Goal: Task Accomplishment & Management: Manage account settings

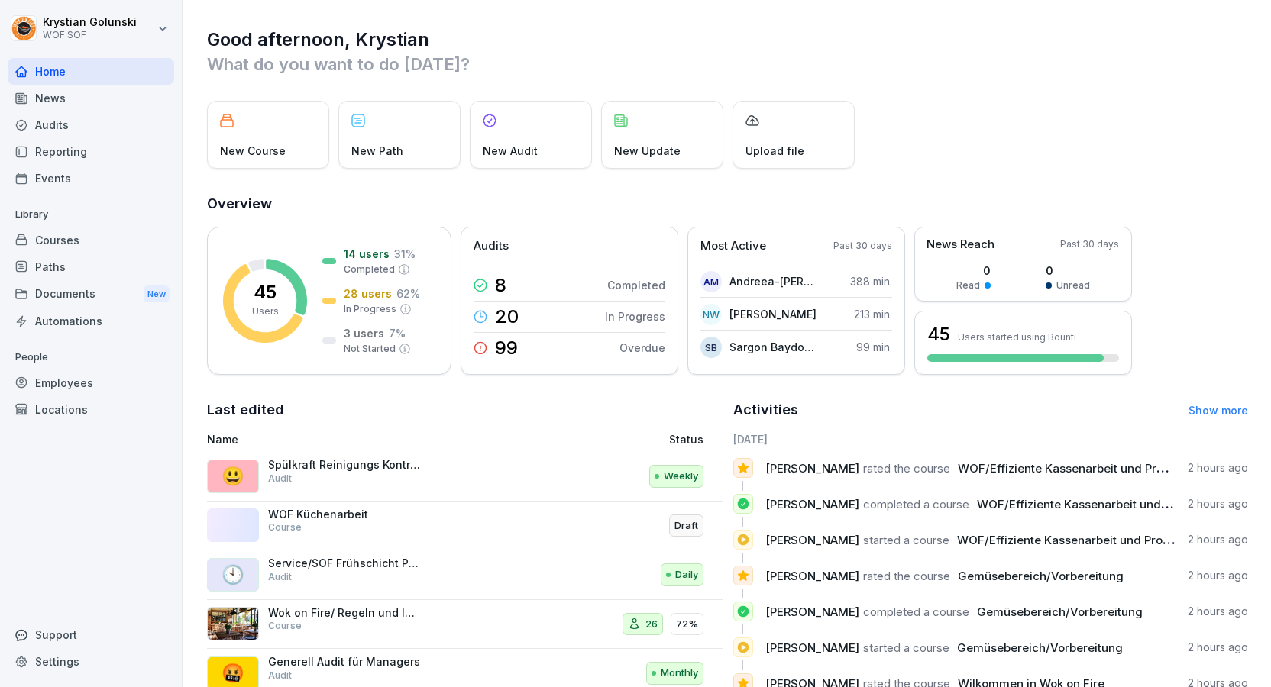
click at [65, 134] on div "Audits" at bounding box center [91, 125] width 167 height 27
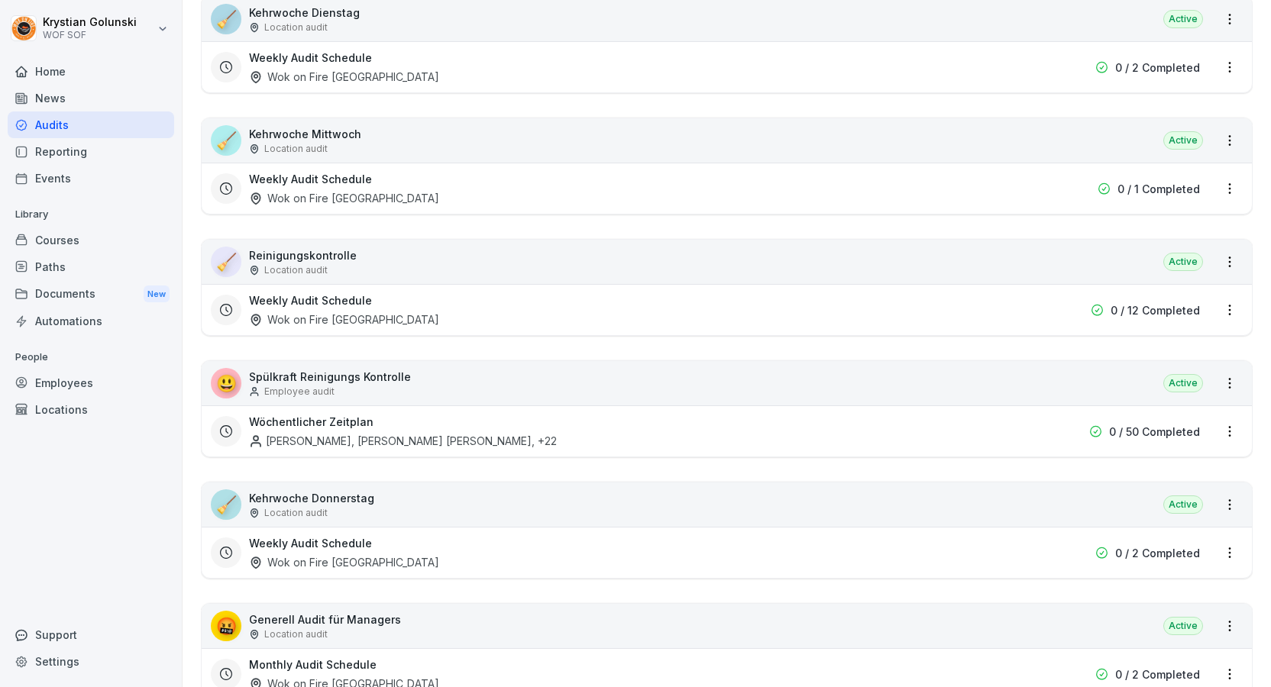
scroll to position [2368, 0]
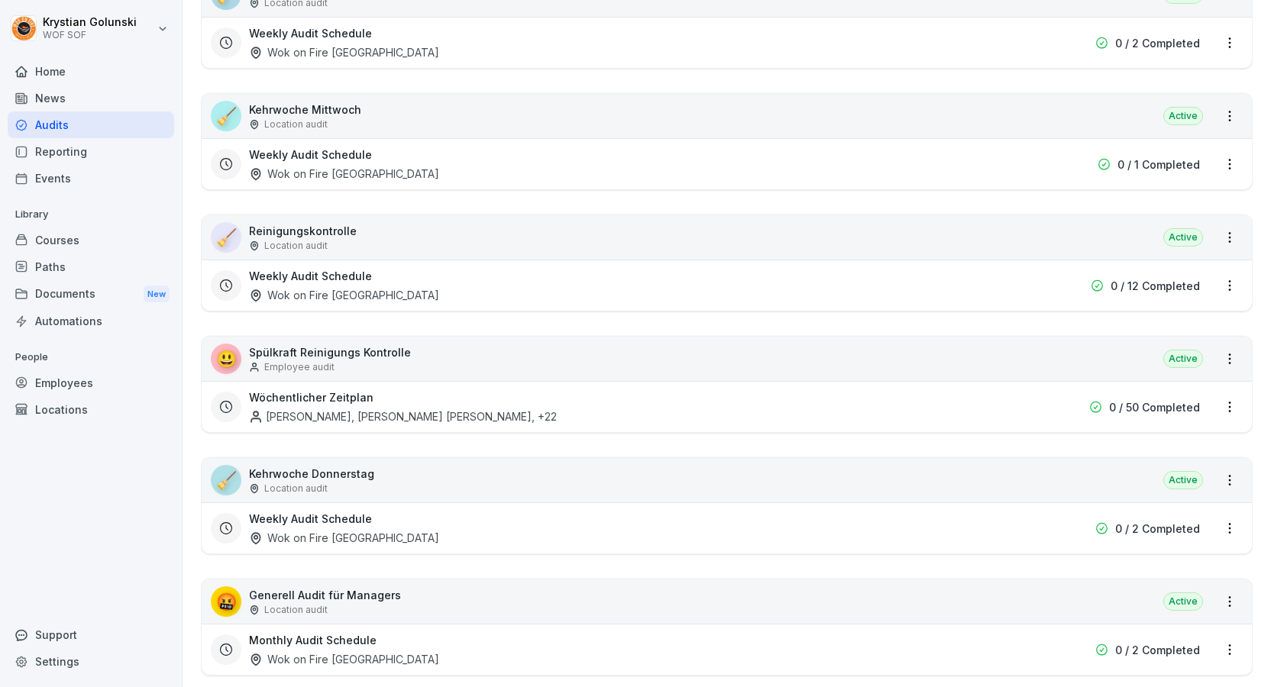
click at [1229, 359] on html "[PERSON_NAME] WOF SOF Home News Audits Reporting Events Library Courses Paths D…" at bounding box center [635, 343] width 1271 height 687
click at [1014, 317] on html "[PERSON_NAME] WOF SOF Home News Audits Reporting Events Library Courses Paths D…" at bounding box center [635, 343] width 1271 height 687
click at [1228, 408] on html "[PERSON_NAME] WOF SOF Home News Audits Reporting Events Library Courses Paths D…" at bounding box center [635, 343] width 1271 height 687
click at [1196, 434] on div "View reports" at bounding box center [1165, 435] width 153 height 25
click at [1231, 362] on html "Krystian Golunski WOF SOF Home News Audits Reporting Events Library Courses Pat…" at bounding box center [635, 343] width 1271 height 687
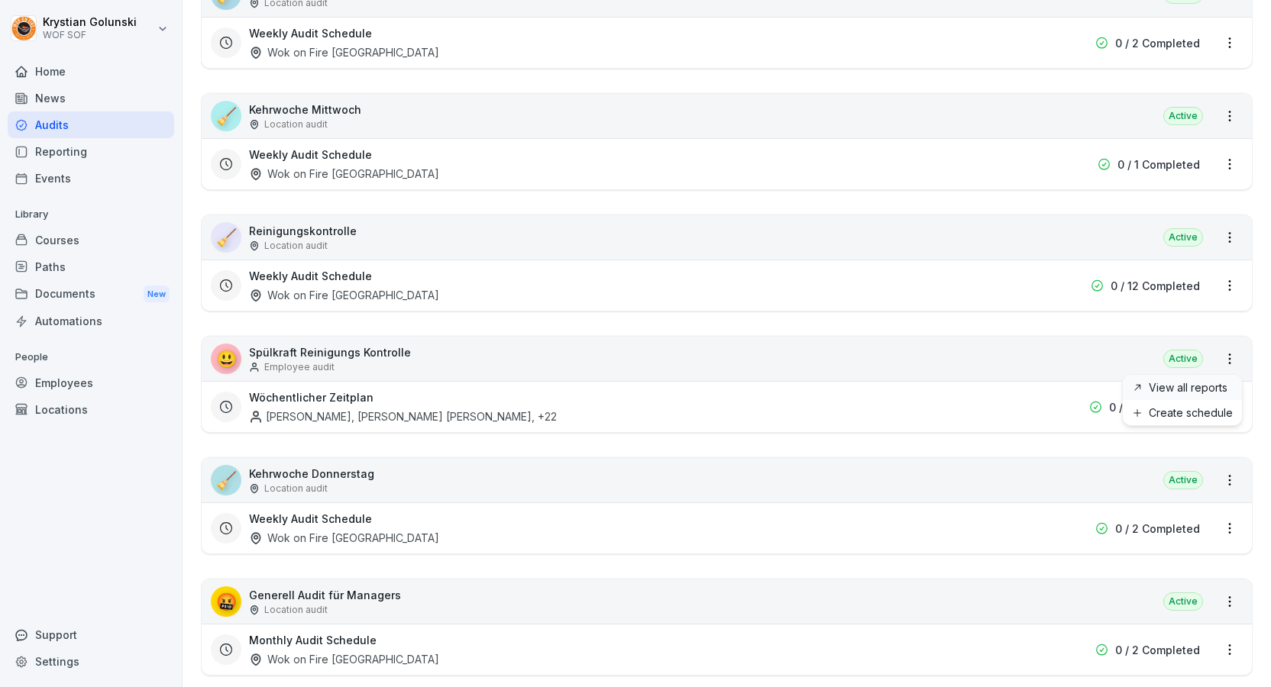
click at [0, 0] on link "View all reports" at bounding box center [0, 0] width 0 height 0
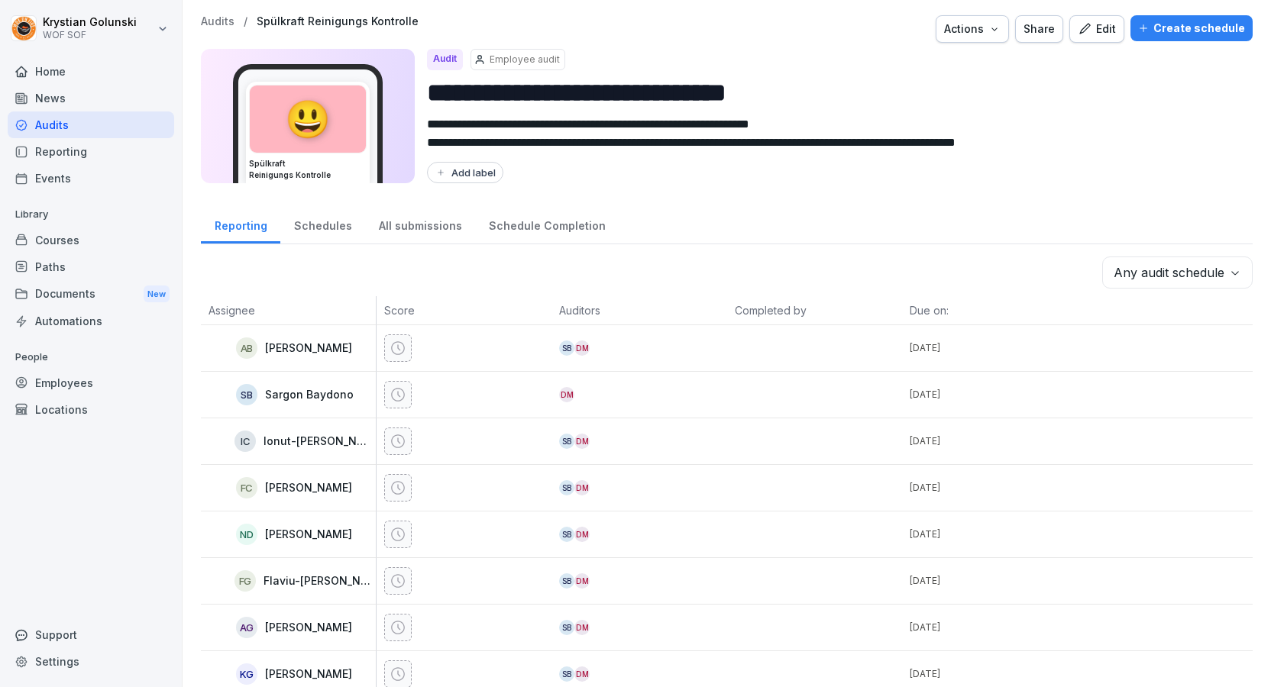
click at [1091, 28] on icon "button" at bounding box center [1085, 29] width 14 height 14
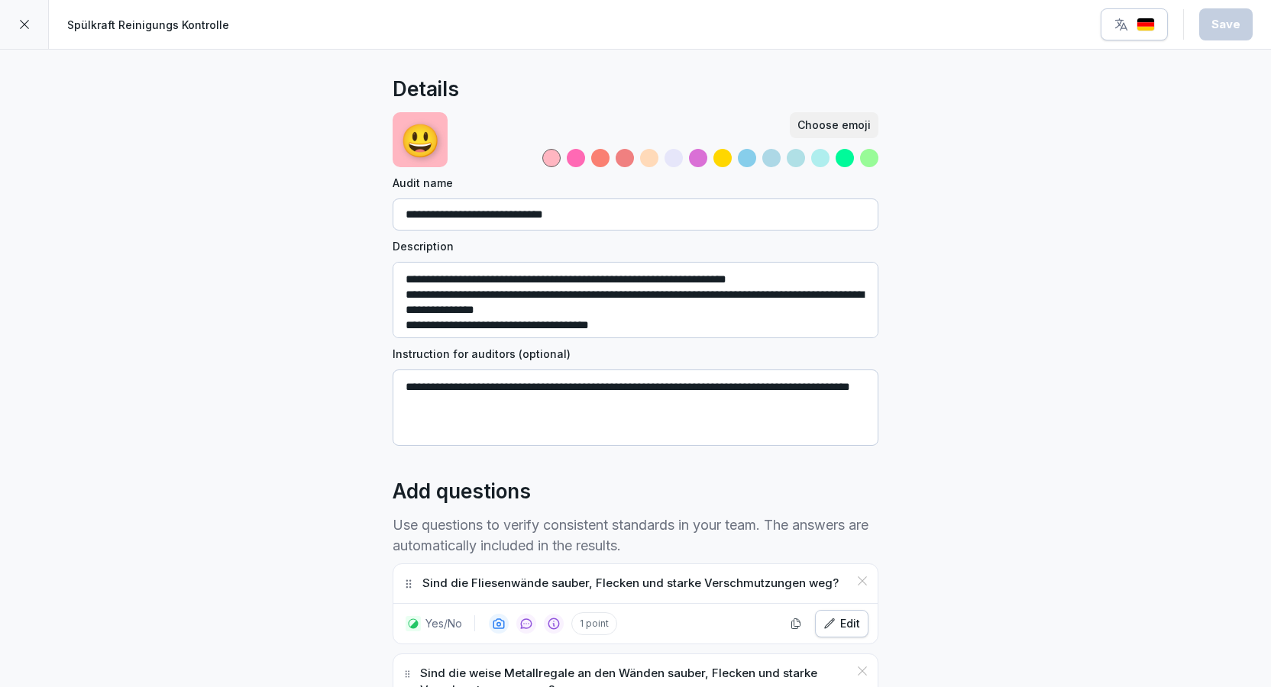
click at [27, 15] on div at bounding box center [24, 24] width 49 height 49
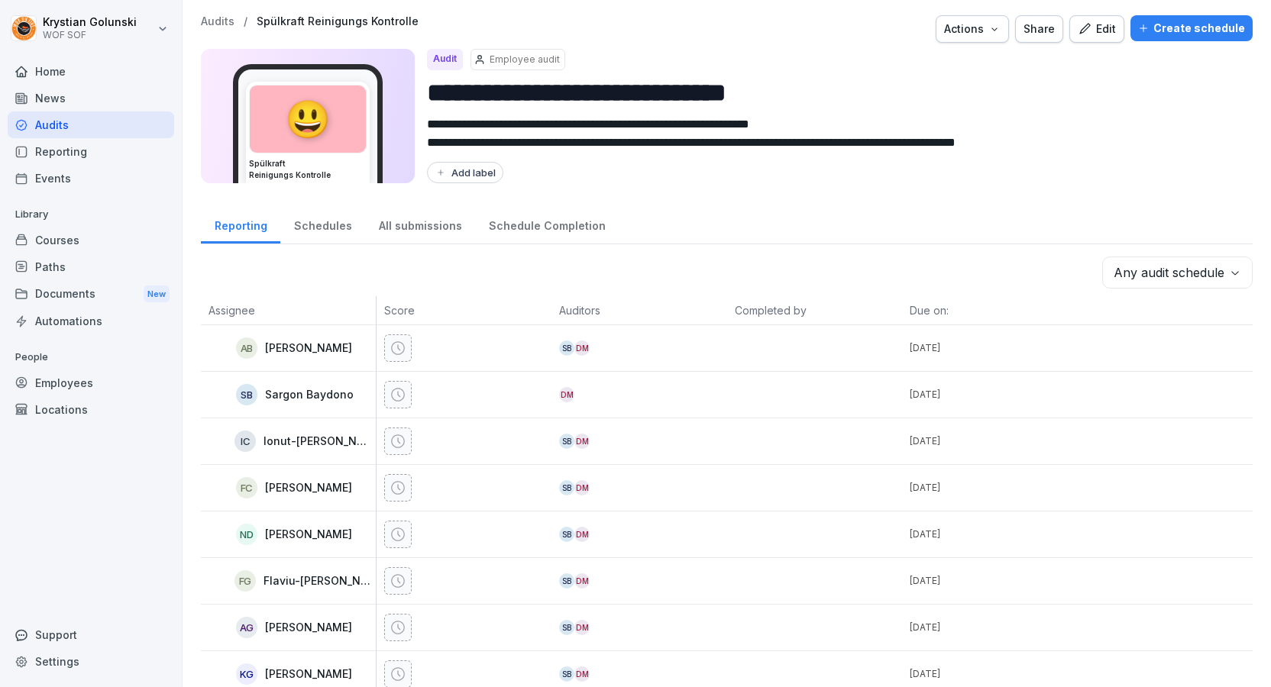
click at [495, 57] on p "Employee audit" at bounding box center [525, 60] width 70 height 14
click at [988, 26] on div "Actions" at bounding box center [972, 29] width 57 height 17
click at [1159, 34] on div "Create schedule" at bounding box center [1191, 28] width 107 height 17
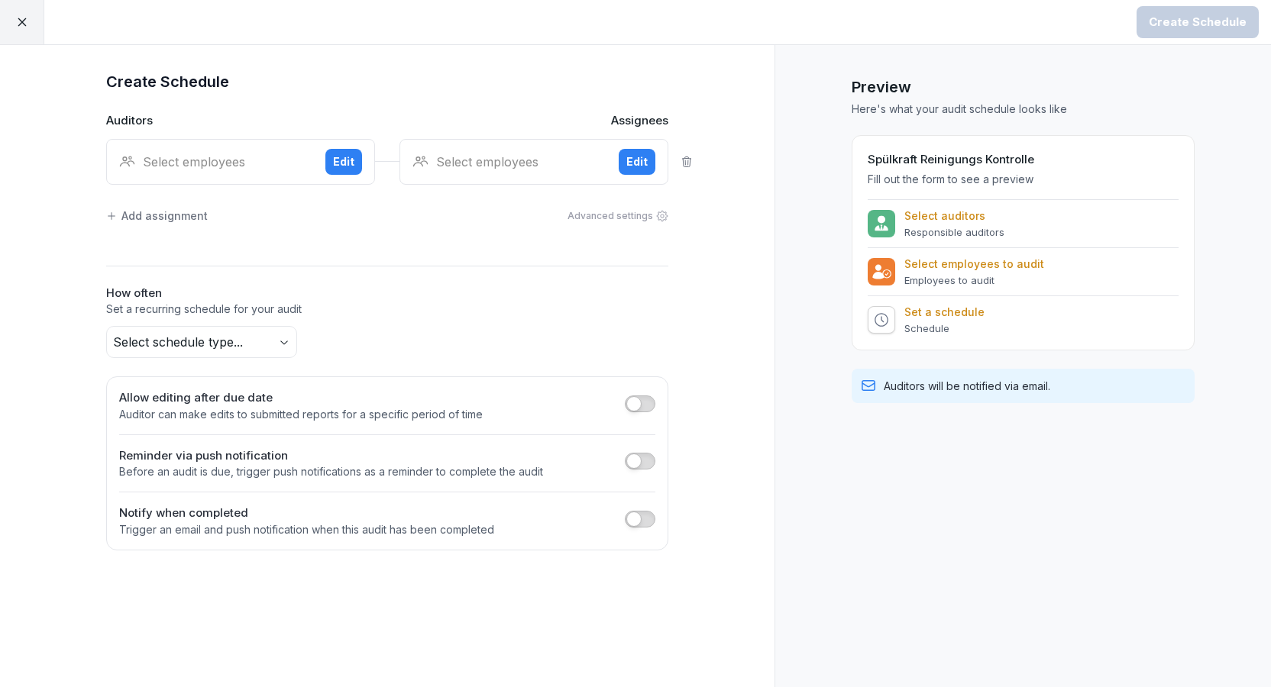
click at [225, 151] on div "Select employees Edit" at bounding box center [240, 162] width 269 height 46
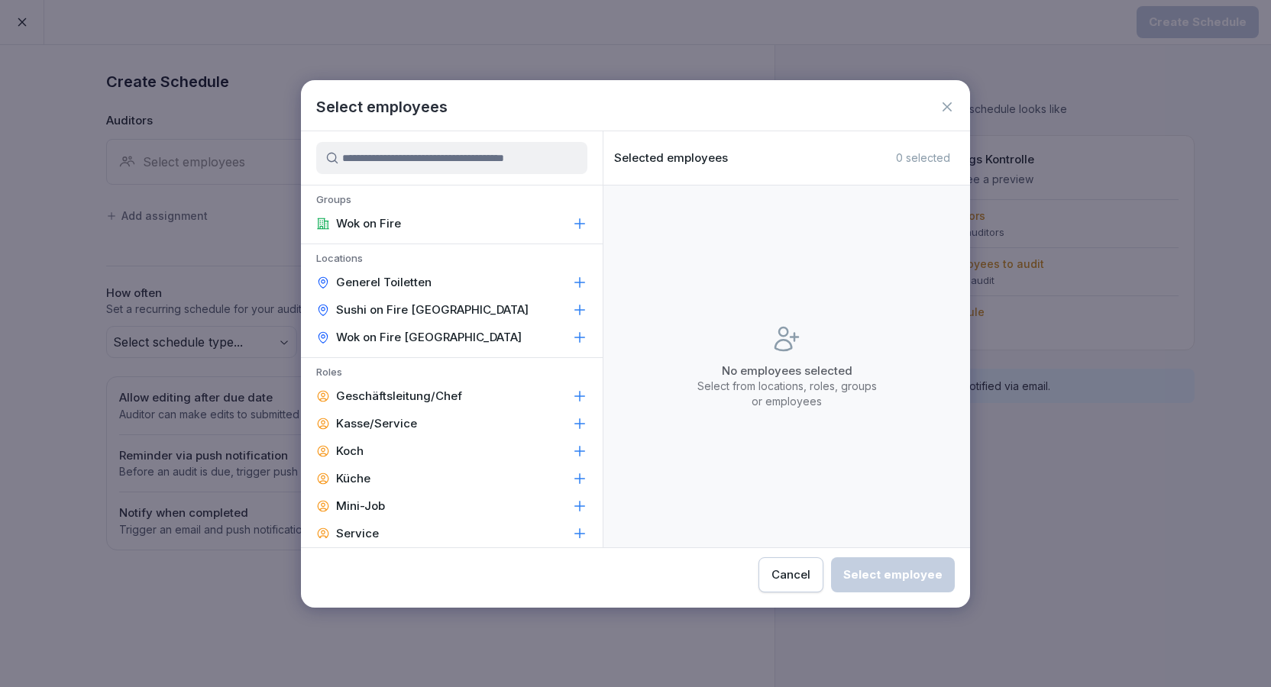
click at [957, 107] on div "Select employees" at bounding box center [635, 106] width 669 height 23
click at [955, 106] on div "Select employees" at bounding box center [635, 106] width 669 height 23
click at [946, 111] on icon at bounding box center [946, 106] width 15 height 15
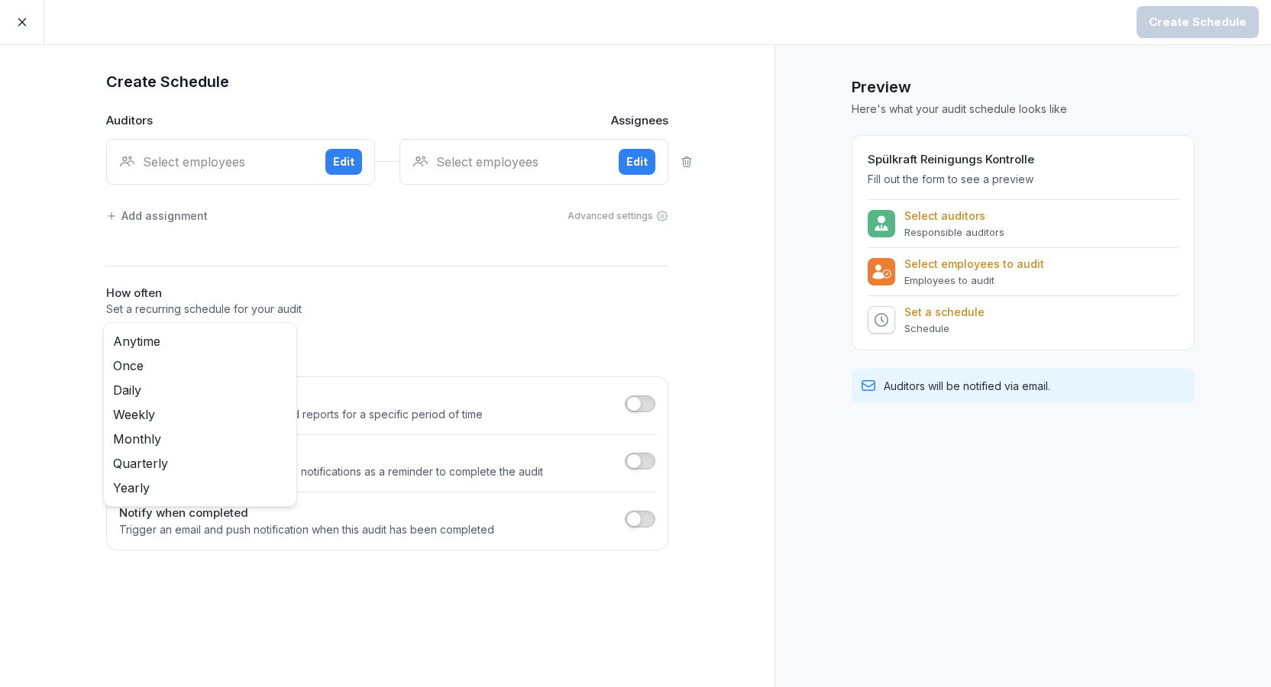
click at [243, 348] on body "Create Schedule Create Schedule Auditors Assignees Select employees Edit Select…" at bounding box center [635, 343] width 1271 height 687
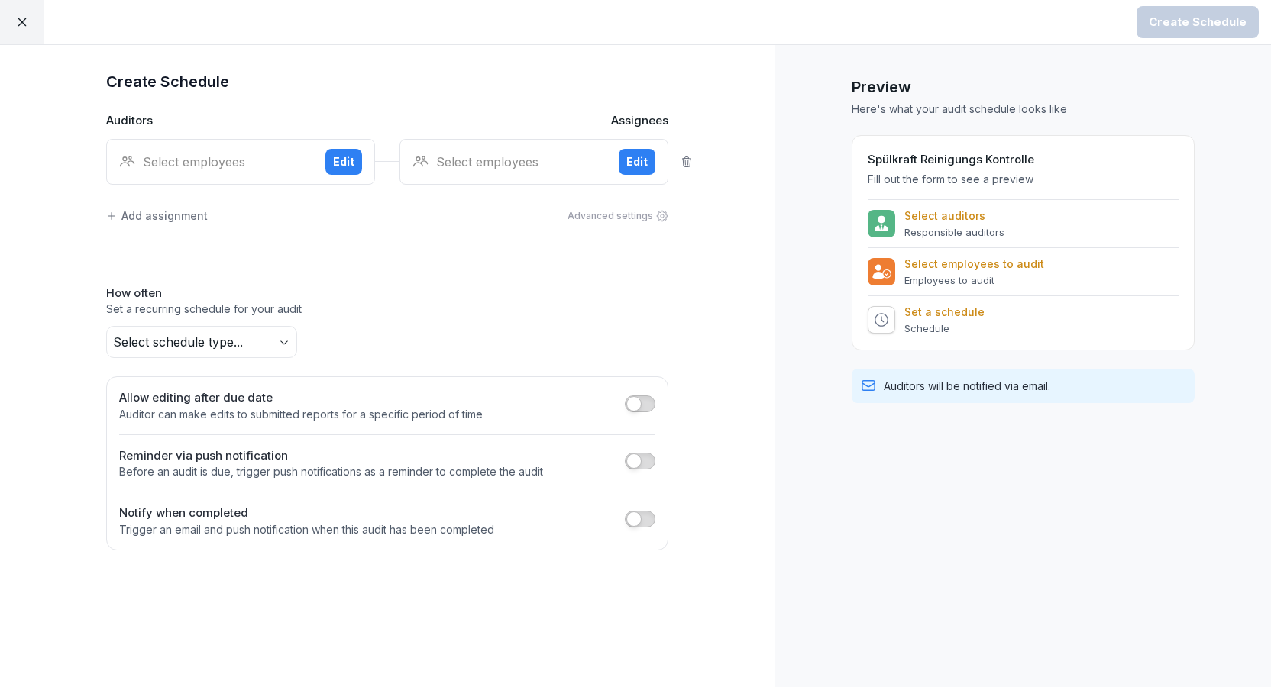
click at [311, 272] on html "Create Schedule Create Schedule Auditors Assignees Select employees Edit Select…" at bounding box center [635, 343] width 1271 height 687
click at [522, 147] on div "Select employees Edit" at bounding box center [533, 162] width 269 height 46
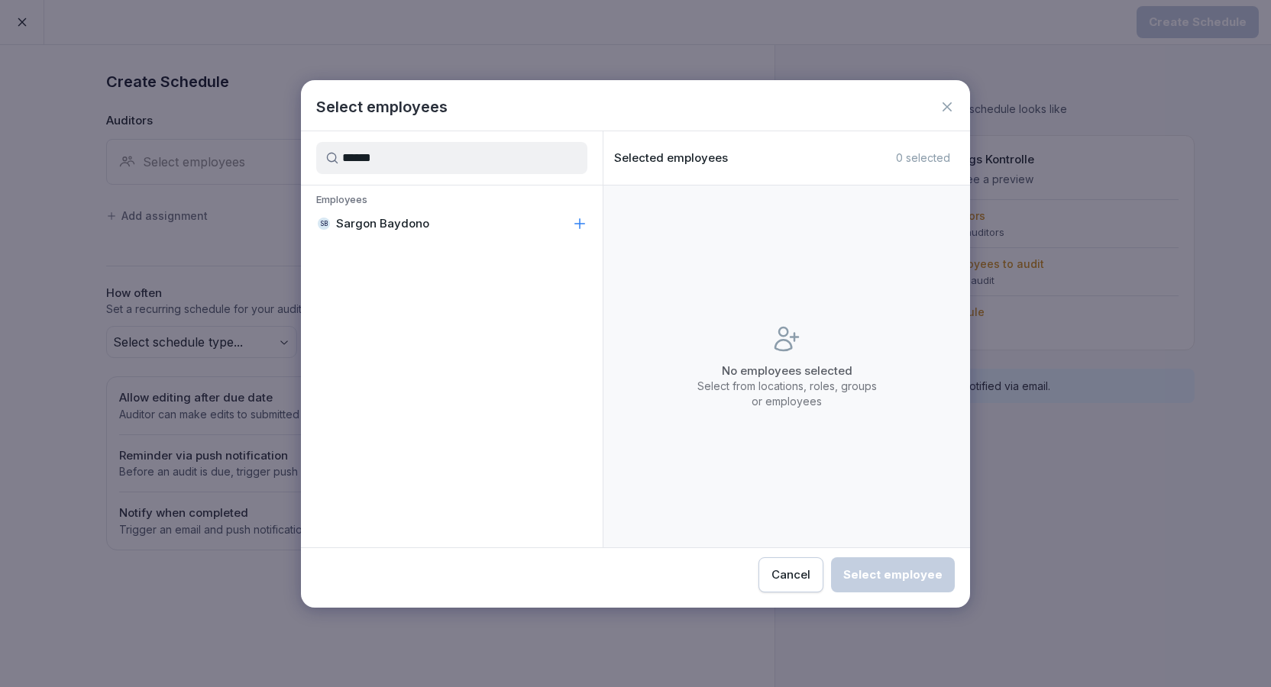
type input "******"
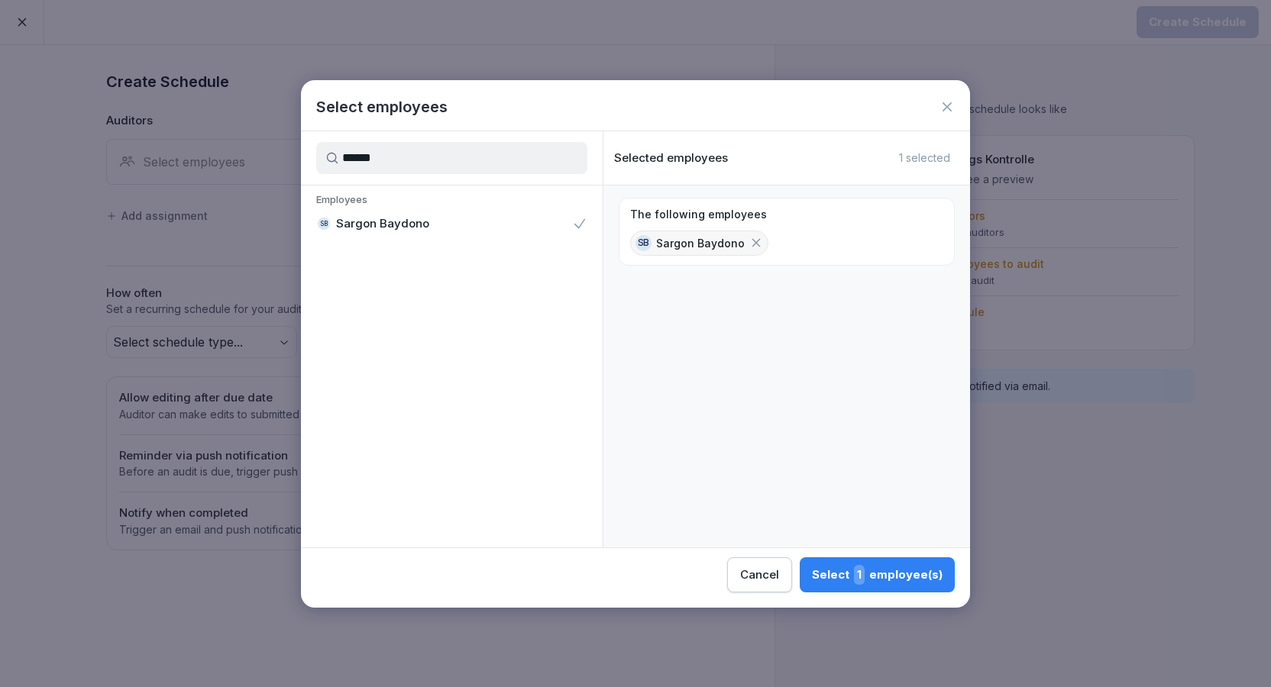
click at [812, 568] on div "Select 1 employee(s)" at bounding box center [877, 575] width 131 height 20
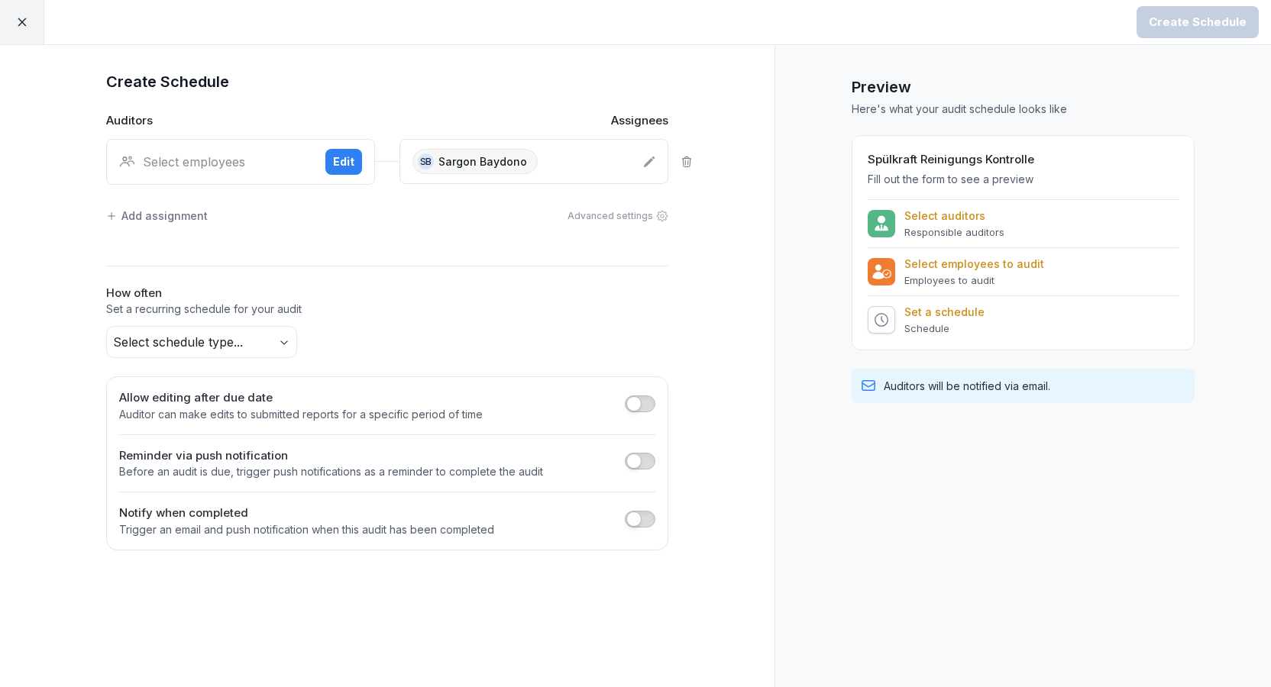
click at [249, 346] on body "Create Schedule Create Schedule Auditors Assignees Select employees Edit SB Sar…" at bounding box center [635, 343] width 1271 height 687
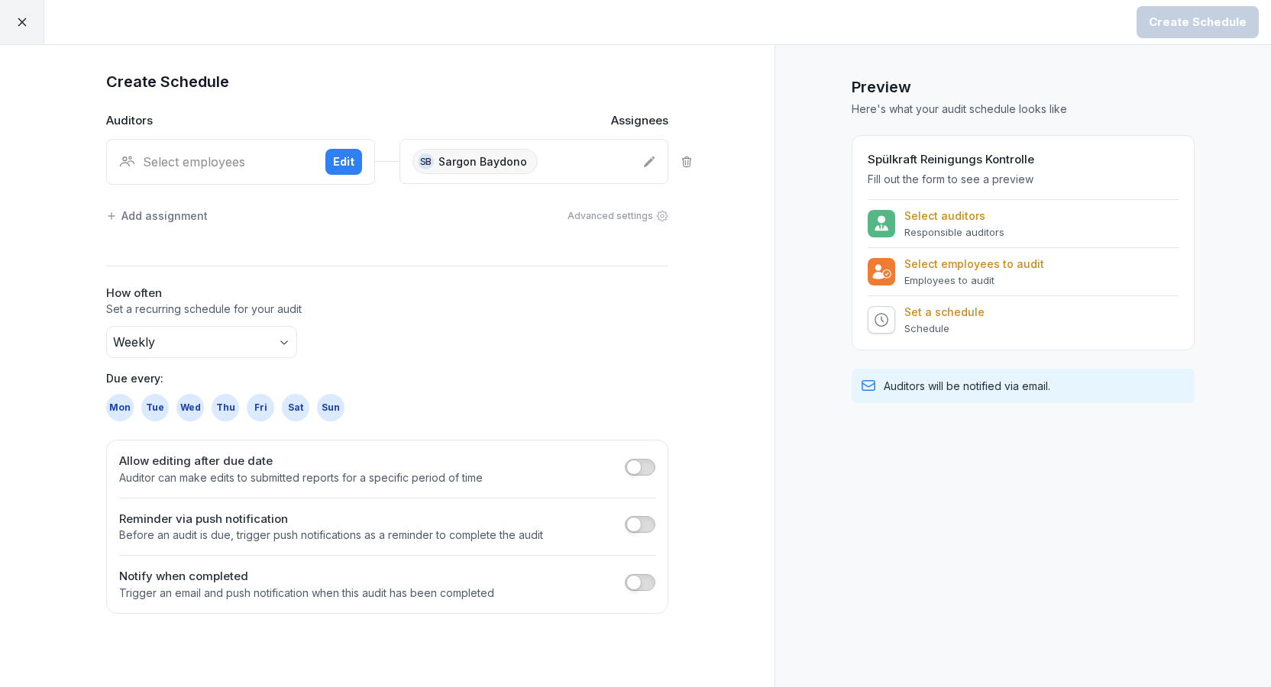
click at [217, 406] on div "Thu" at bounding box center [225, 407] width 27 height 27
click at [628, 464] on span "button" at bounding box center [633, 467] width 15 height 15
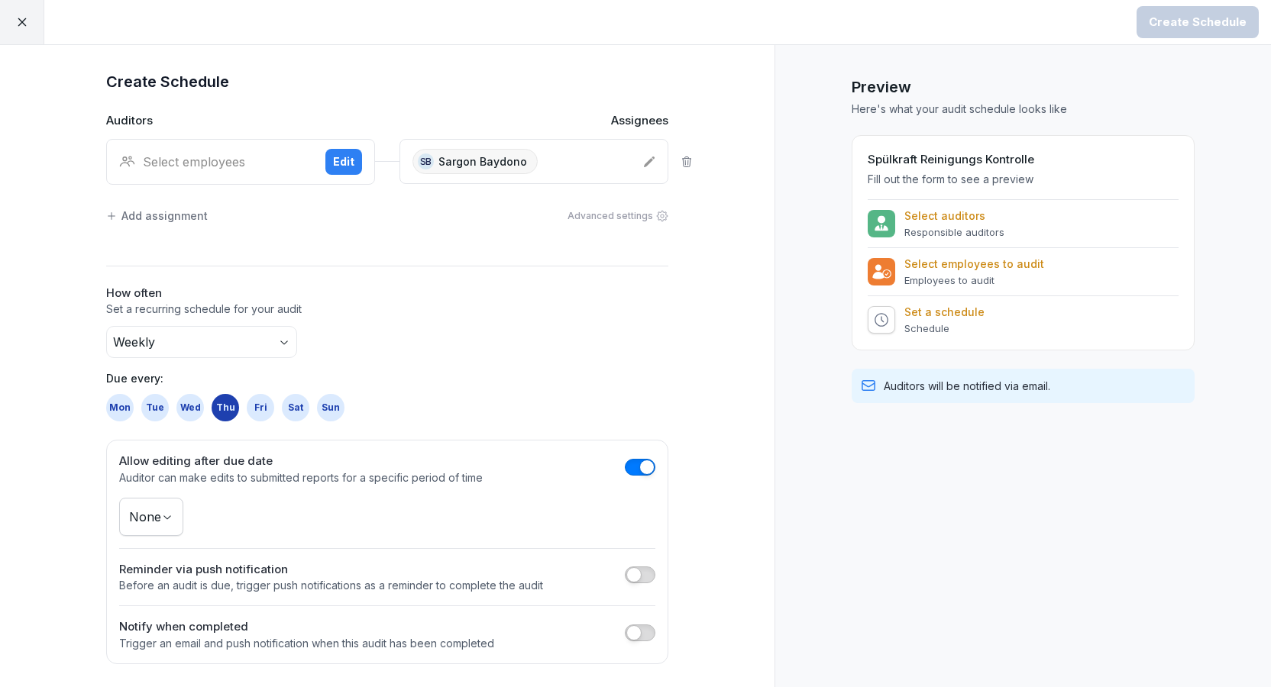
click at [645, 625] on button "button" at bounding box center [640, 633] width 31 height 17
click at [241, 164] on div "Select employees" at bounding box center [216, 162] width 194 height 18
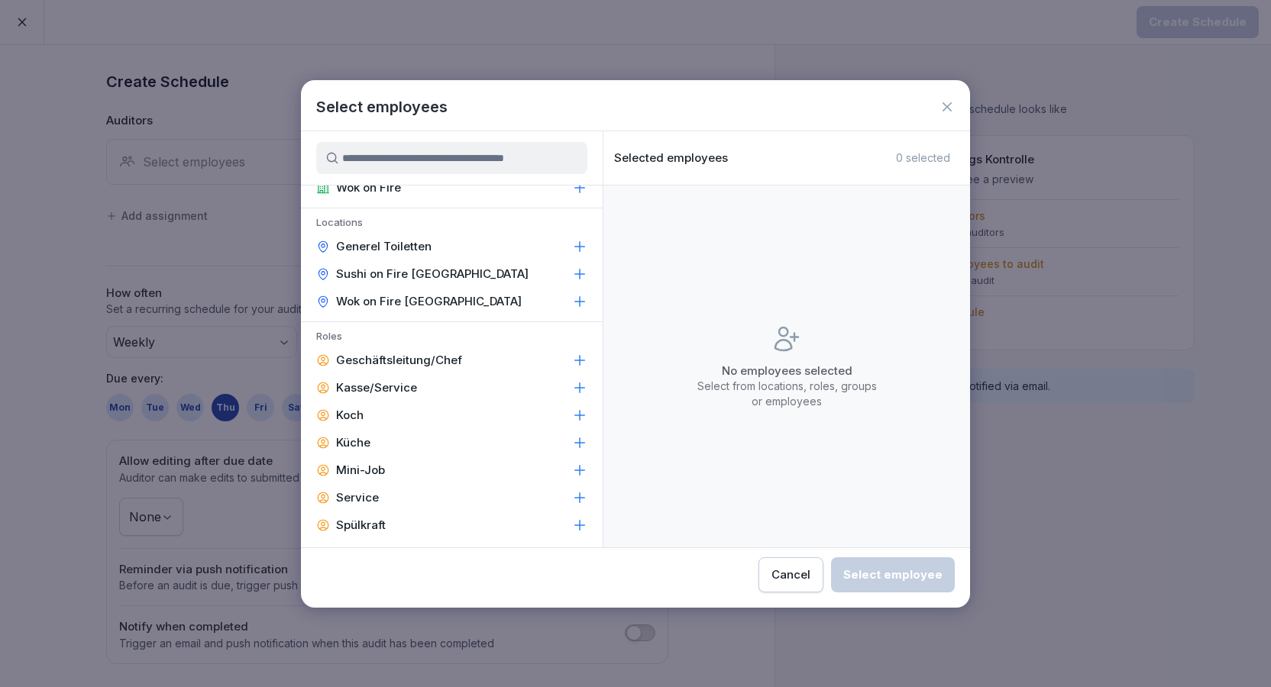
scroll to position [38, 0]
click at [583, 302] on icon at bounding box center [579, 299] width 15 height 15
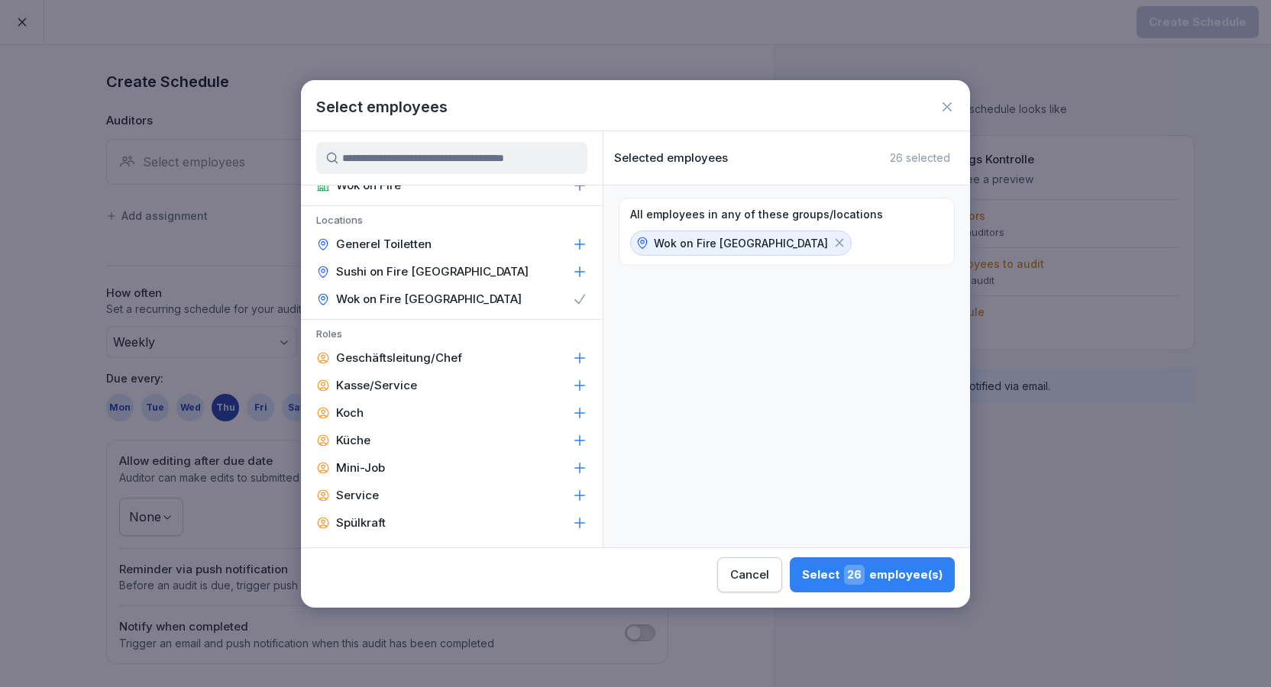
click at [802, 577] on div "Select 26 employee(s)" at bounding box center [872, 575] width 141 height 20
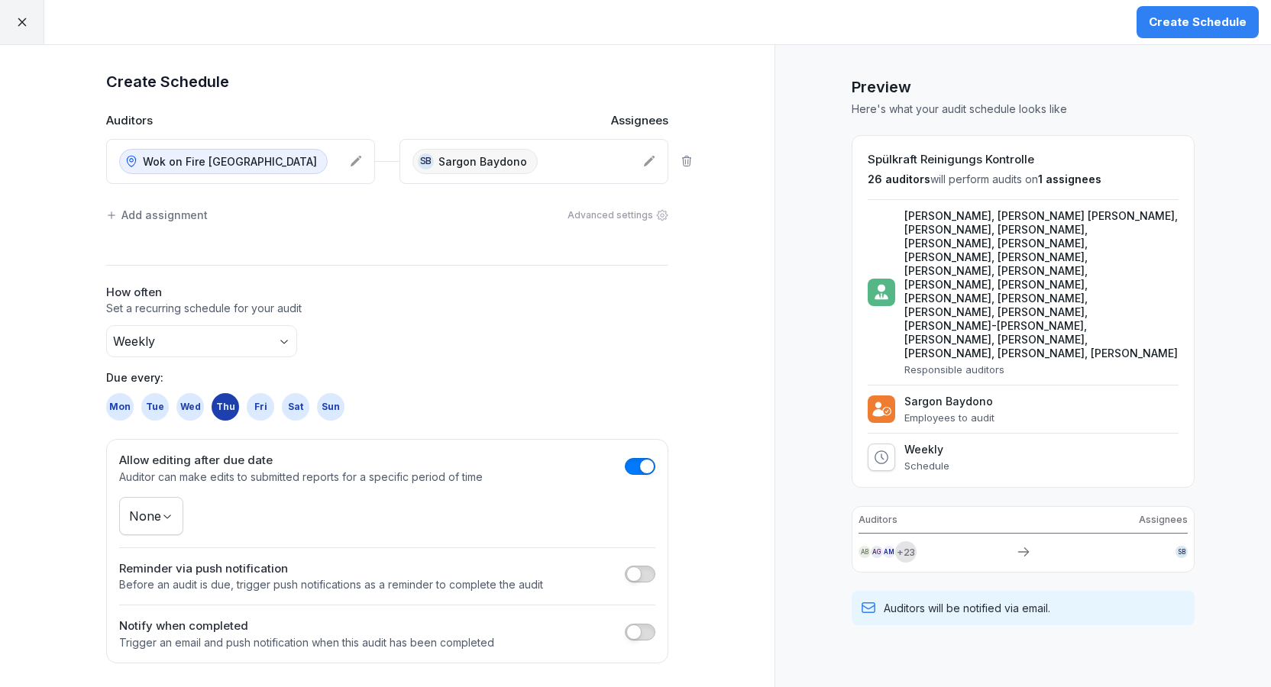
click at [362, 160] on div "Wok on Fire Ludwigsburg" at bounding box center [240, 161] width 269 height 45
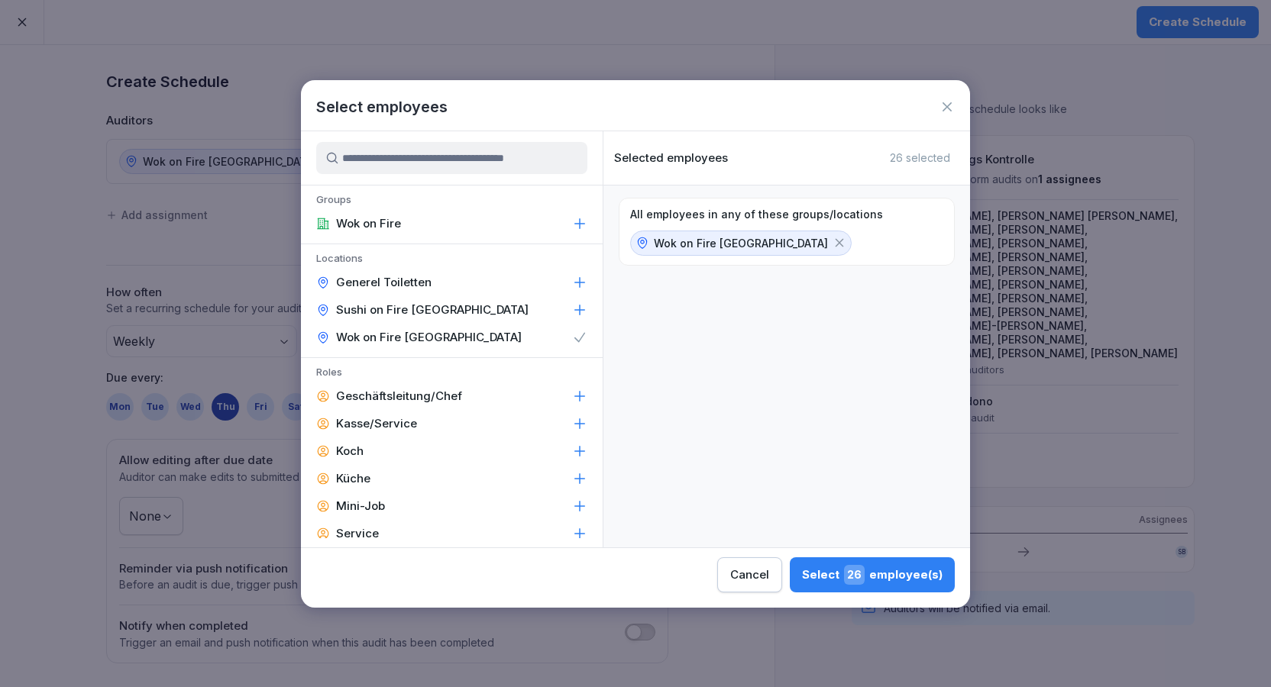
click at [575, 335] on icon at bounding box center [579, 337] width 15 height 15
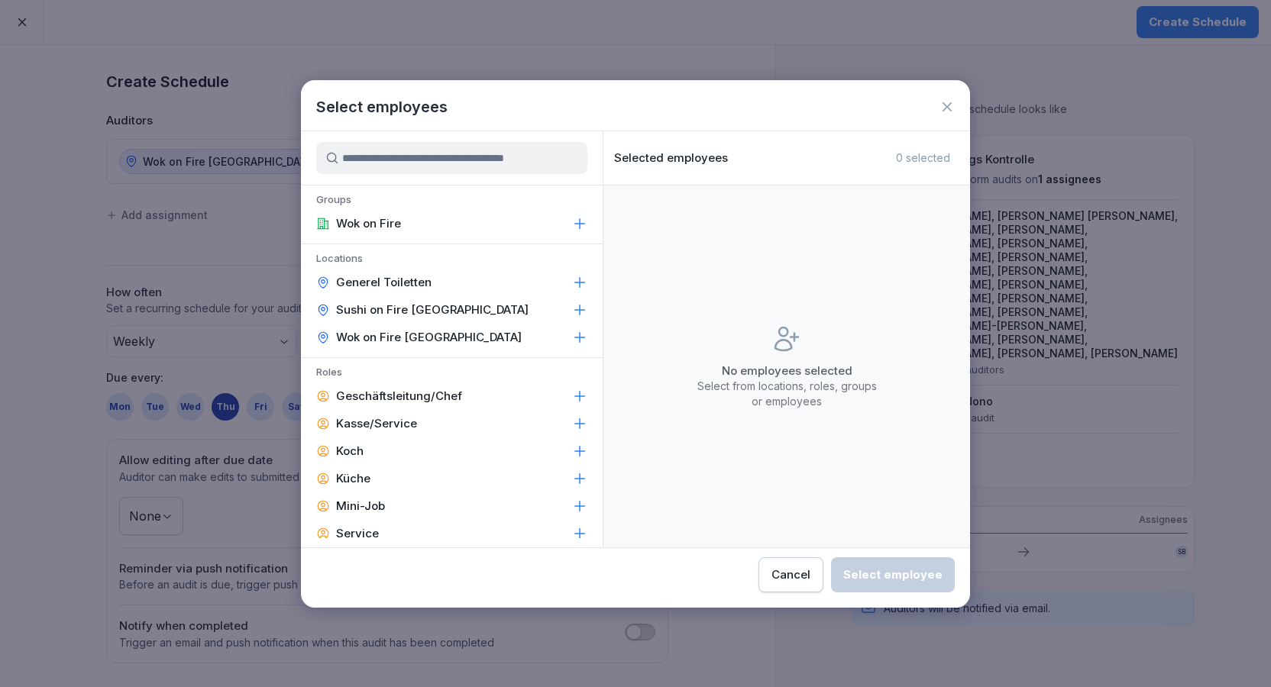
click at [951, 106] on icon at bounding box center [946, 106] width 15 height 15
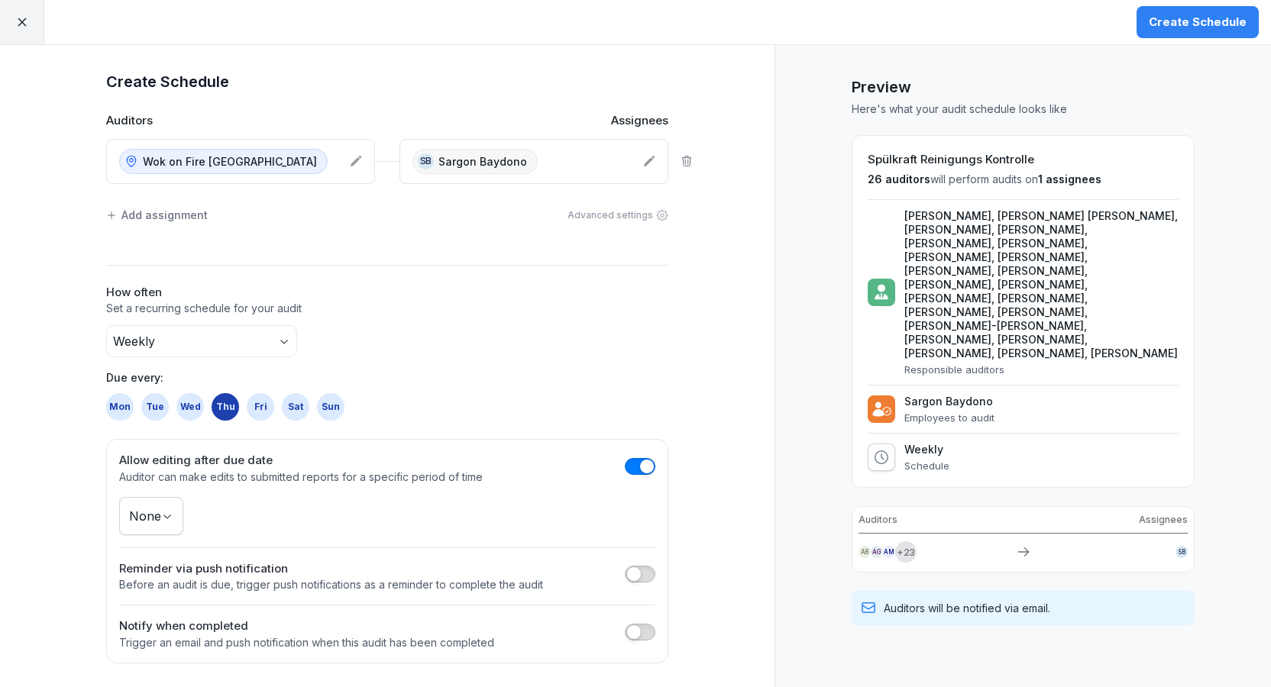
click at [686, 159] on icon at bounding box center [687, 161] width 12 height 12
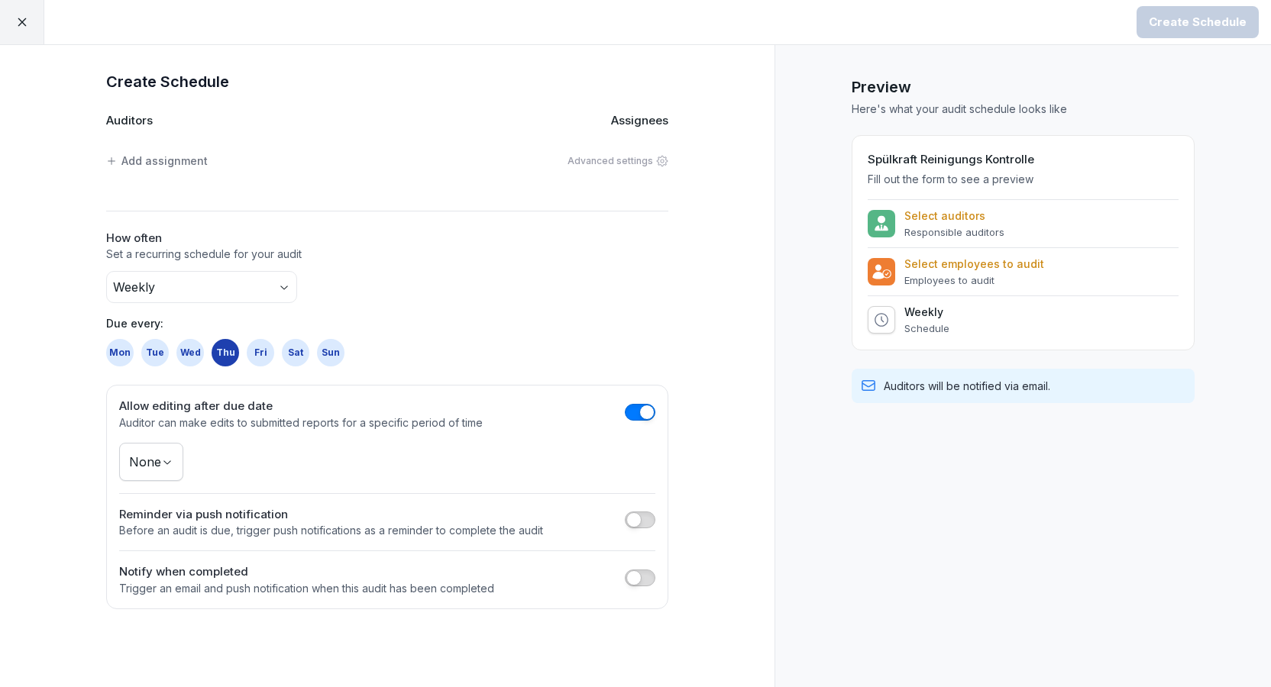
click at [200, 156] on div "Add assignment" at bounding box center [157, 161] width 102 height 16
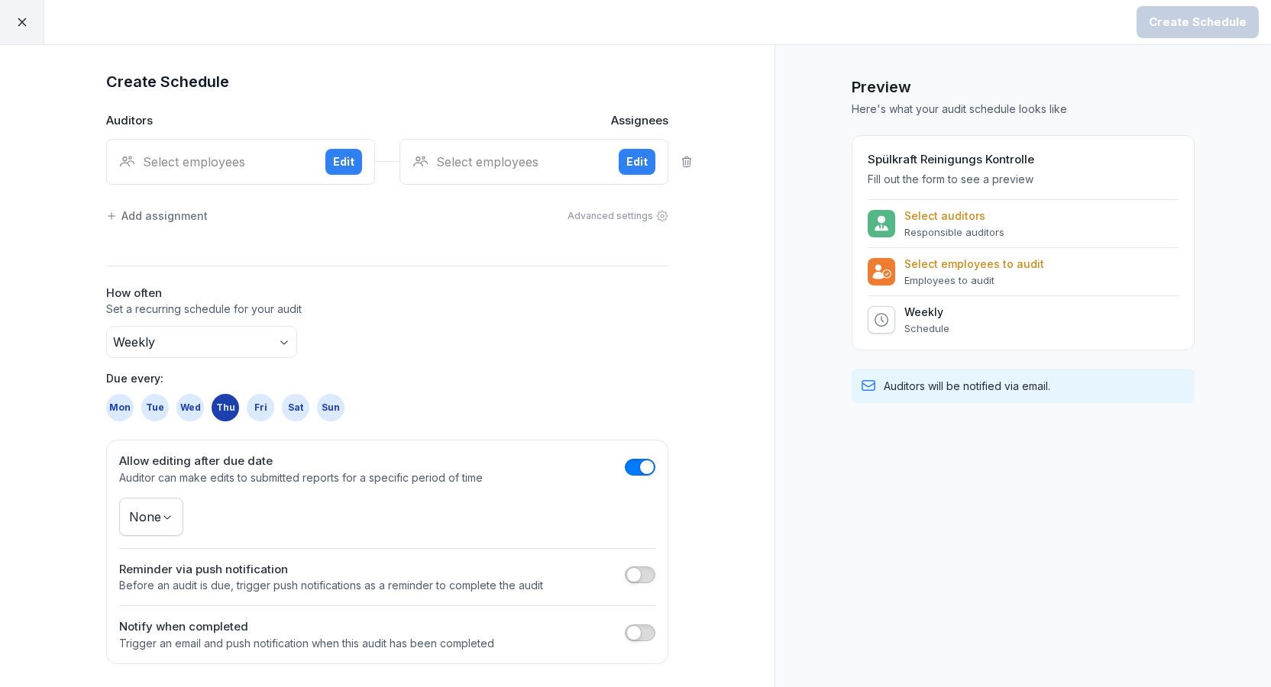
click at [574, 156] on div "Select employees" at bounding box center [509, 162] width 194 height 18
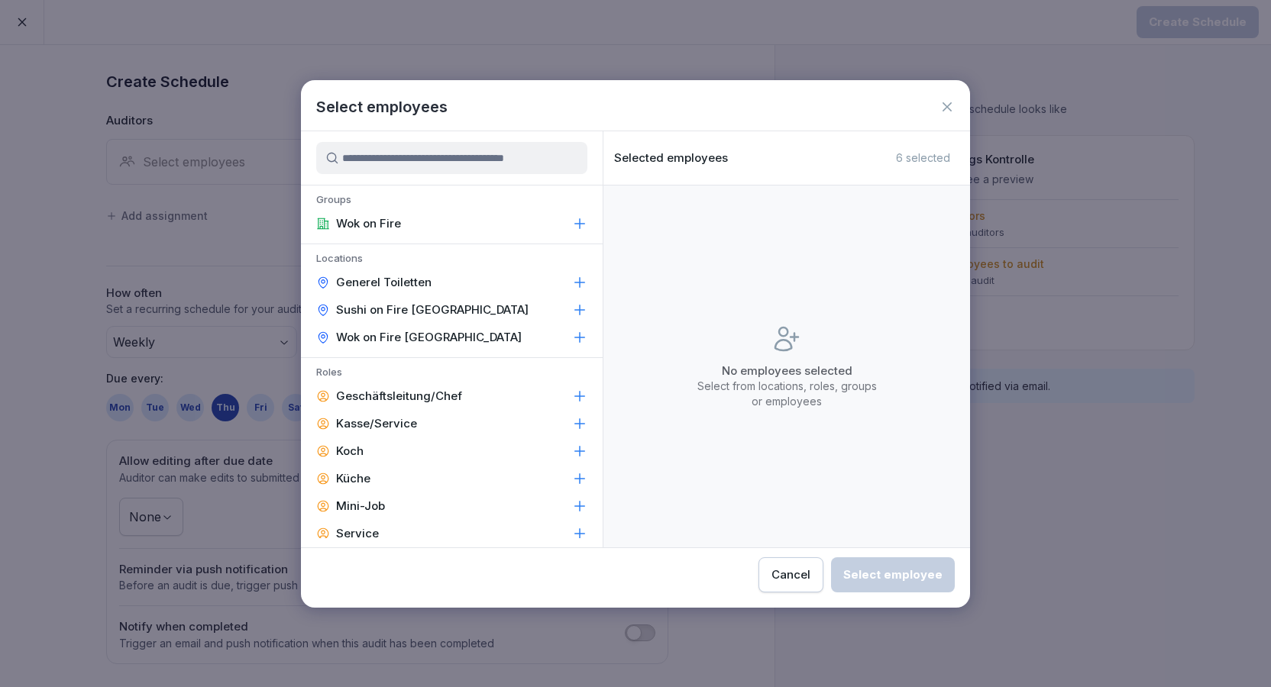
click at [576, 224] on icon at bounding box center [580, 223] width 10 height 10
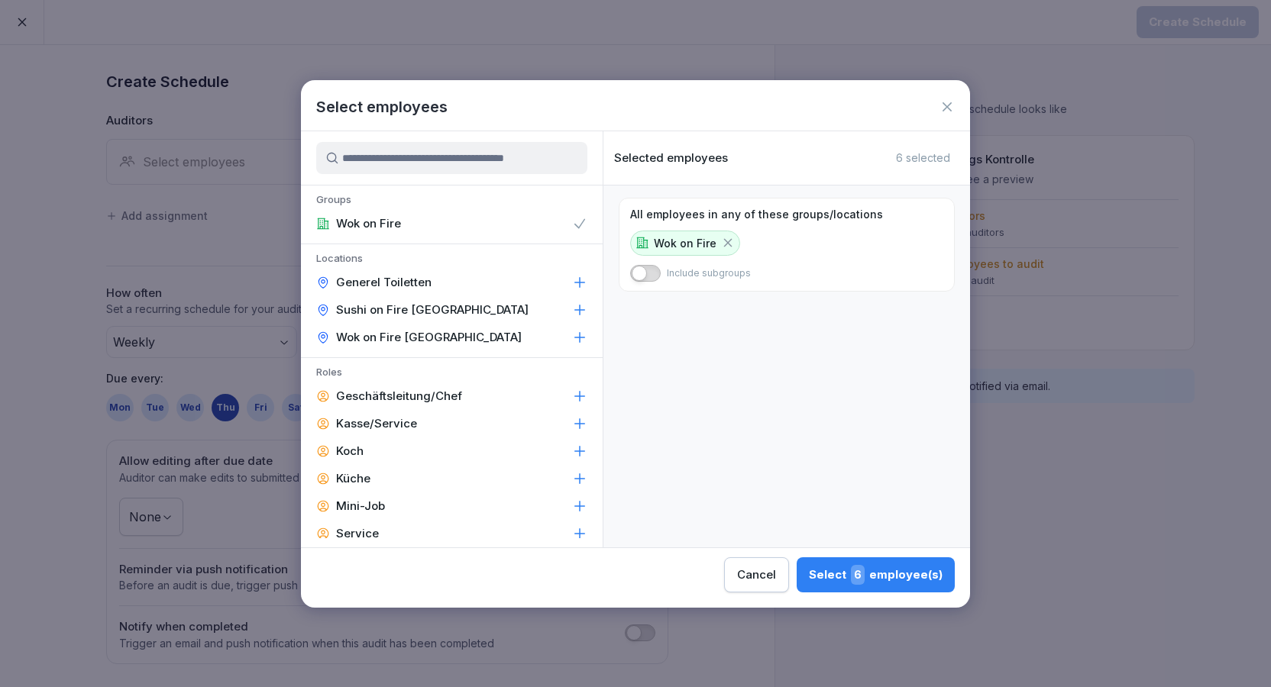
click at [809, 578] on div "Select 6 employee(s)" at bounding box center [876, 575] width 134 height 20
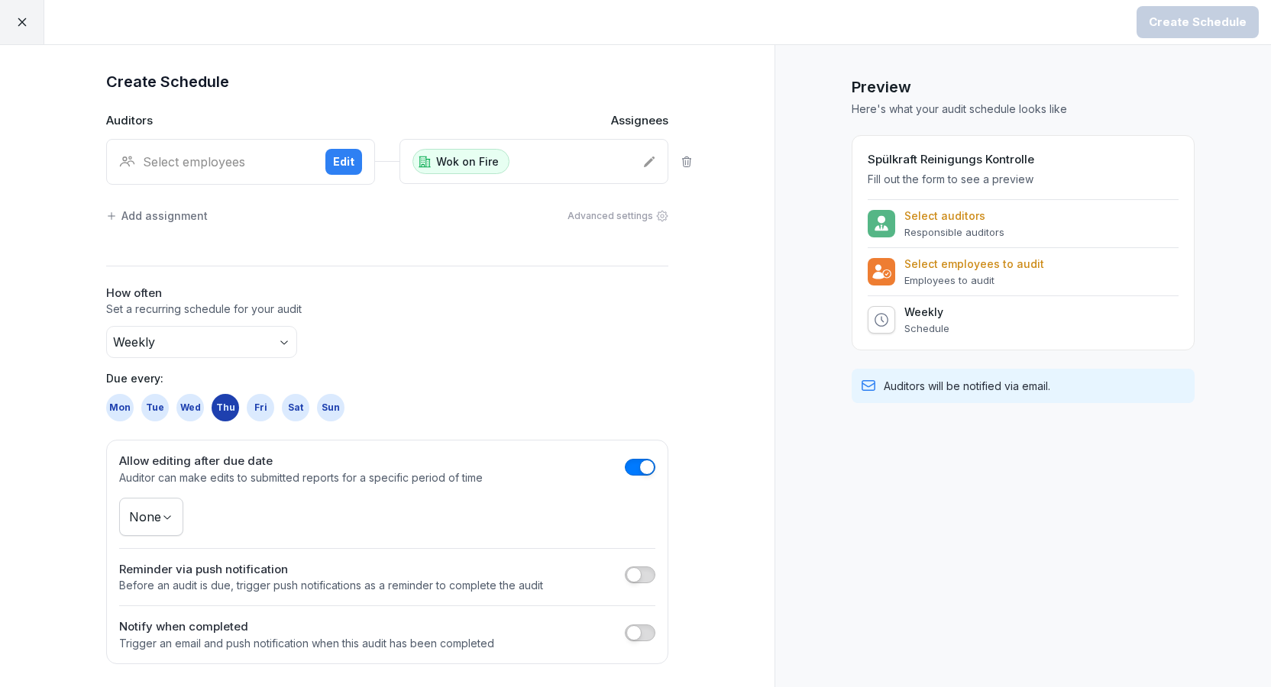
click at [315, 166] on div "Select employees Edit" at bounding box center [240, 162] width 269 height 46
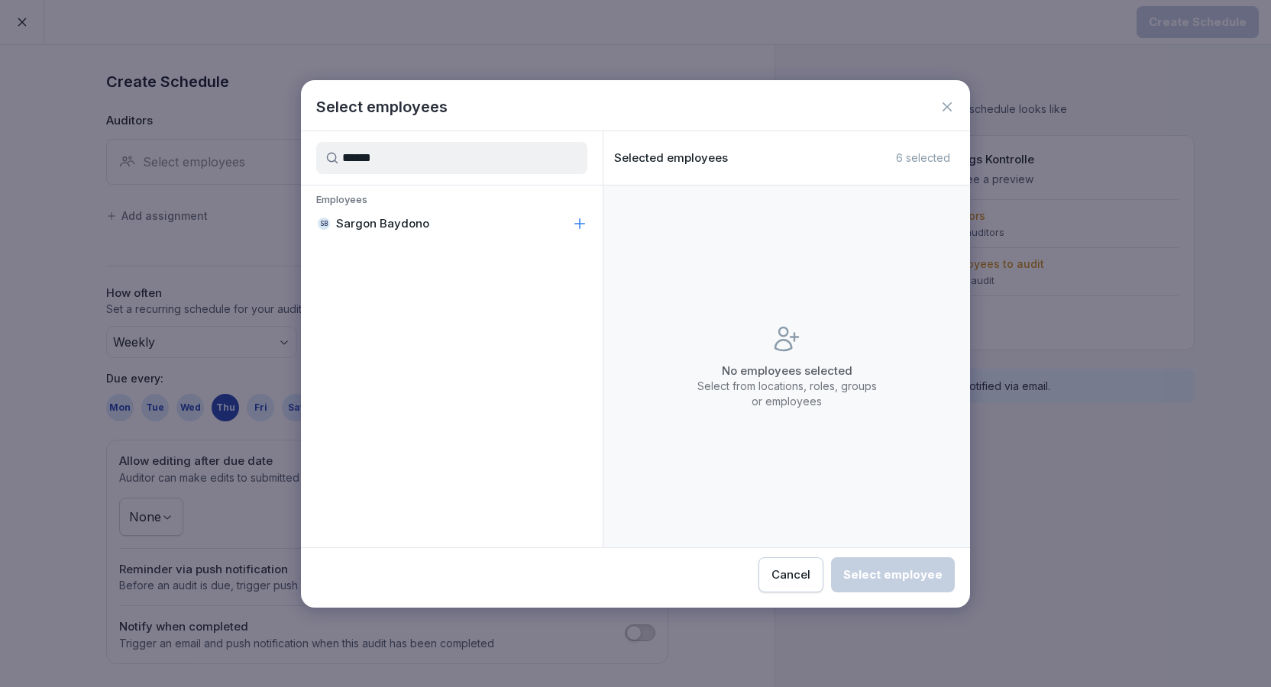
type input "******"
click at [396, 213] on div "SB Sargon Baydono" at bounding box center [452, 223] width 302 height 27
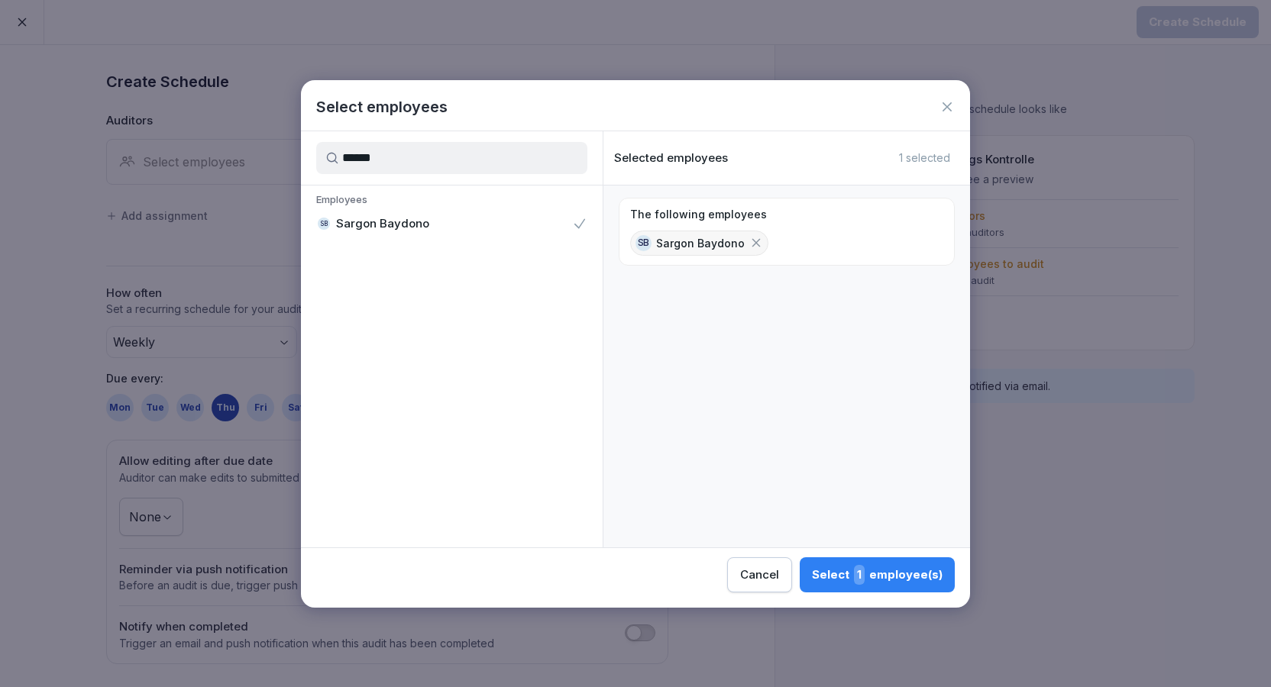
click at [812, 572] on div "Select 1 employee(s)" at bounding box center [877, 575] width 131 height 20
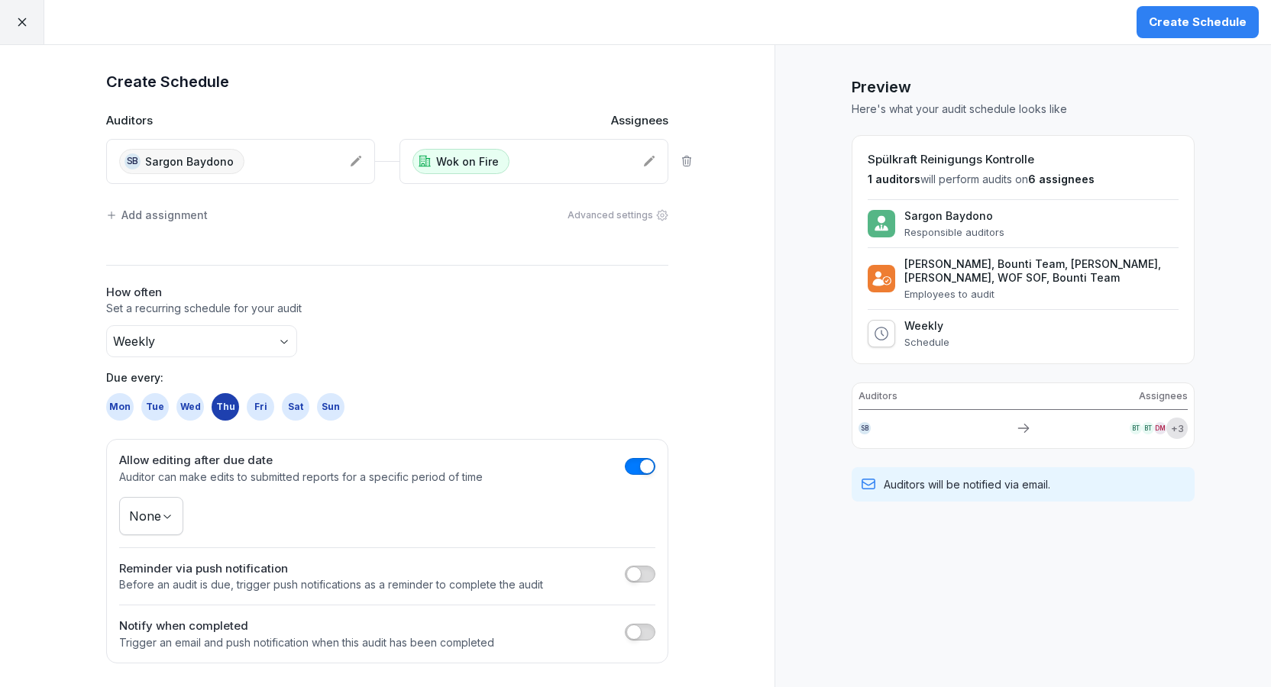
click at [544, 162] on div "Wok on Fire" at bounding box center [521, 161] width 218 height 25
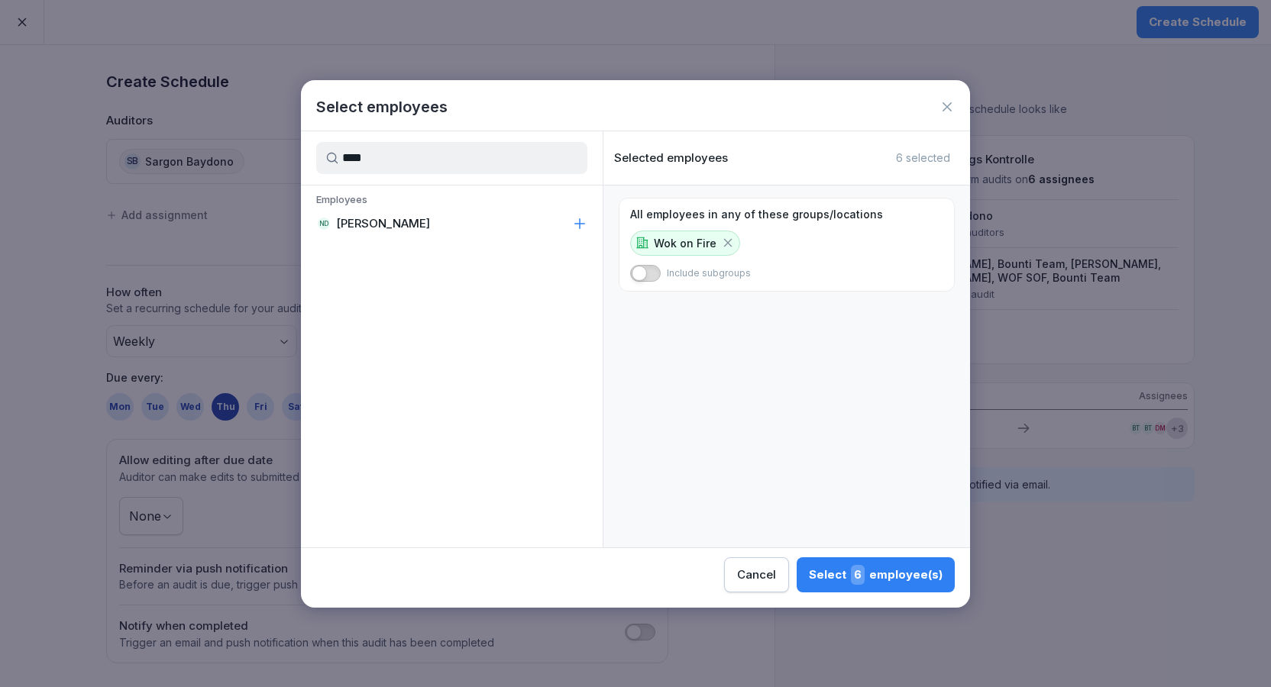
type input "****"
click at [429, 251] on div "**** Employees ND Nenad Dujkovic" at bounding box center [452, 339] width 302 height 416
click at [438, 234] on div "ND Nenad Dujkovic" at bounding box center [452, 223] width 302 height 27
click at [810, 568] on div "Select 7 employee(s)" at bounding box center [876, 575] width 133 height 20
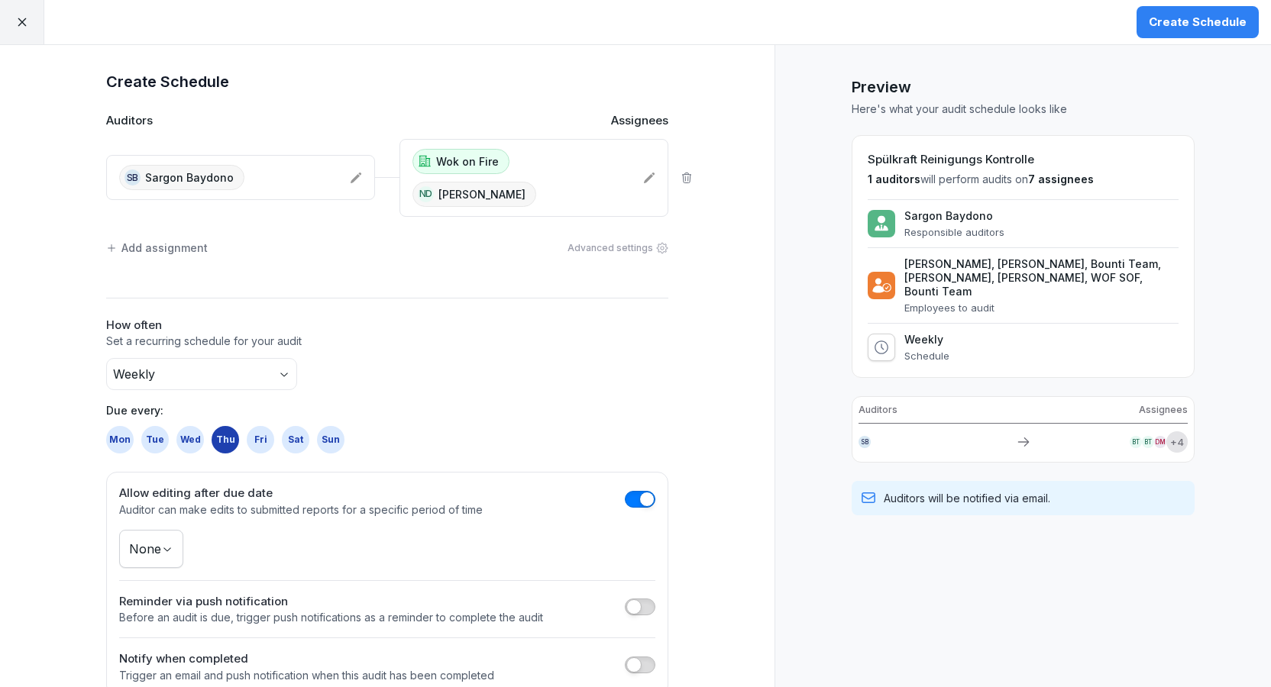
click at [25, 21] on icon at bounding box center [22, 22] width 14 height 14
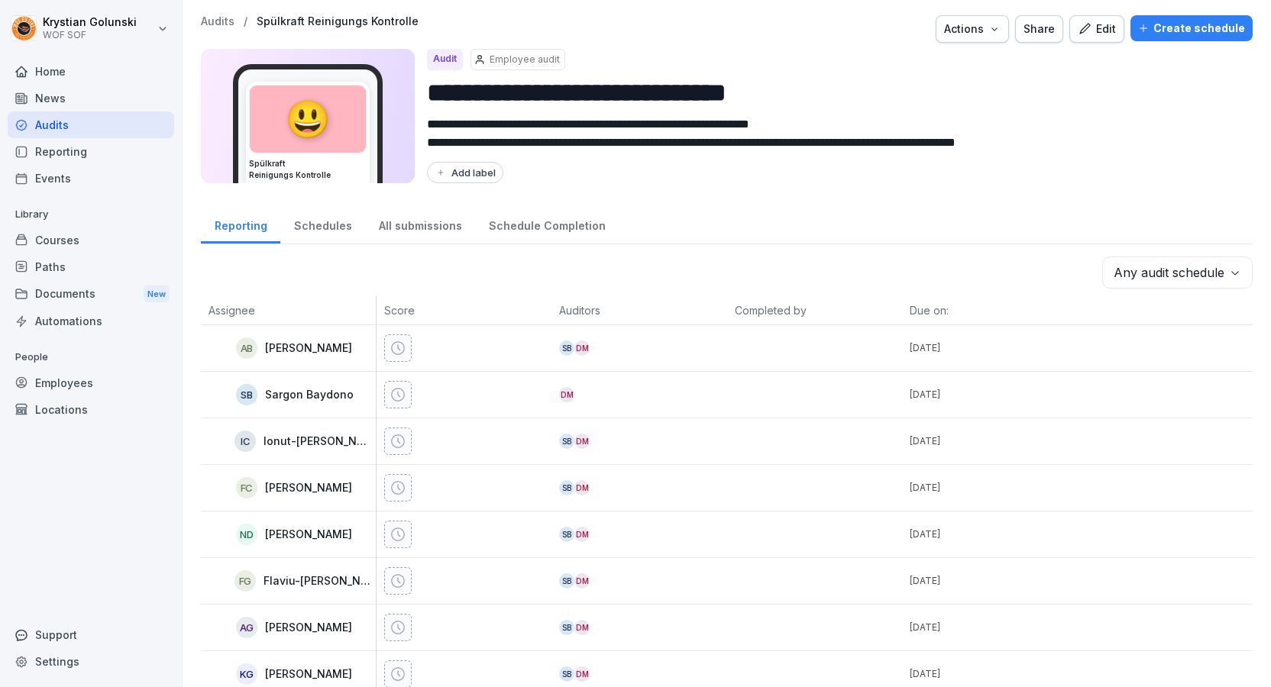
click at [534, 69] on div "Employee audit" at bounding box center [518, 59] width 95 height 21
click at [89, 264] on div "Paths" at bounding box center [91, 267] width 167 height 27
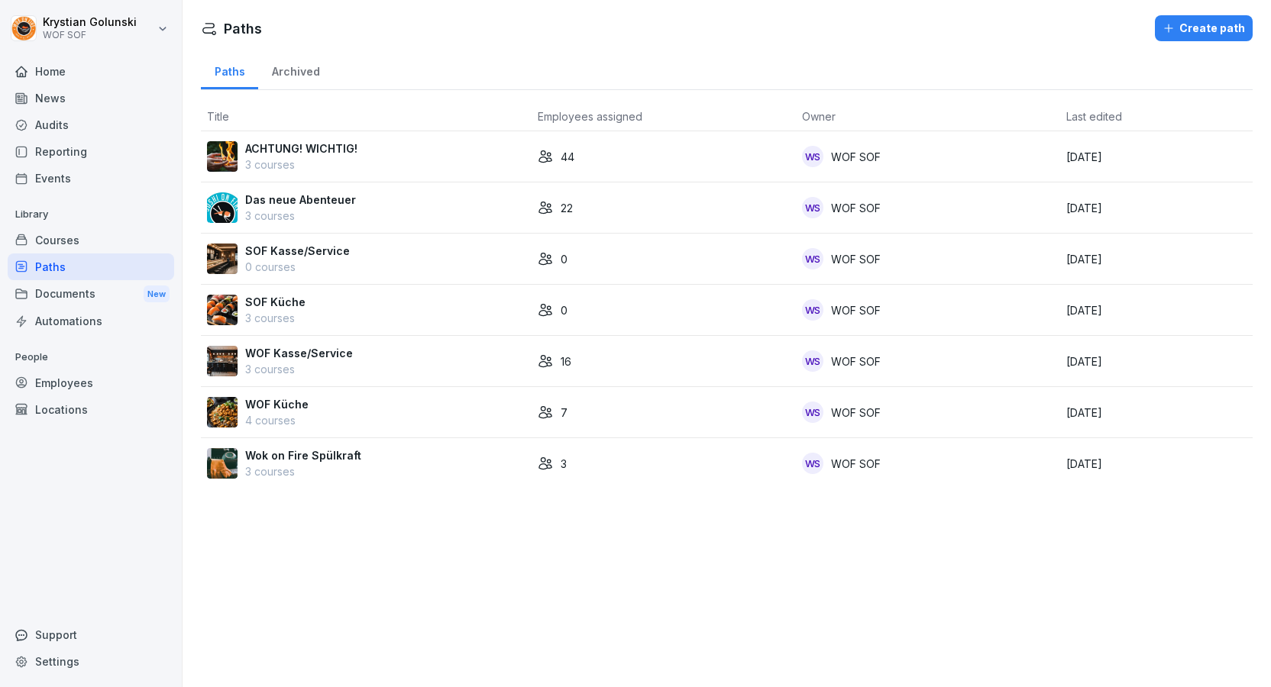
click at [97, 243] on div "Courses" at bounding box center [91, 240] width 167 height 27
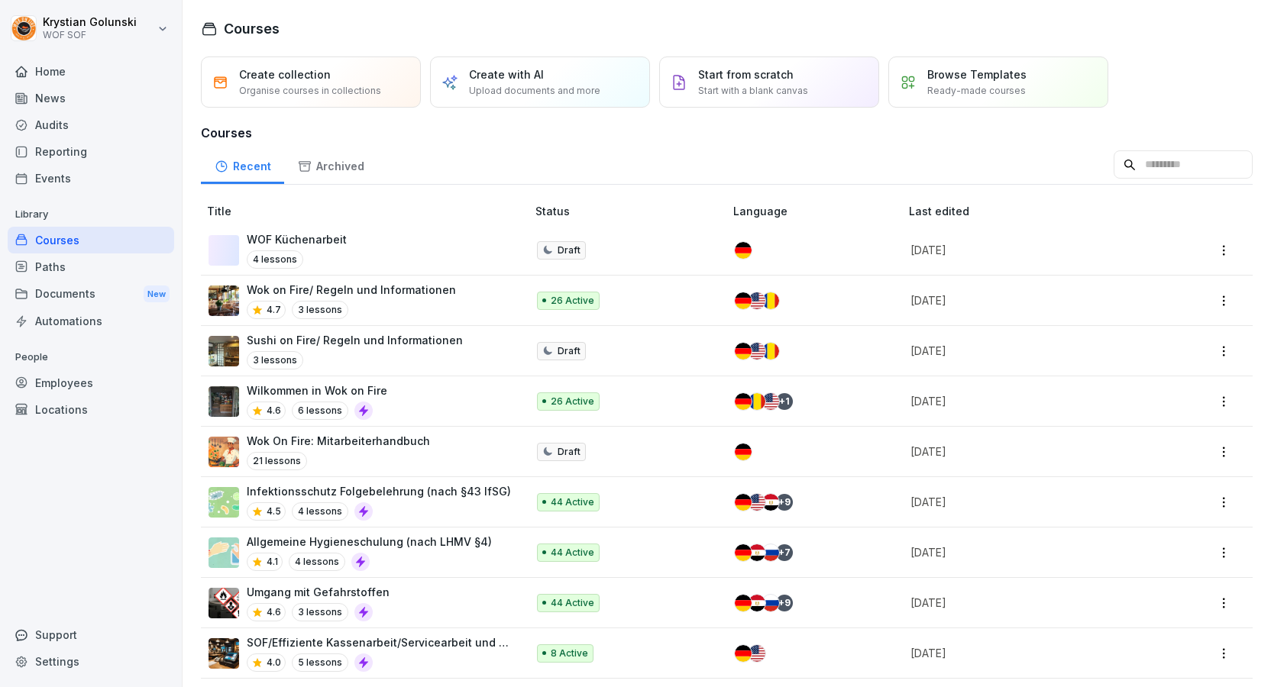
click at [89, 267] on div "Paths" at bounding box center [91, 267] width 167 height 27
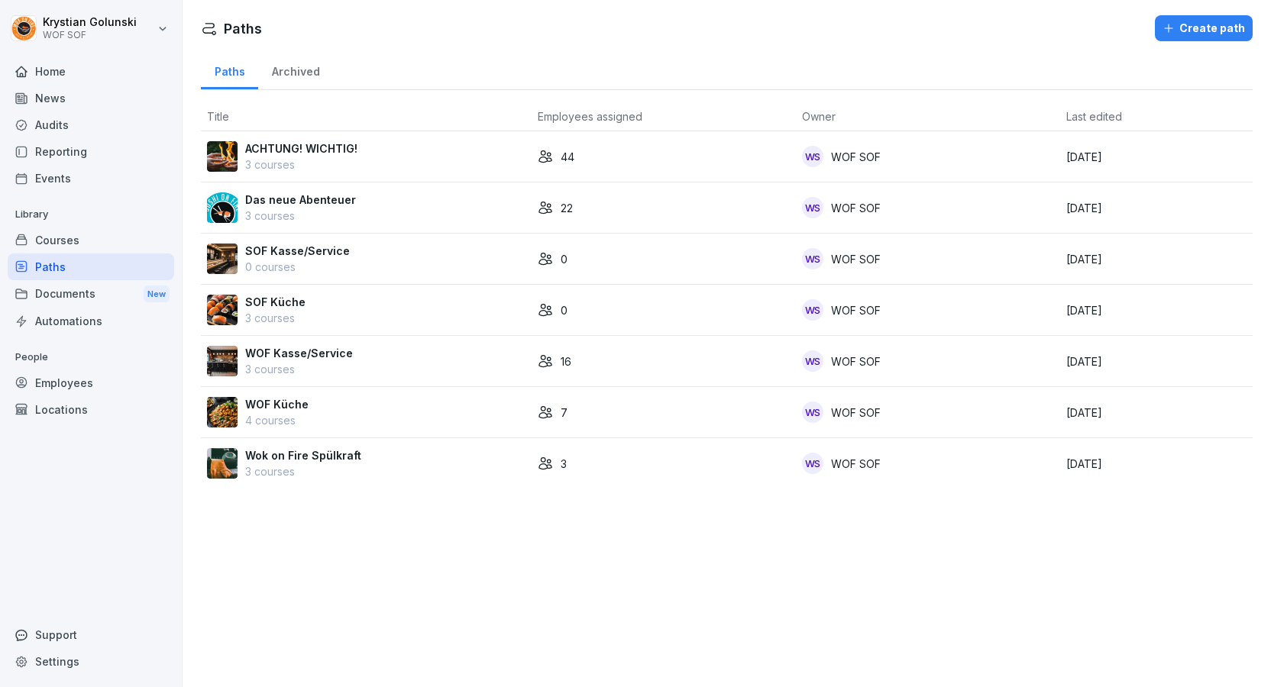
click at [330, 145] on p "ACHTUNG! WICHTIG!" at bounding box center [301, 149] width 112 height 16
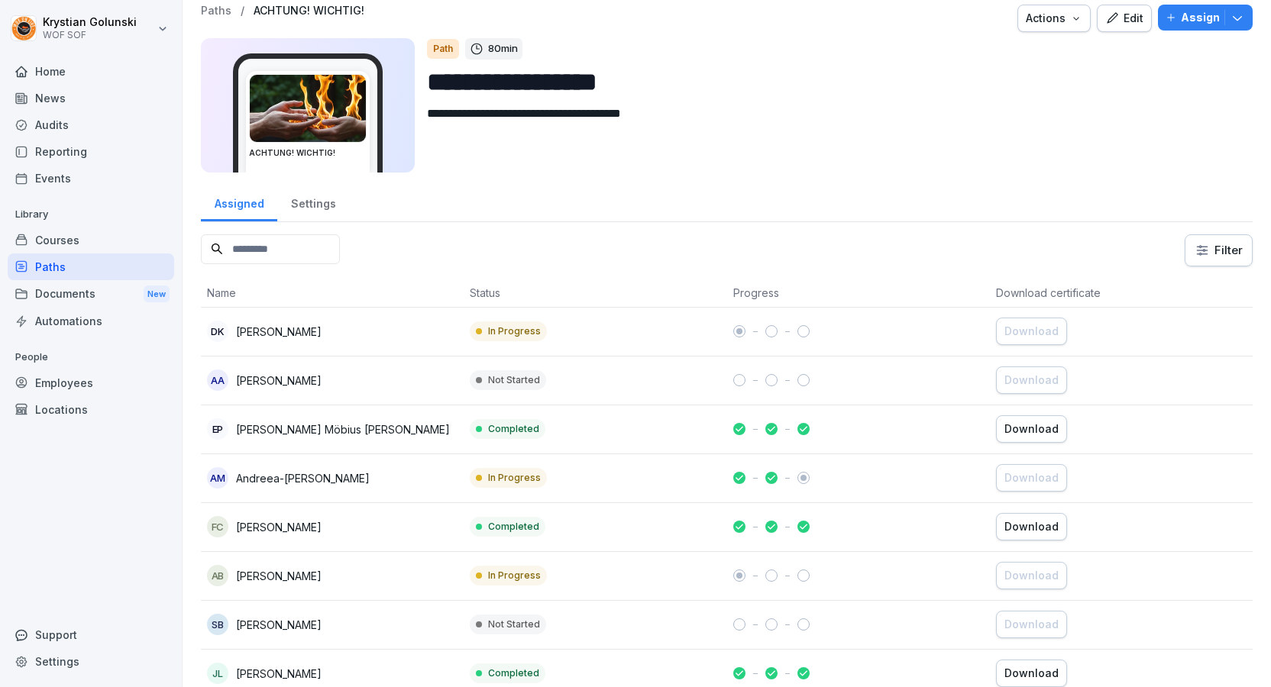
scroll to position [14, 0]
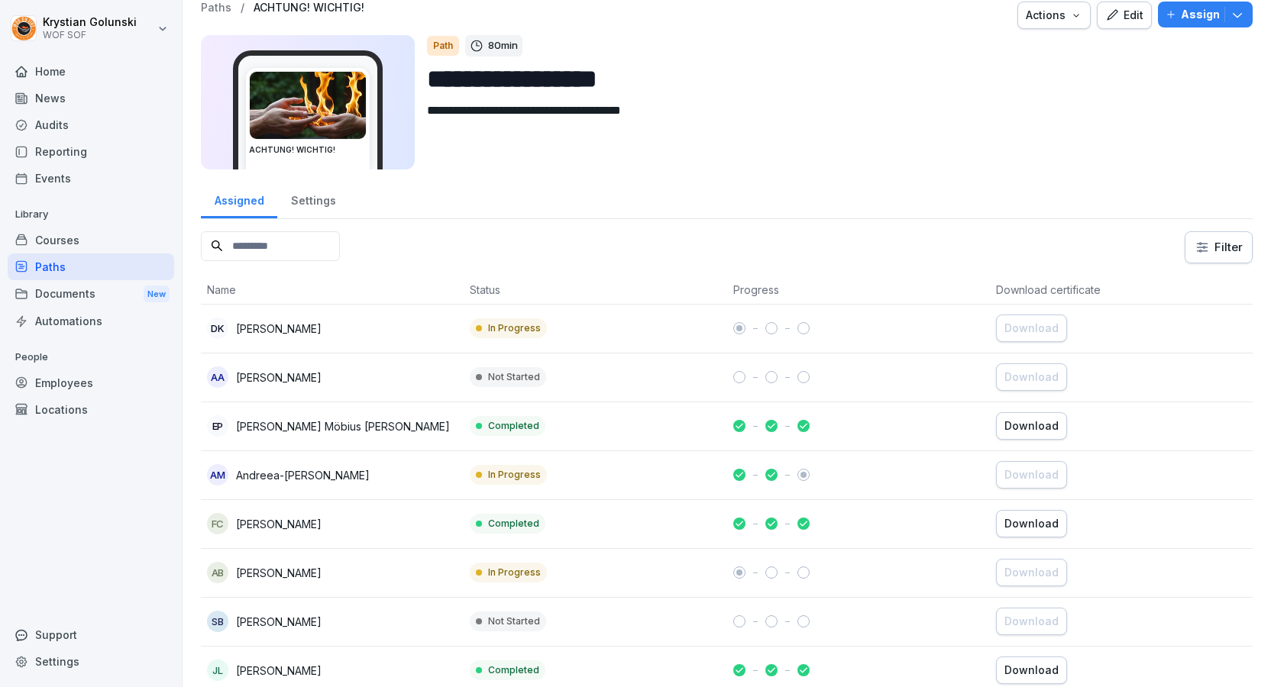
click at [1119, 17] on icon "button" at bounding box center [1112, 15] width 14 height 14
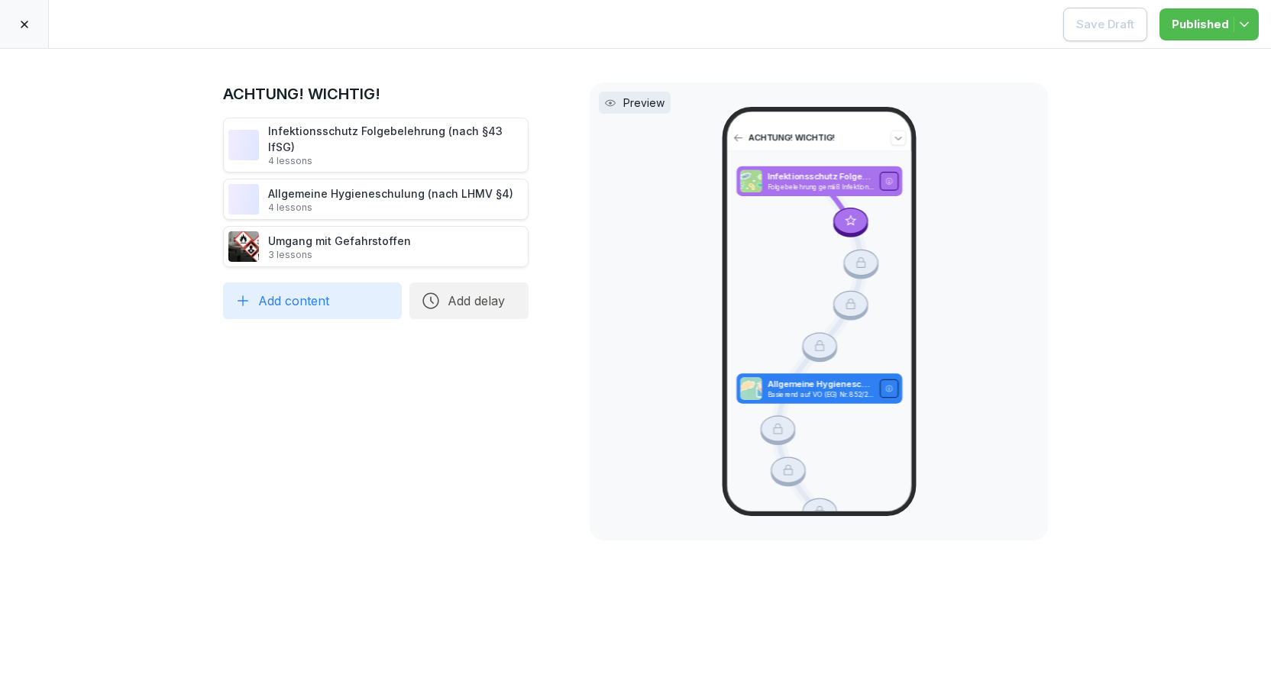
click at [386, 249] on p "3 lessons" at bounding box center [339, 255] width 143 height 12
click at [341, 233] on div "Umgang mit Gefahrstoffen 3 lessons" at bounding box center [339, 247] width 143 height 28
click at [347, 202] on p "4 lessons" at bounding box center [390, 208] width 245 height 12
click at [351, 155] on p "4 lessons" at bounding box center [395, 161] width 255 height 12
click at [33, 32] on div at bounding box center [24, 24] width 49 height 48
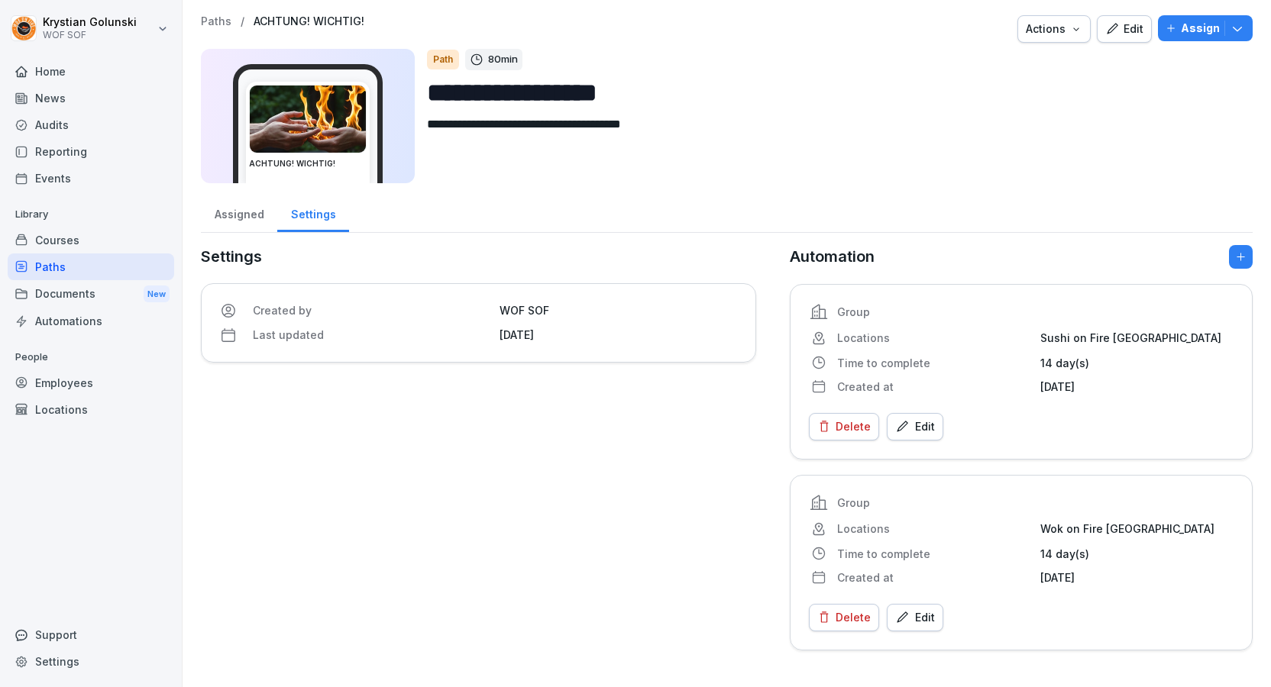
click at [1119, 31] on icon "button" at bounding box center [1112, 29] width 14 height 14
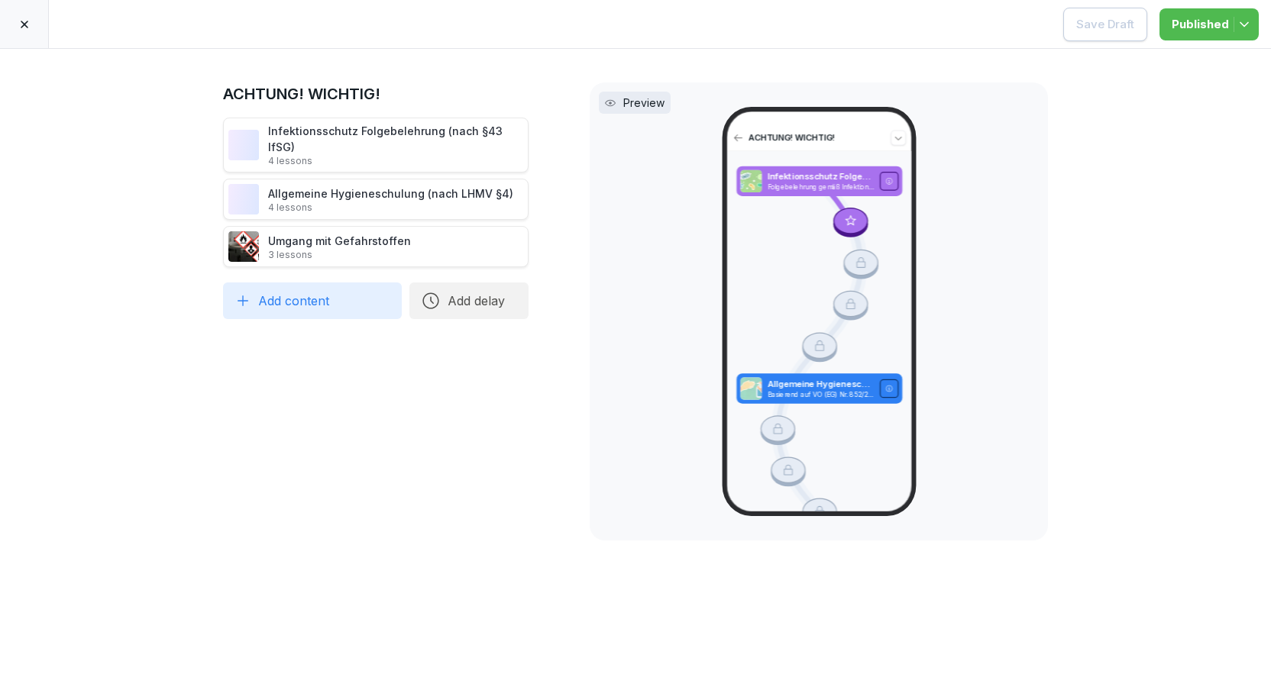
click at [39, 41] on div at bounding box center [24, 24] width 49 height 48
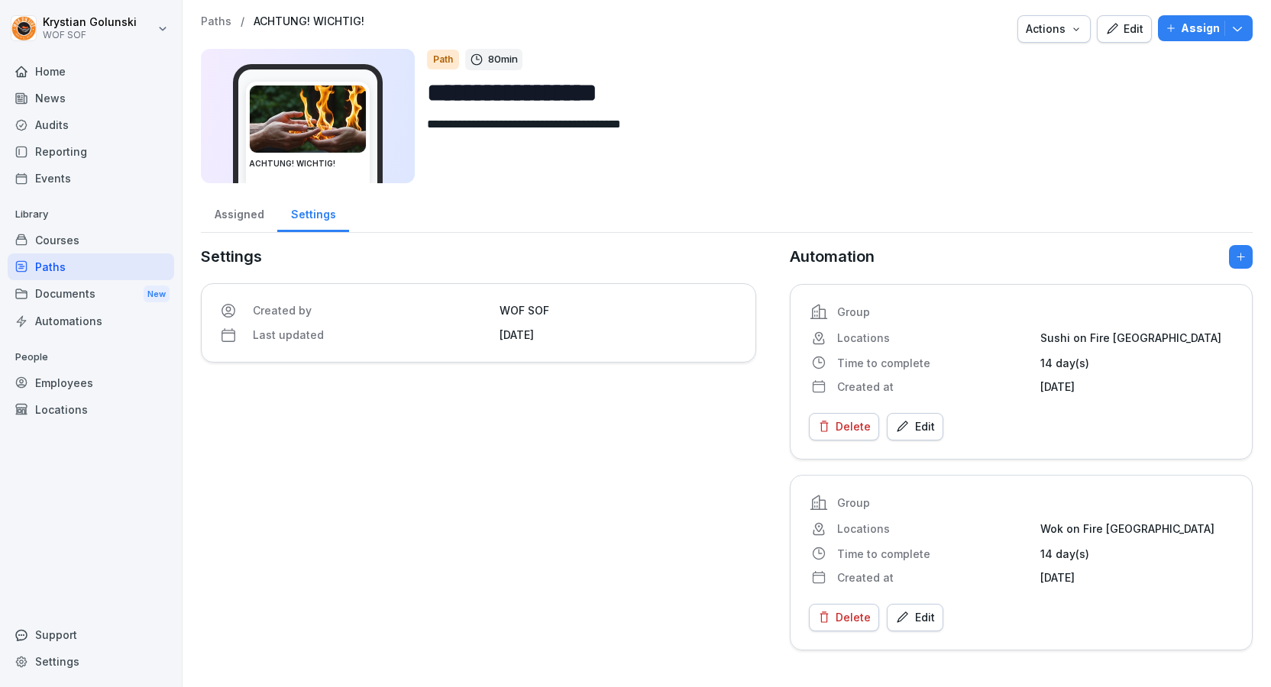
click at [1039, 18] on button "Actions" at bounding box center [1053, 28] width 73 height 27
click at [868, 85] on html "**********" at bounding box center [635, 343] width 1271 height 687
click at [100, 299] on div "Documents New" at bounding box center [91, 294] width 167 height 28
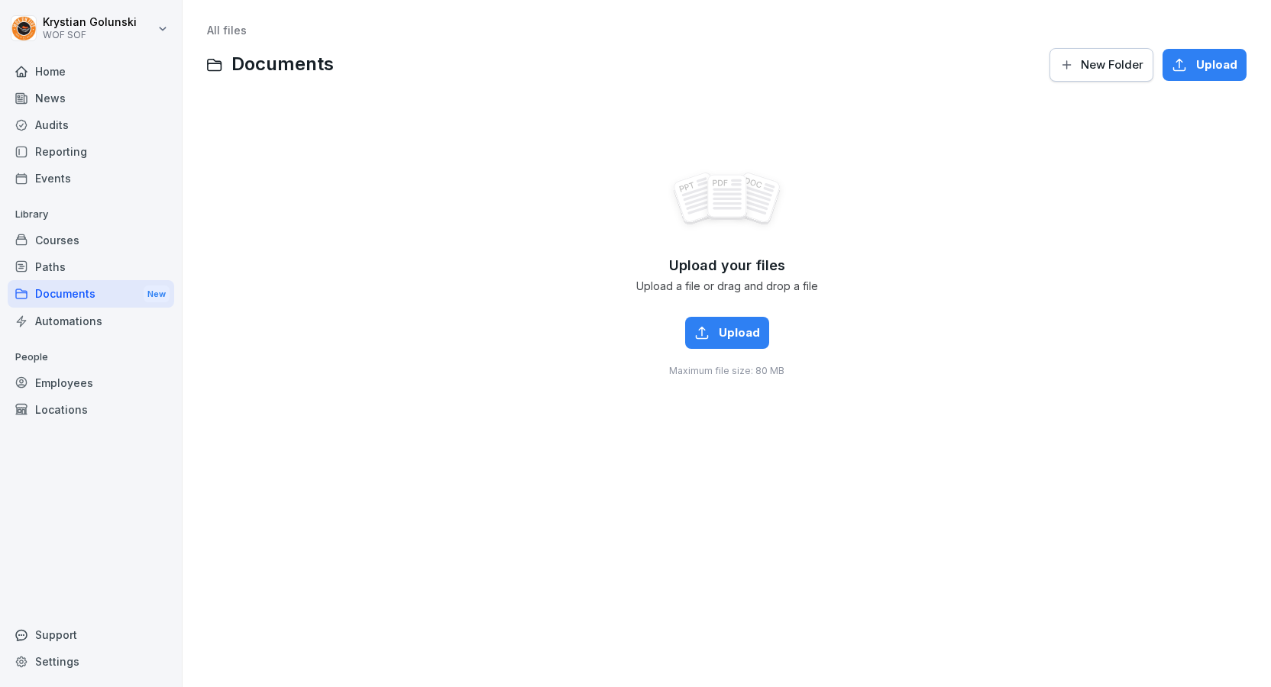
click at [94, 271] on div "Paths" at bounding box center [91, 267] width 167 height 27
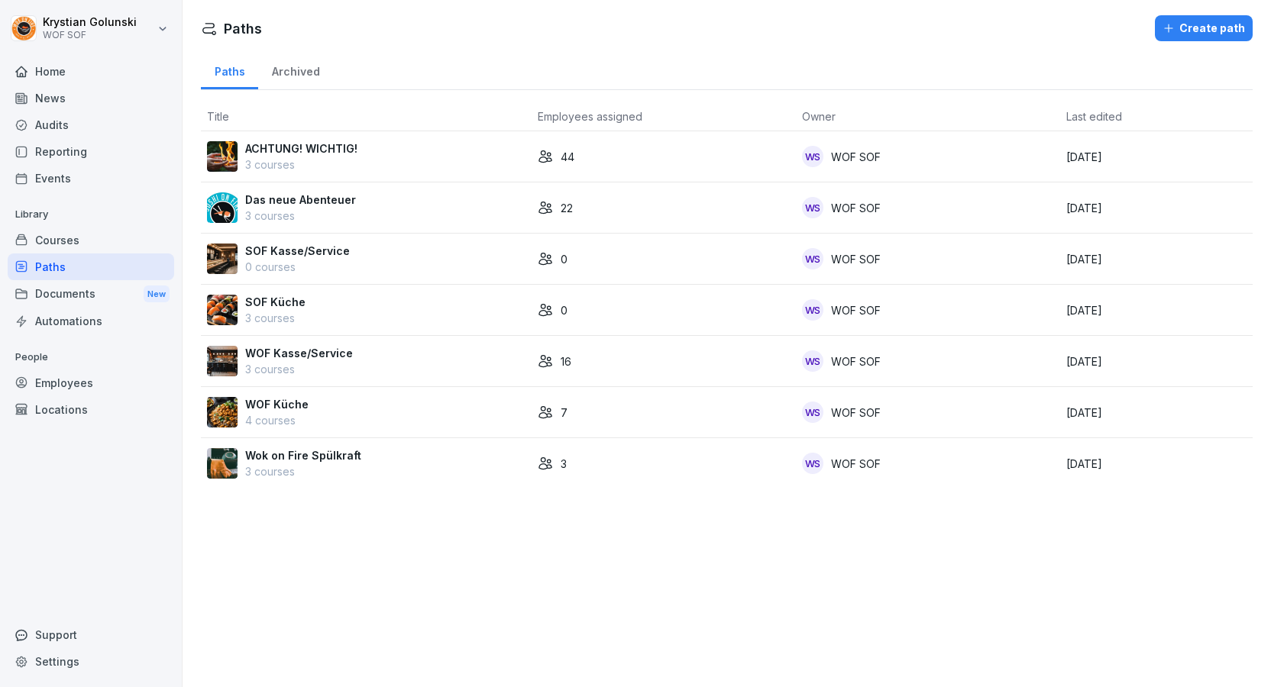
click at [106, 244] on div "Courses" at bounding box center [91, 240] width 167 height 27
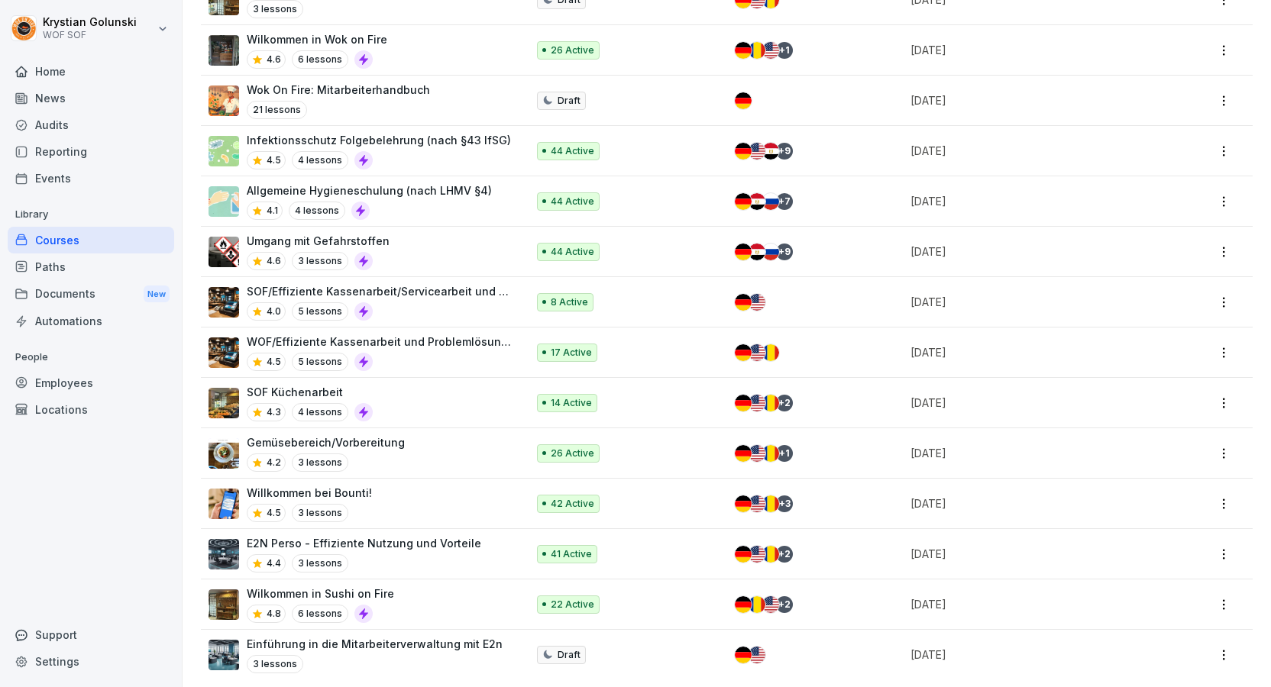
scroll to position [350, 0]
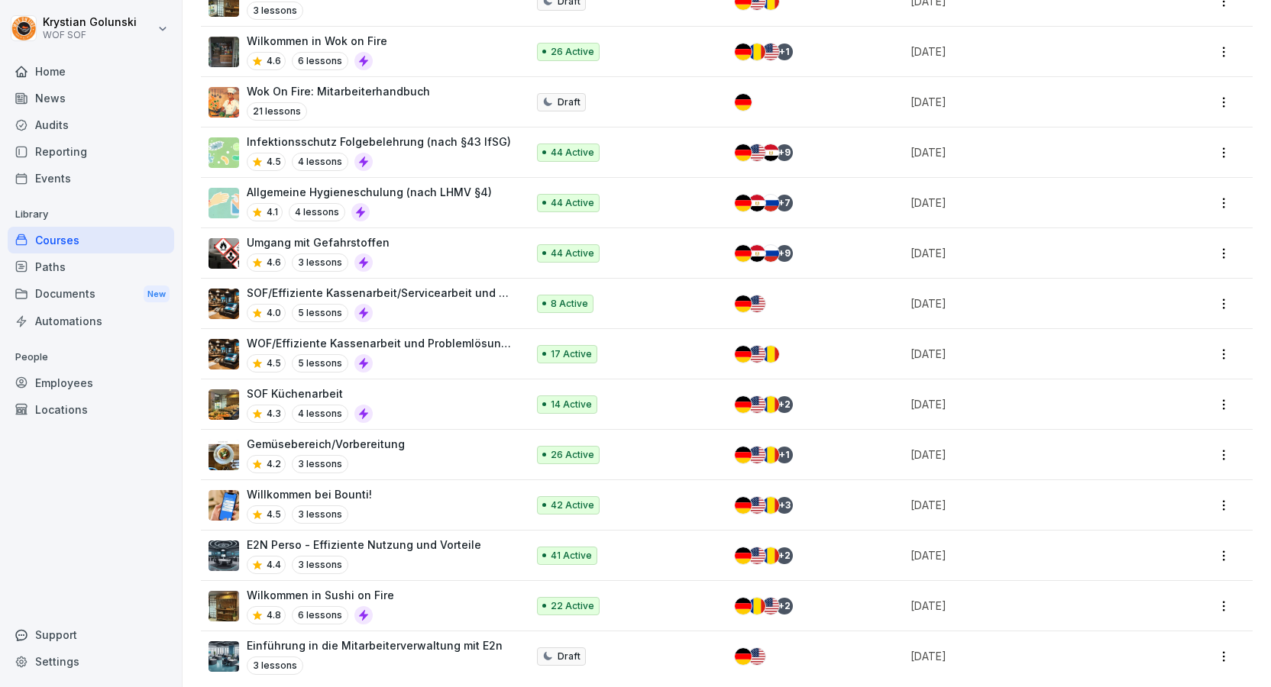
click at [450, 247] on div "Umgang mit Gefahrstoffen 4.6 3 lessons" at bounding box center [360, 252] width 302 height 37
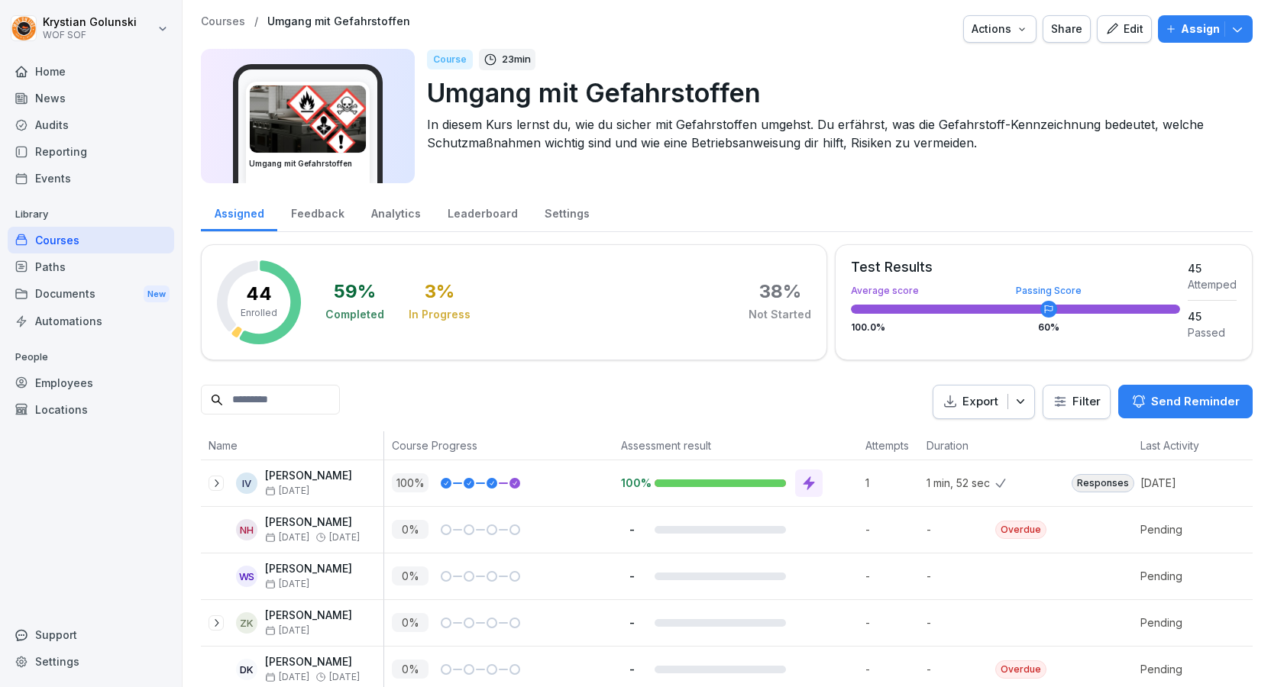
click at [1119, 28] on icon "button" at bounding box center [1112, 29] width 14 height 14
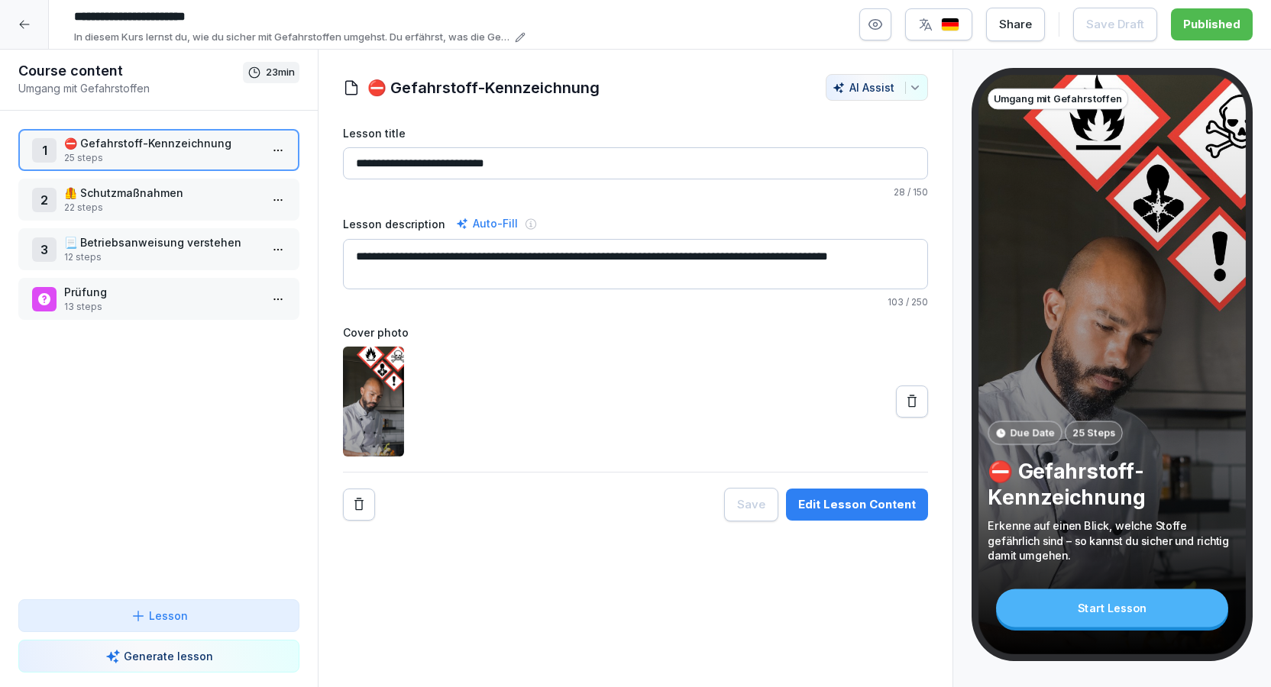
click at [189, 213] on p "22 steps" at bounding box center [162, 208] width 196 height 14
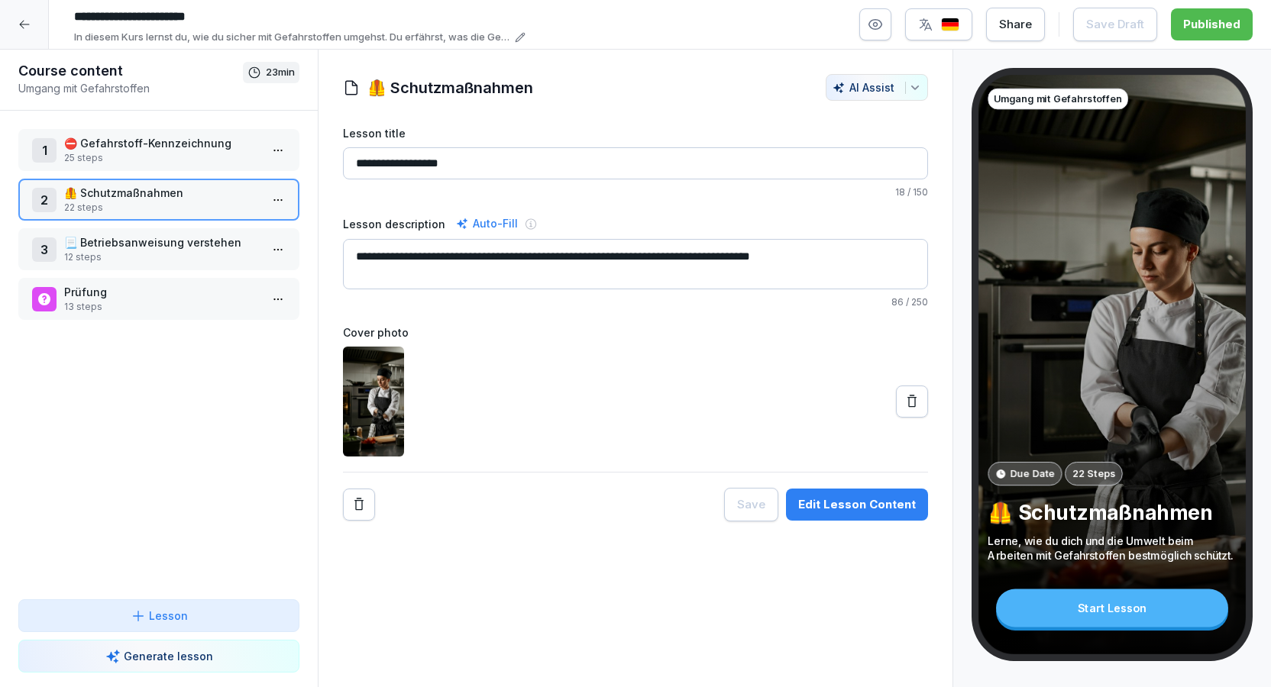
click at [203, 252] on p "12 steps" at bounding box center [162, 258] width 196 height 14
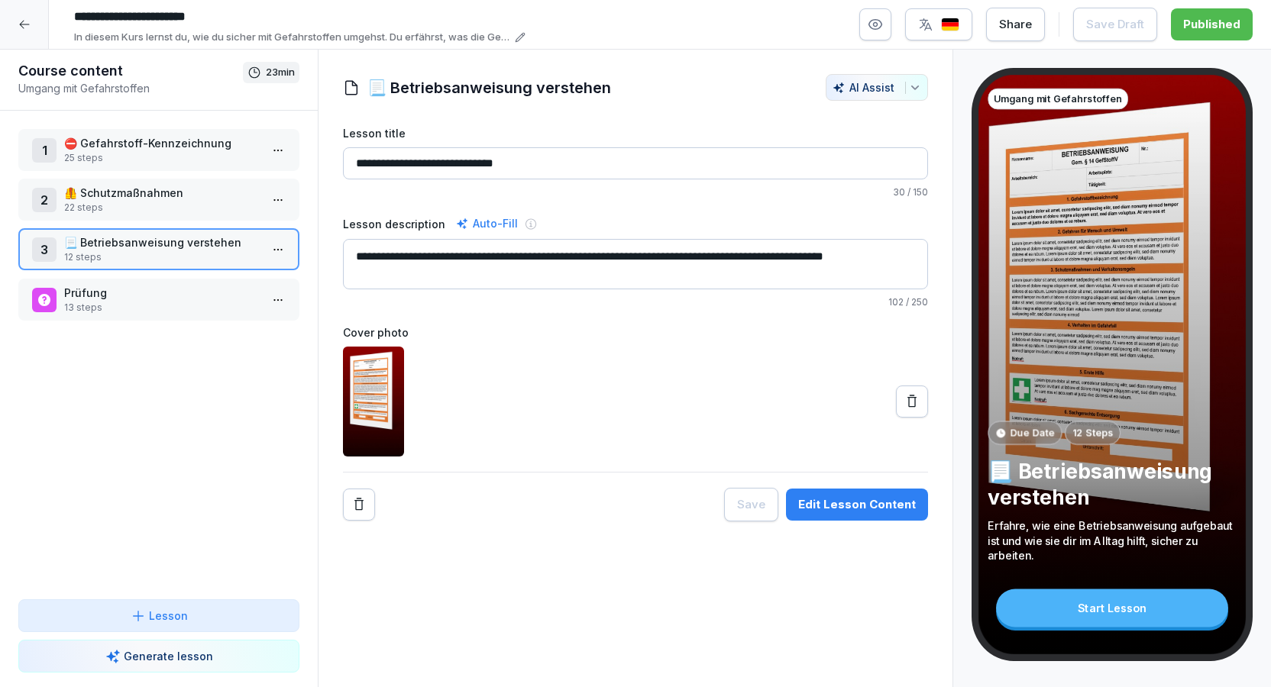
click at [172, 296] on p "Prüfung" at bounding box center [162, 293] width 196 height 16
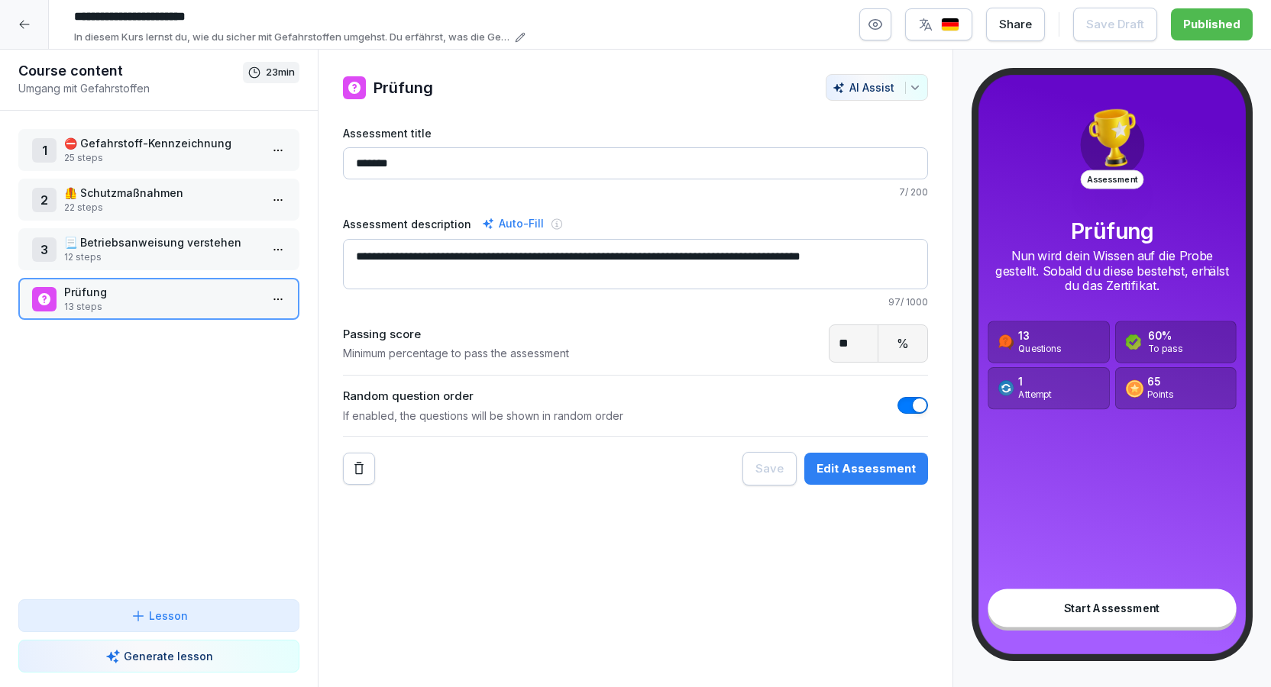
click at [168, 244] on p "📃 Betriebsanweisung verstehen" at bounding box center [162, 242] width 196 height 16
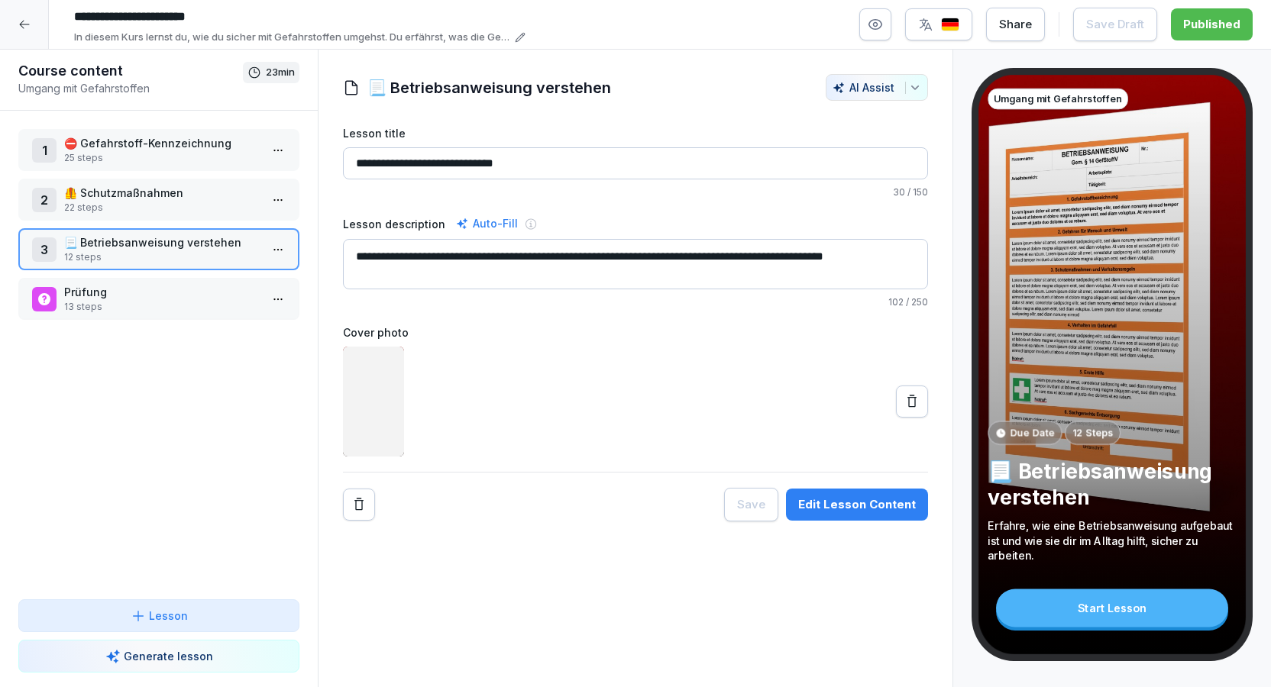
click at [167, 212] on p "22 steps" at bounding box center [162, 208] width 196 height 14
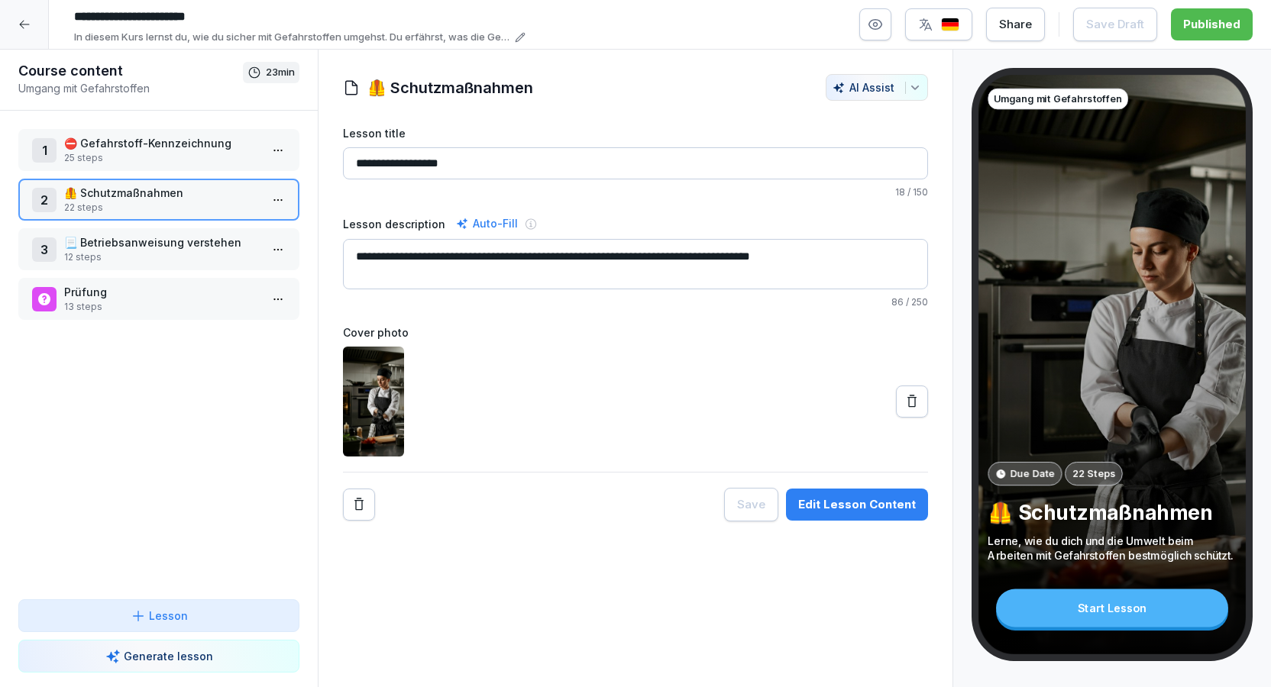
click at [164, 163] on p "25 steps" at bounding box center [162, 158] width 196 height 14
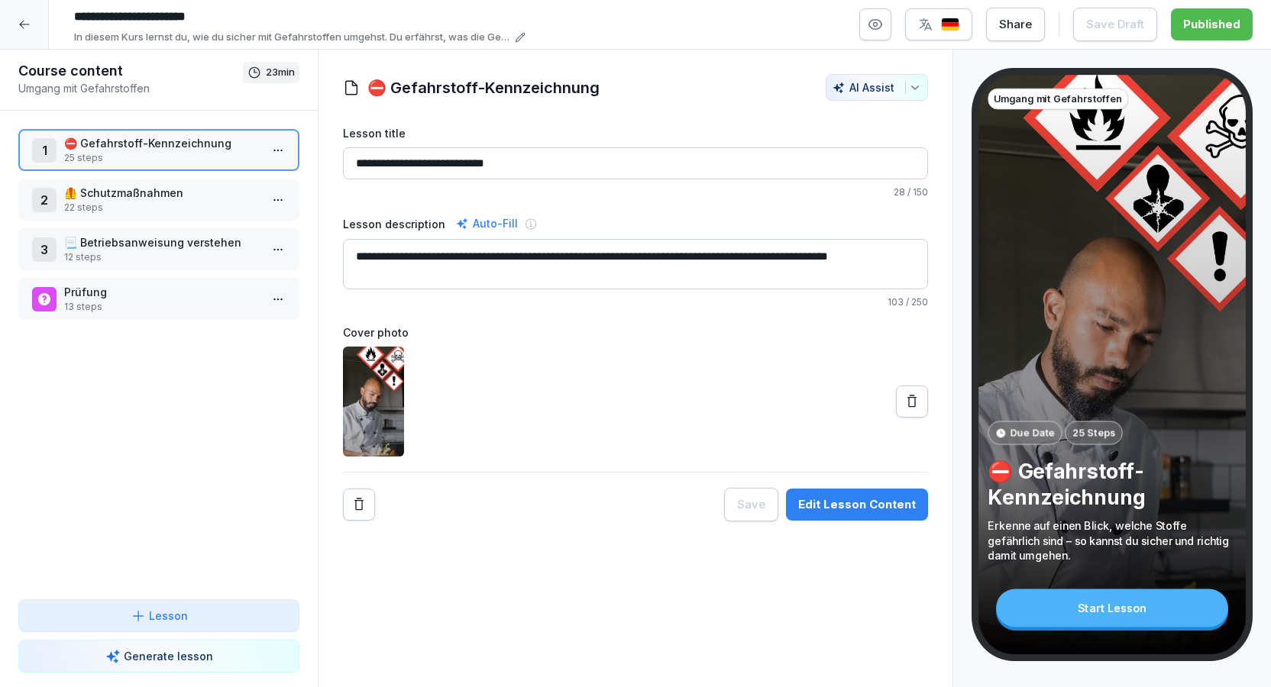
click at [286, 156] on html "**********" at bounding box center [635, 343] width 1271 height 687
click at [273, 179] on div "Edit steps" at bounding box center [222, 181] width 130 height 28
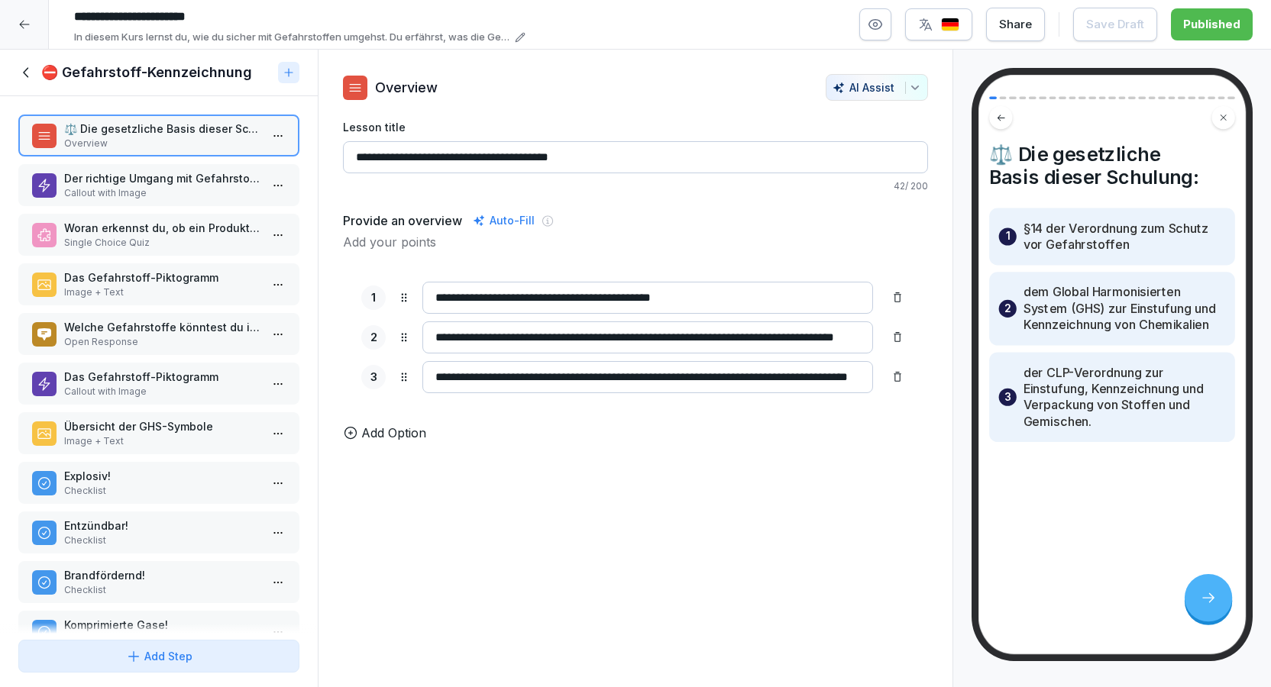
click at [176, 186] on p "Der richtige Umgang mit Gefahrstoffen" at bounding box center [162, 178] width 196 height 16
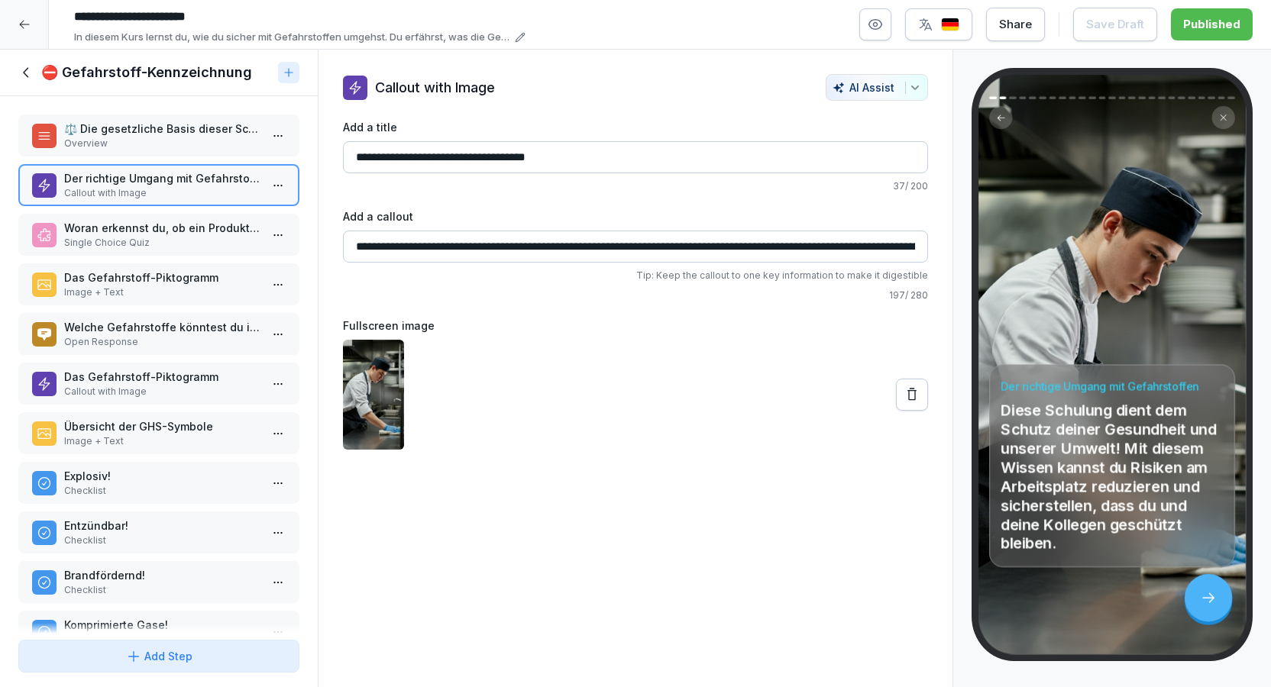
click at [196, 250] on p "Single Choice Quiz" at bounding box center [162, 243] width 196 height 14
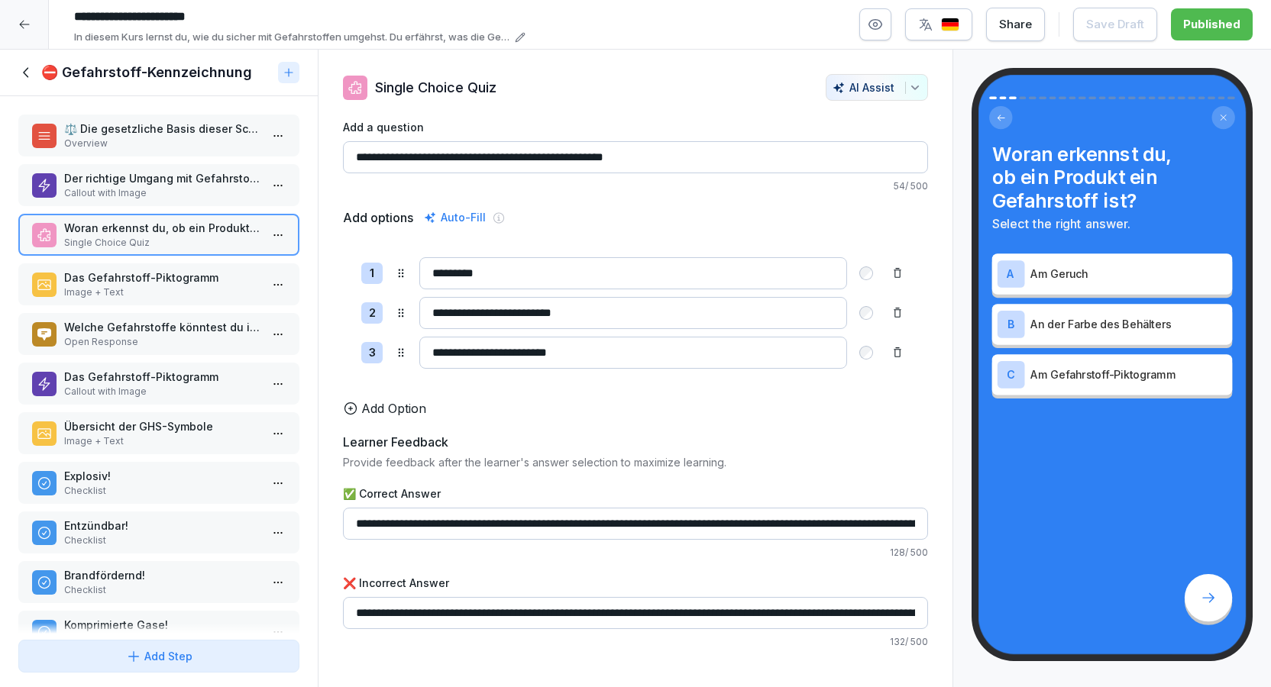
click at [209, 299] on p "Image + Text" at bounding box center [162, 293] width 196 height 14
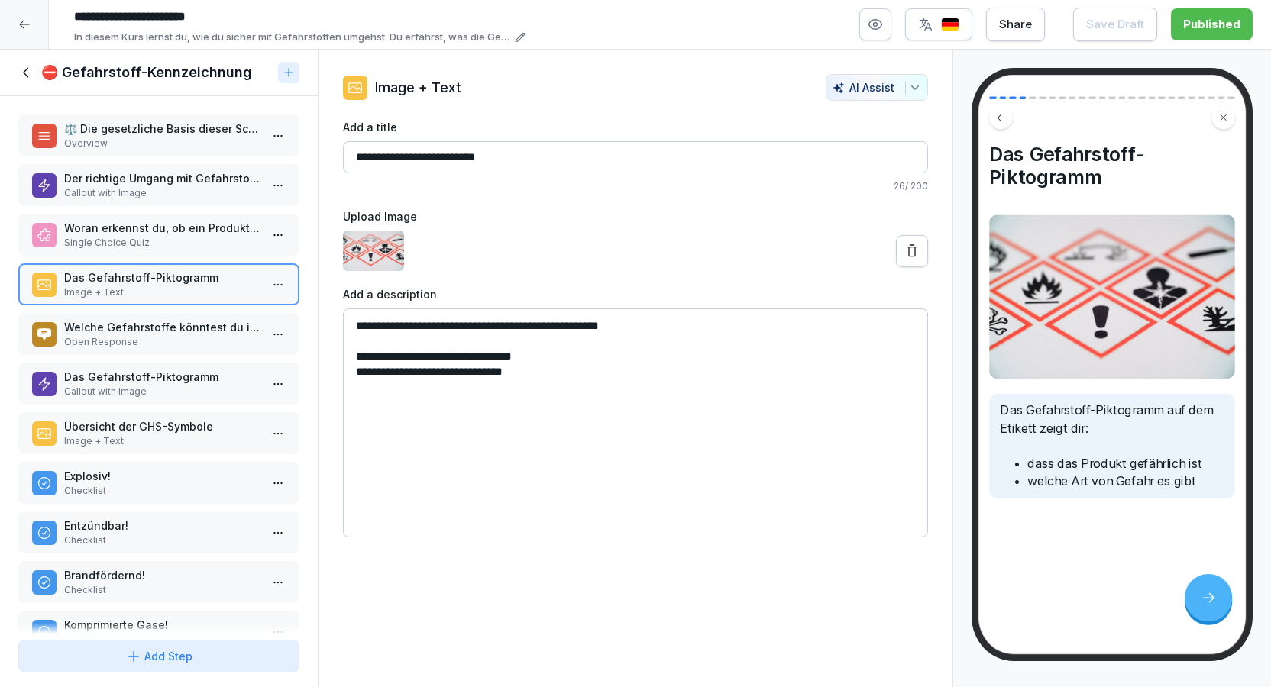
click at [215, 335] on p "Welche Gefahrstoffe könntest du in deinem Arbeitsalltag begegnen?" at bounding box center [162, 327] width 196 height 16
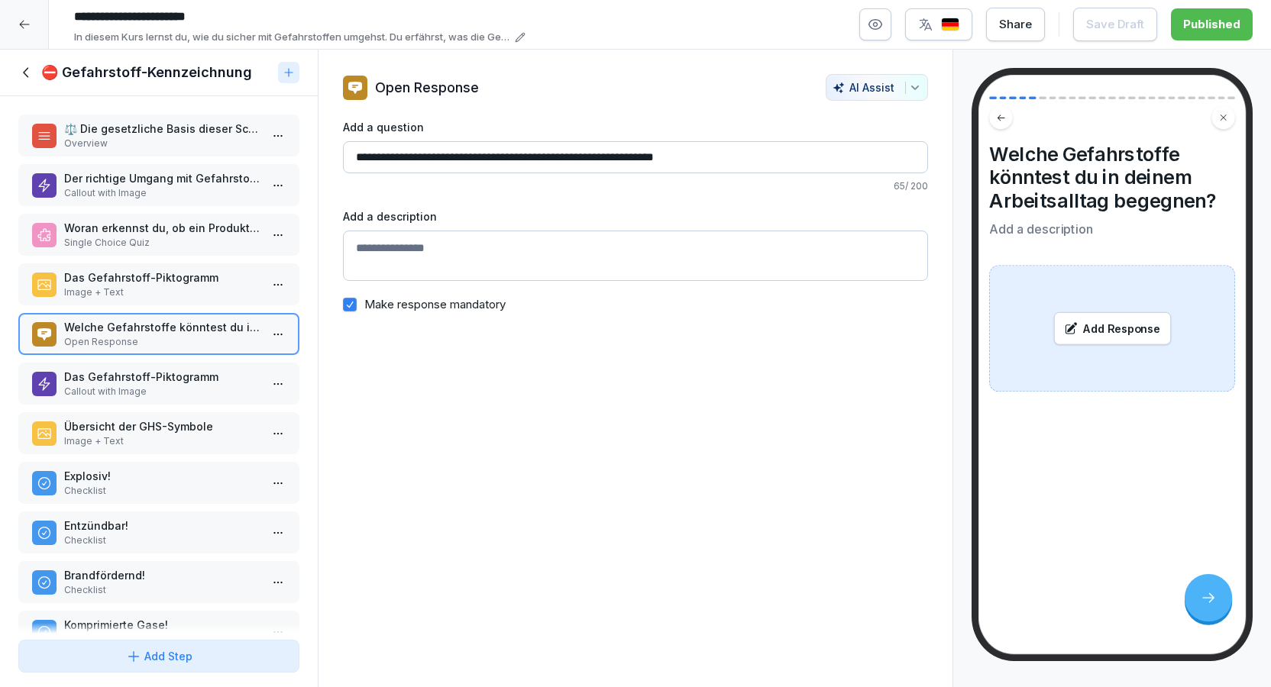
click at [221, 405] on div "Das Gefahrstoff-Piktogramm Callout with Image" at bounding box center [158, 384] width 281 height 42
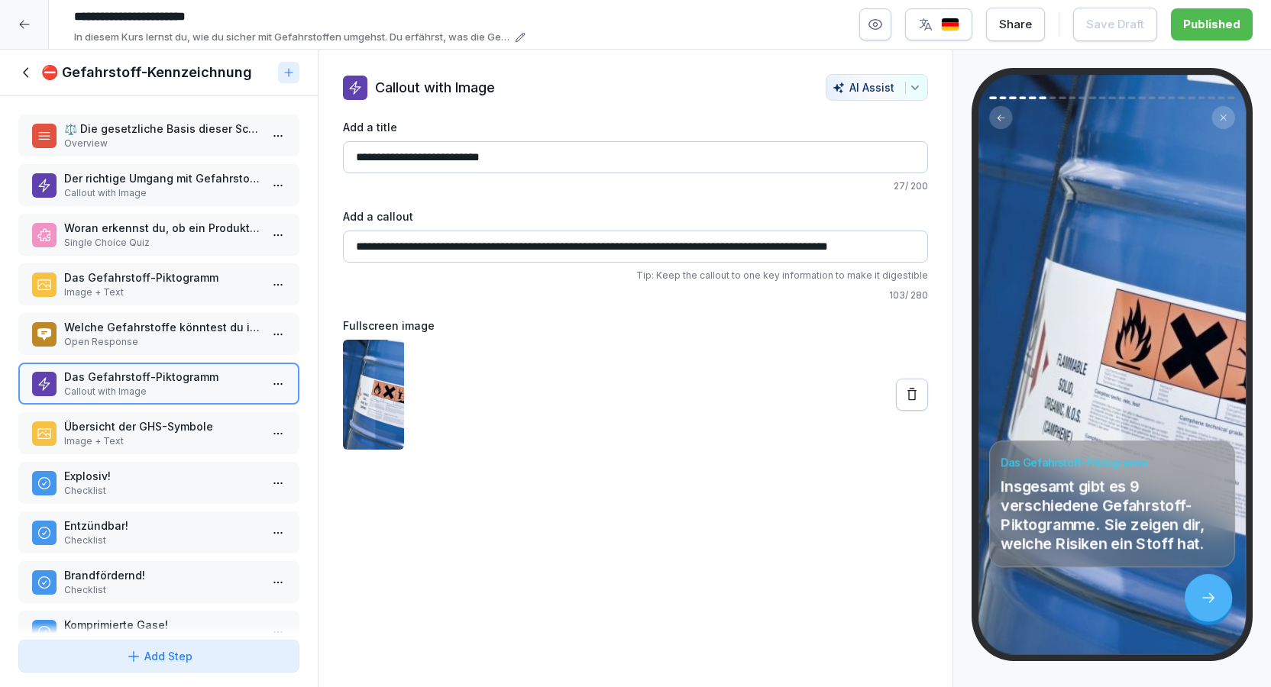
click at [225, 435] on p "Übersicht der GHS-Symbole" at bounding box center [162, 427] width 196 height 16
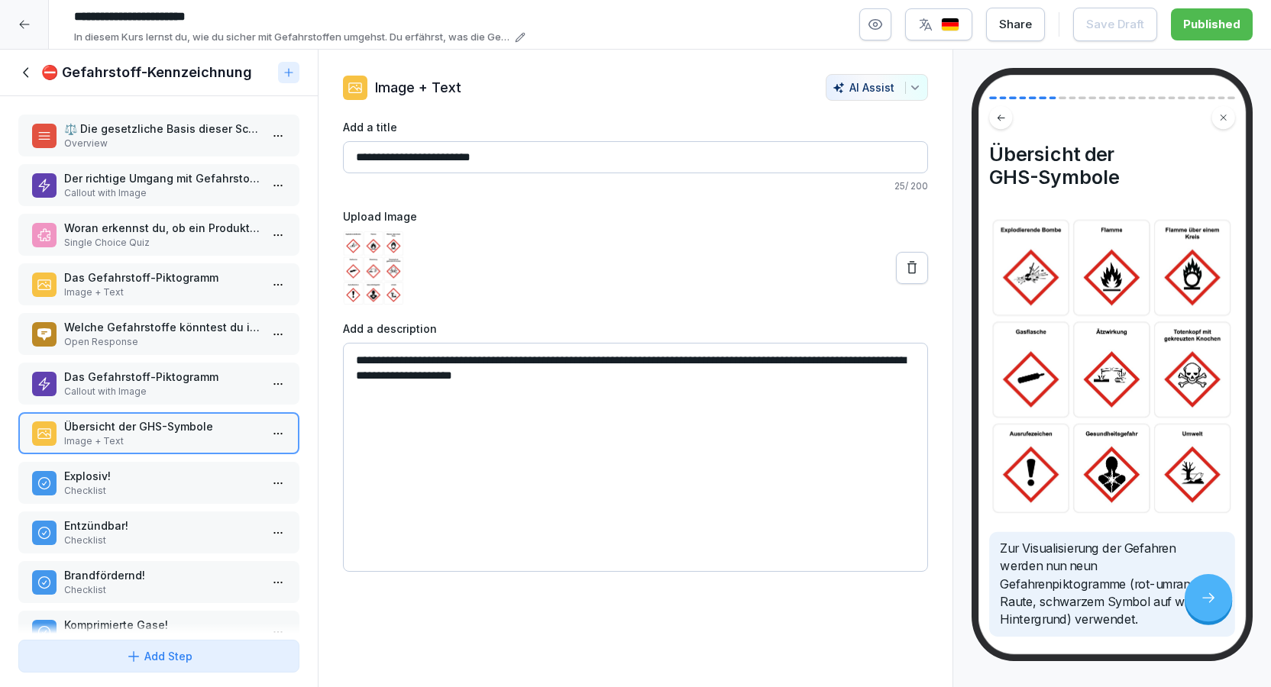
click at [230, 484] on p "Explosiv!" at bounding box center [162, 476] width 196 height 16
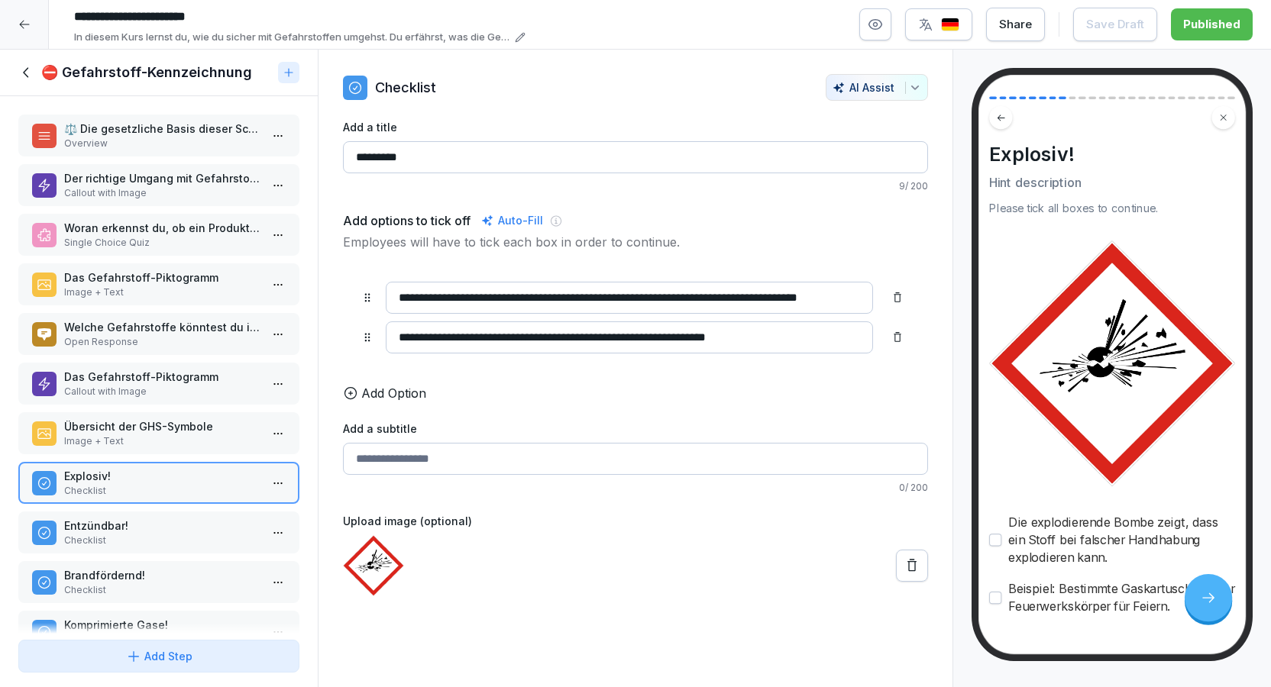
click at [24, 91] on div "⛔️ Gefahrstoff-Kennzeichnung" at bounding box center [159, 73] width 318 height 47
click at [33, 81] on icon at bounding box center [26, 72] width 17 height 17
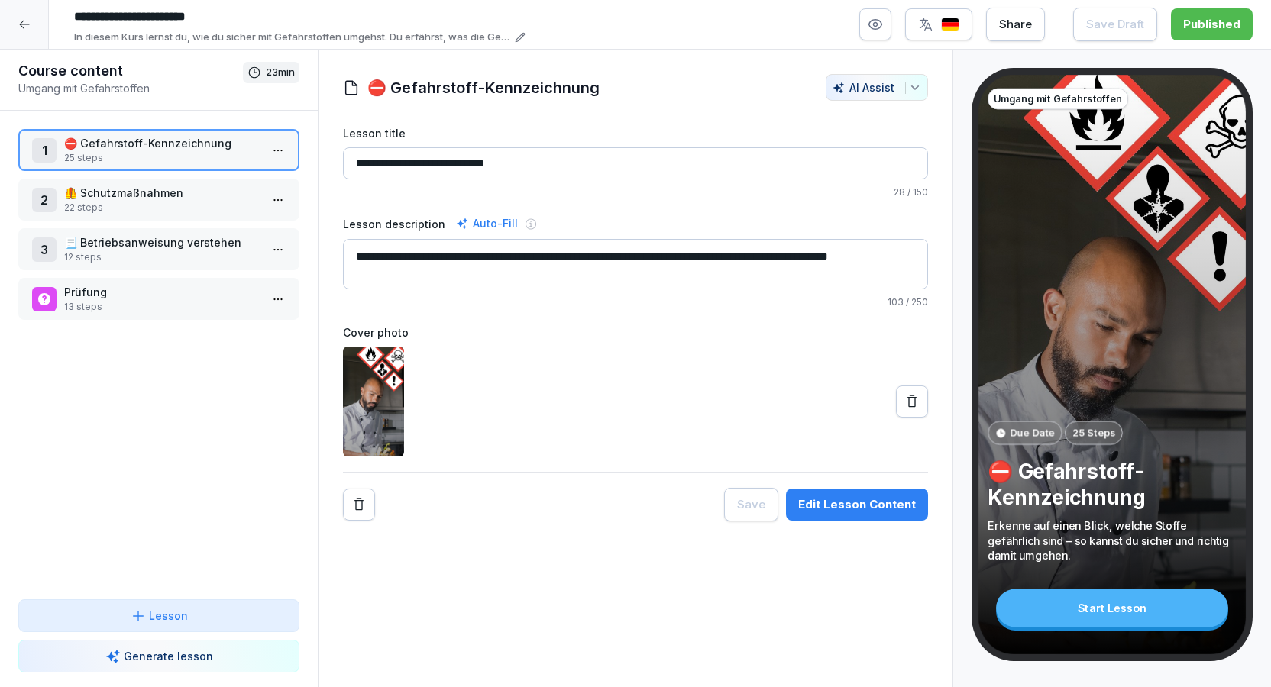
click at [19, 44] on div at bounding box center [24, 24] width 49 height 49
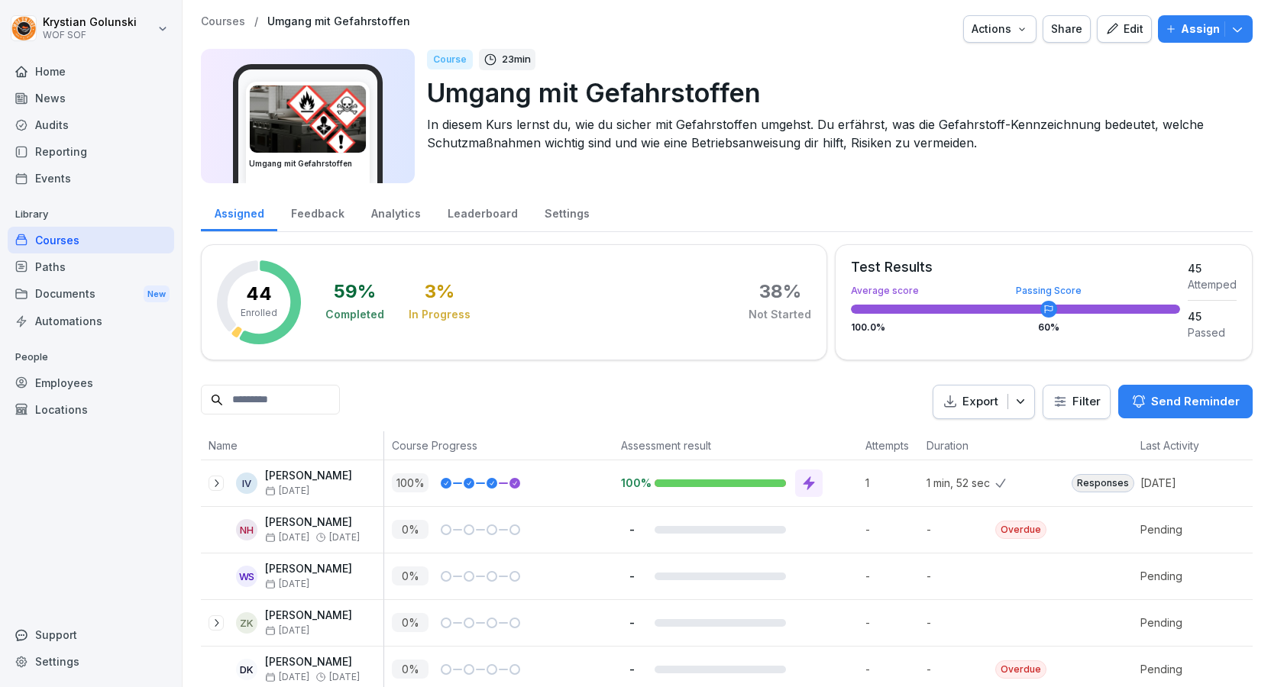
click at [139, 257] on div "Paths" at bounding box center [91, 267] width 167 height 27
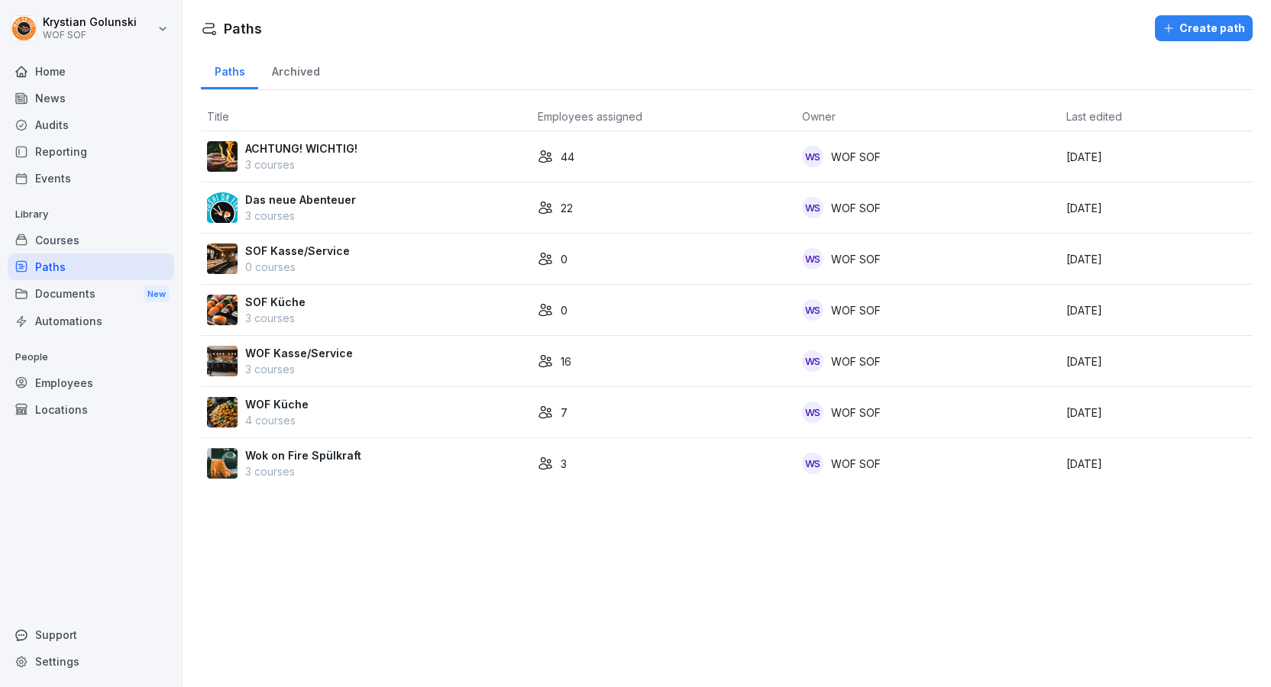
click at [285, 176] on td "ACHTUNG! WICHTIG! 3 courses" at bounding box center [366, 156] width 331 height 51
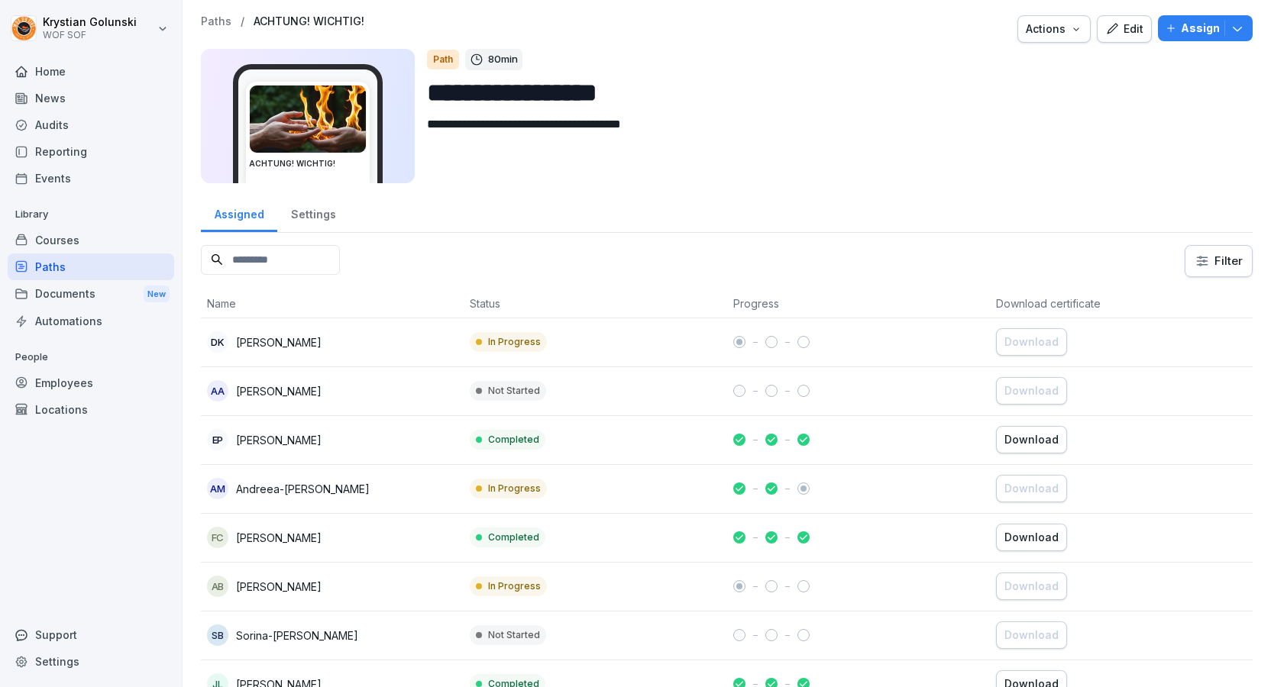
click at [1127, 35] on div "Edit" at bounding box center [1124, 29] width 38 height 17
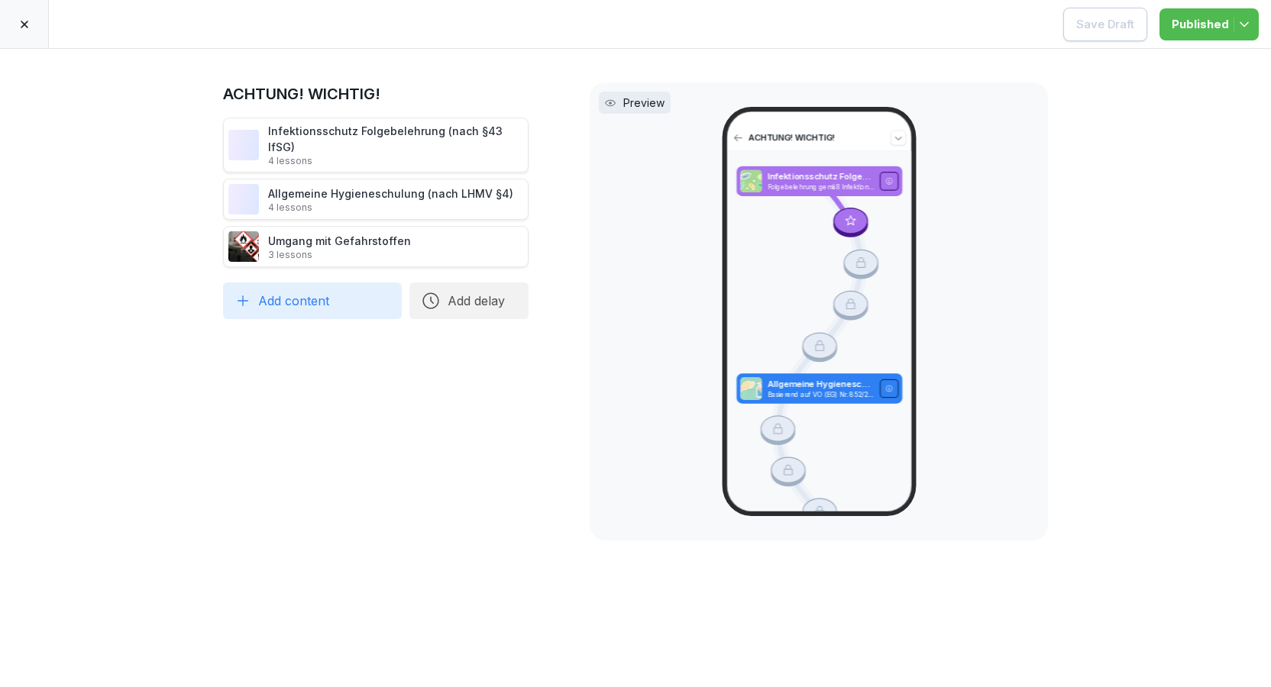
click at [8, 39] on div at bounding box center [24, 24] width 49 height 48
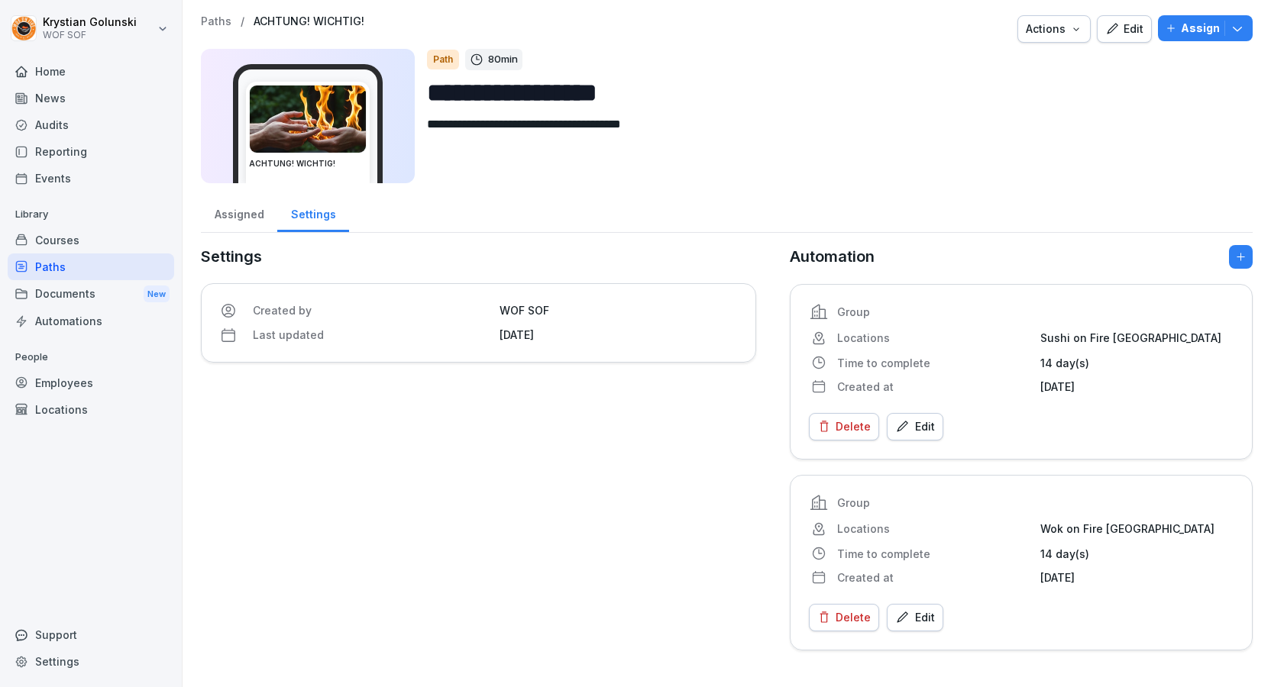
click at [76, 254] on div "Paths" at bounding box center [91, 267] width 167 height 27
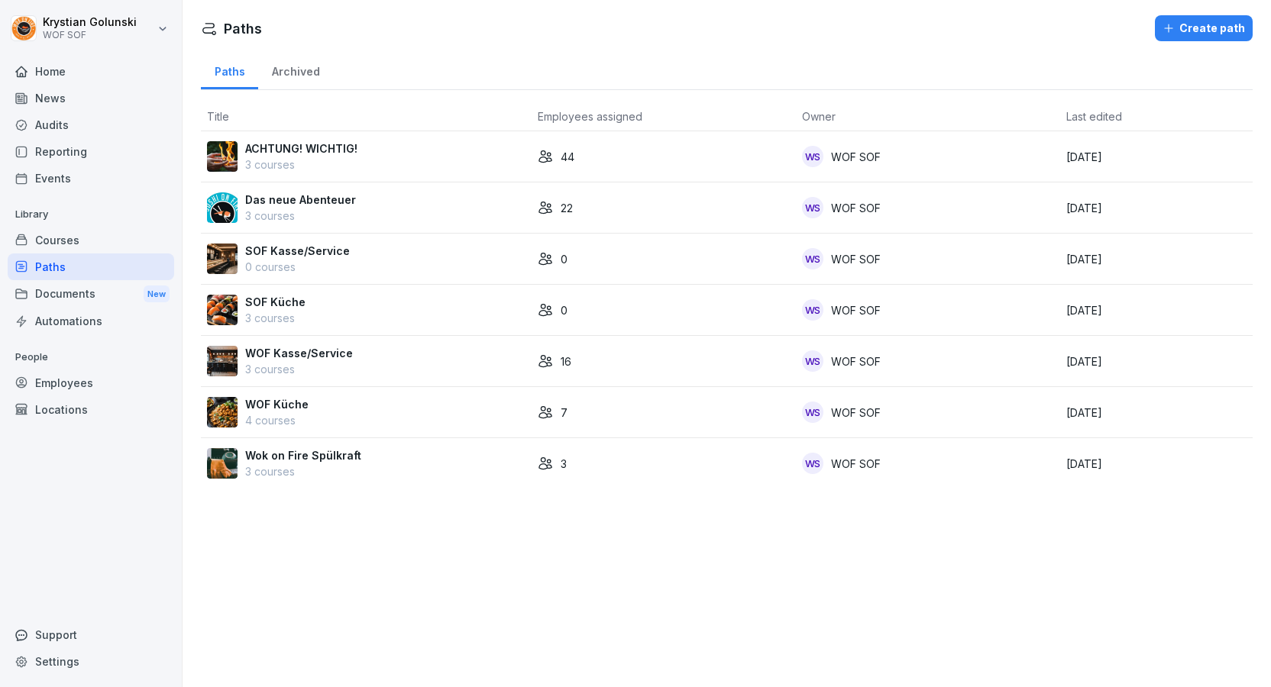
click at [78, 238] on div "Courses" at bounding box center [91, 240] width 167 height 27
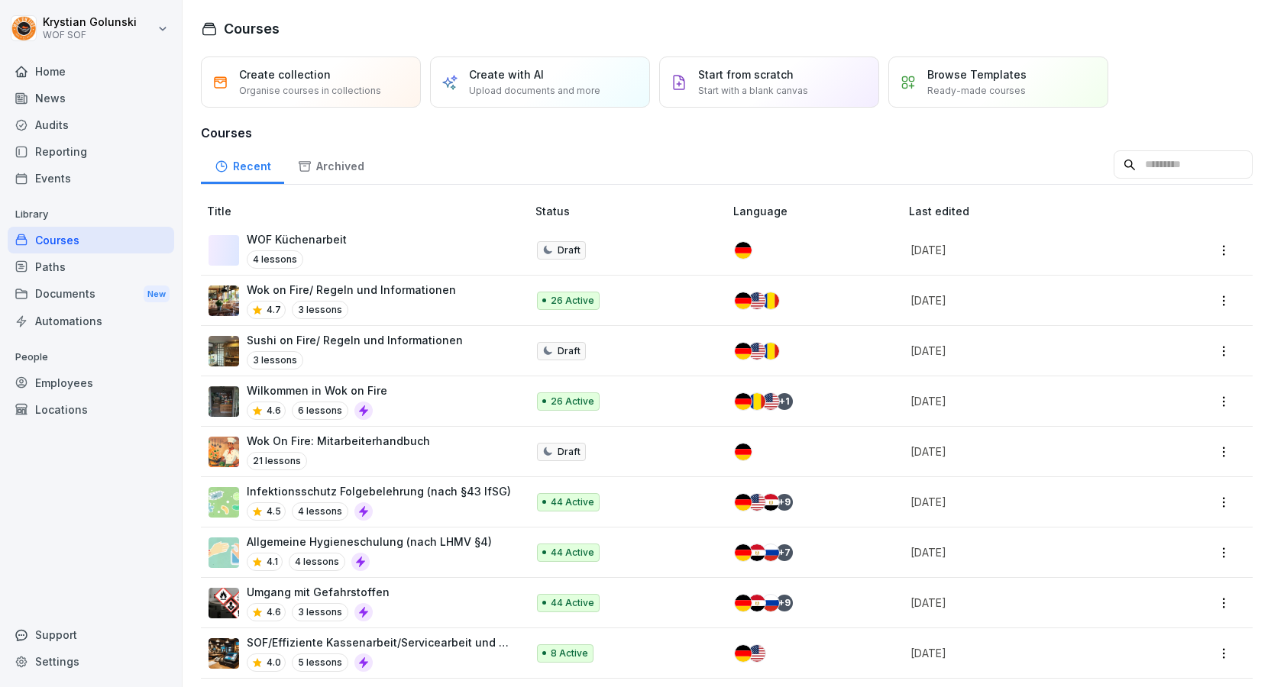
scroll to position [140, 0]
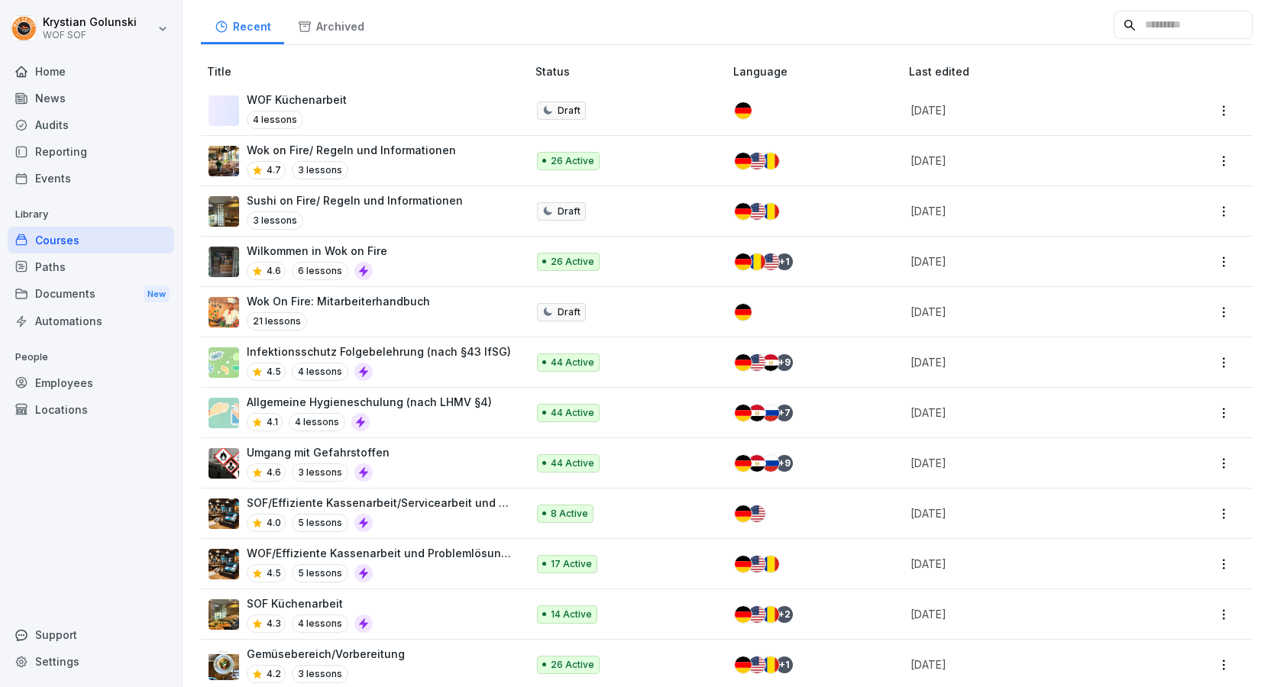
click at [404, 344] on p "Infektionsschutz Folgebelehrung (nach §43 IfSG)" at bounding box center [379, 352] width 264 height 16
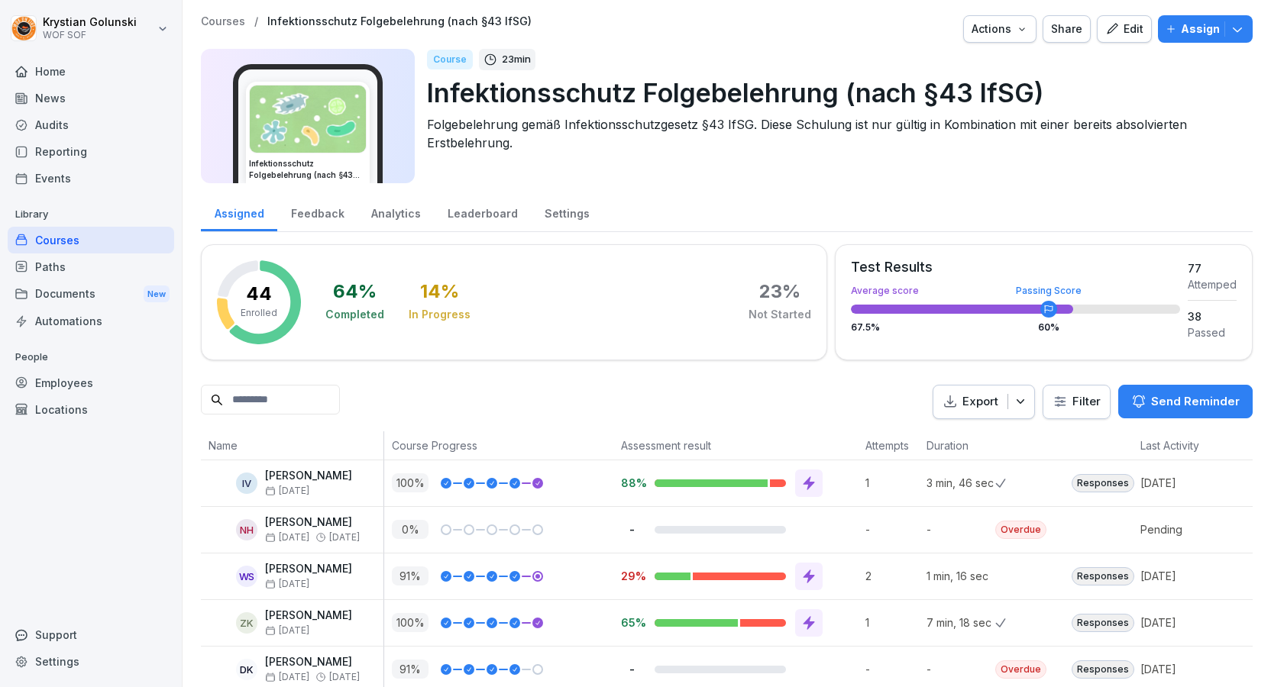
click at [1131, 33] on div "Edit" at bounding box center [1124, 29] width 38 height 17
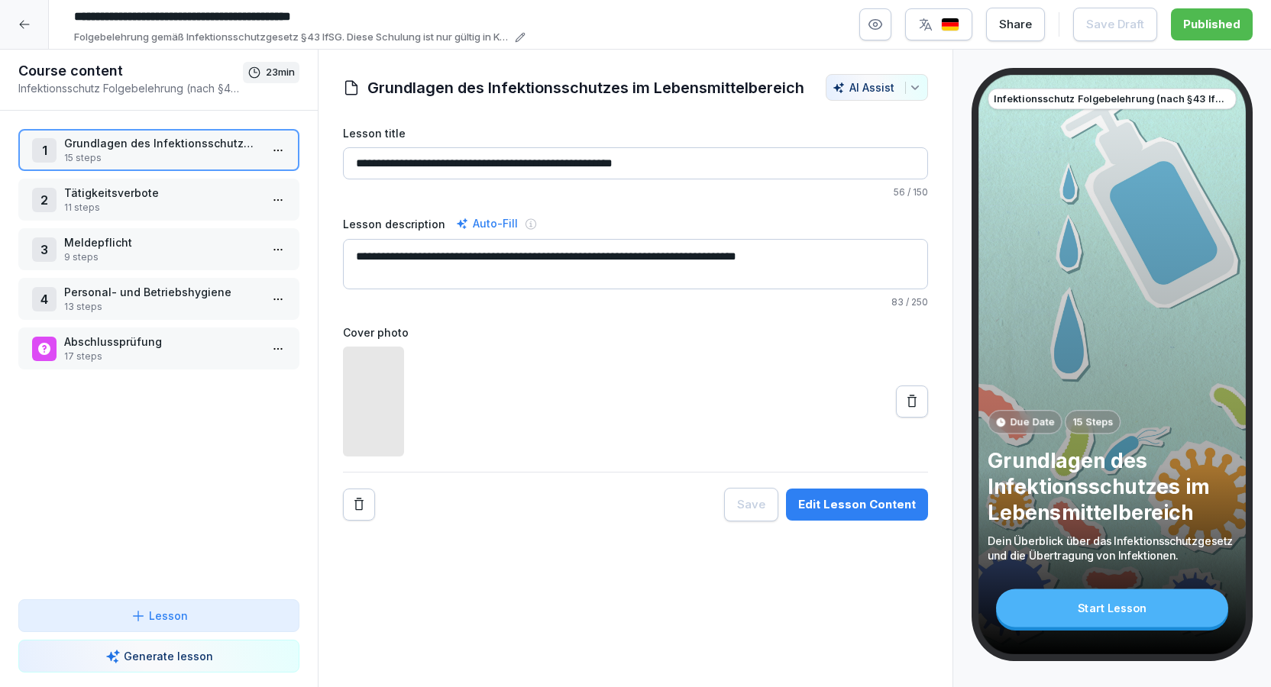
click at [124, 205] on p "11 steps" at bounding box center [162, 208] width 196 height 14
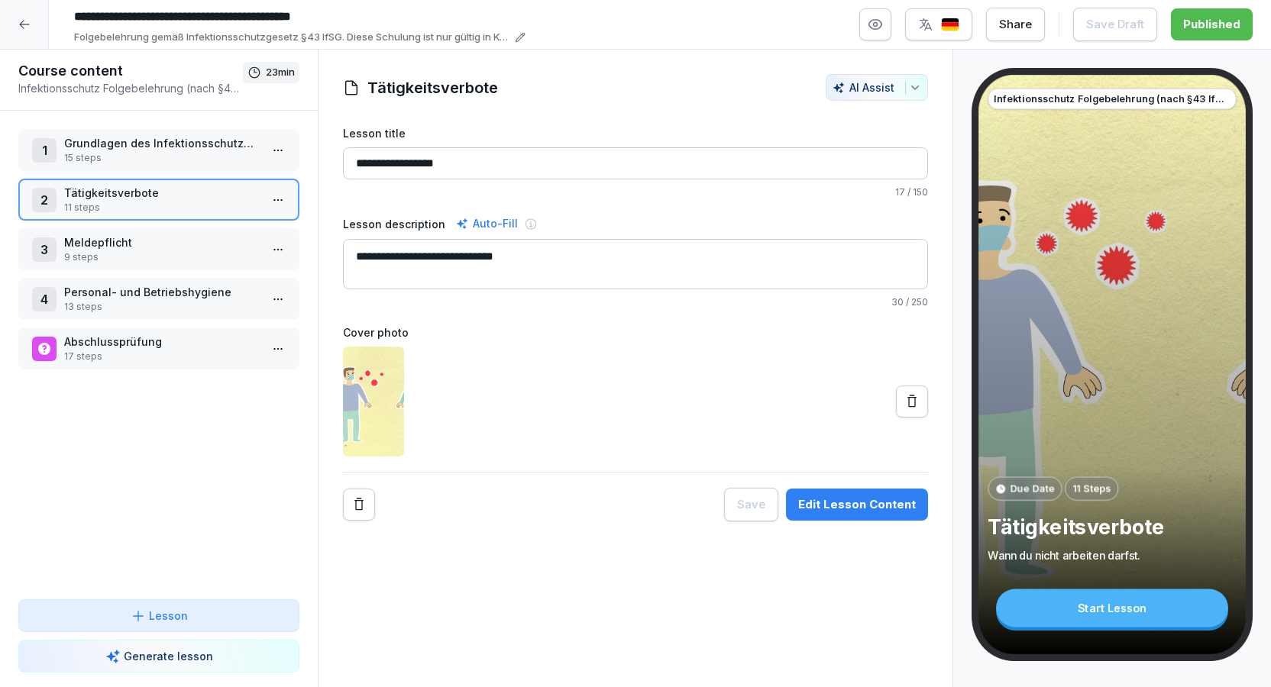
click at [162, 251] on p "9 steps" at bounding box center [162, 258] width 196 height 14
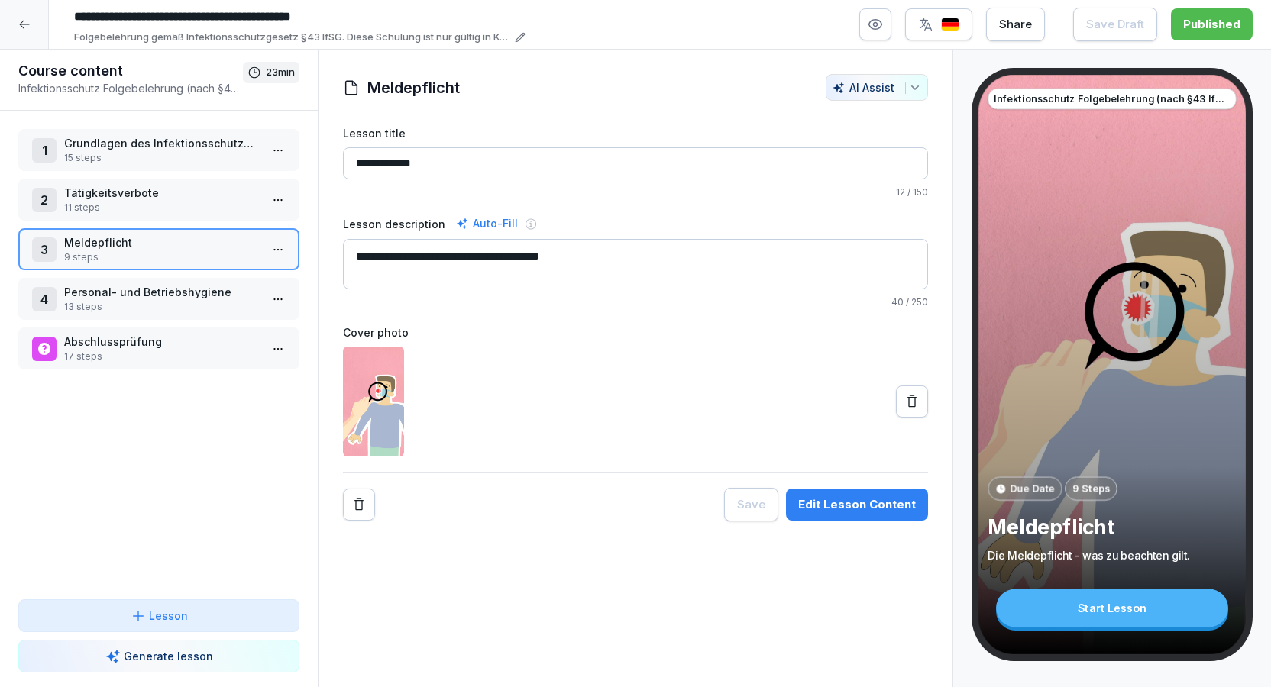
click at [176, 288] on p "Personal- und Betriebshygiene" at bounding box center [162, 292] width 196 height 16
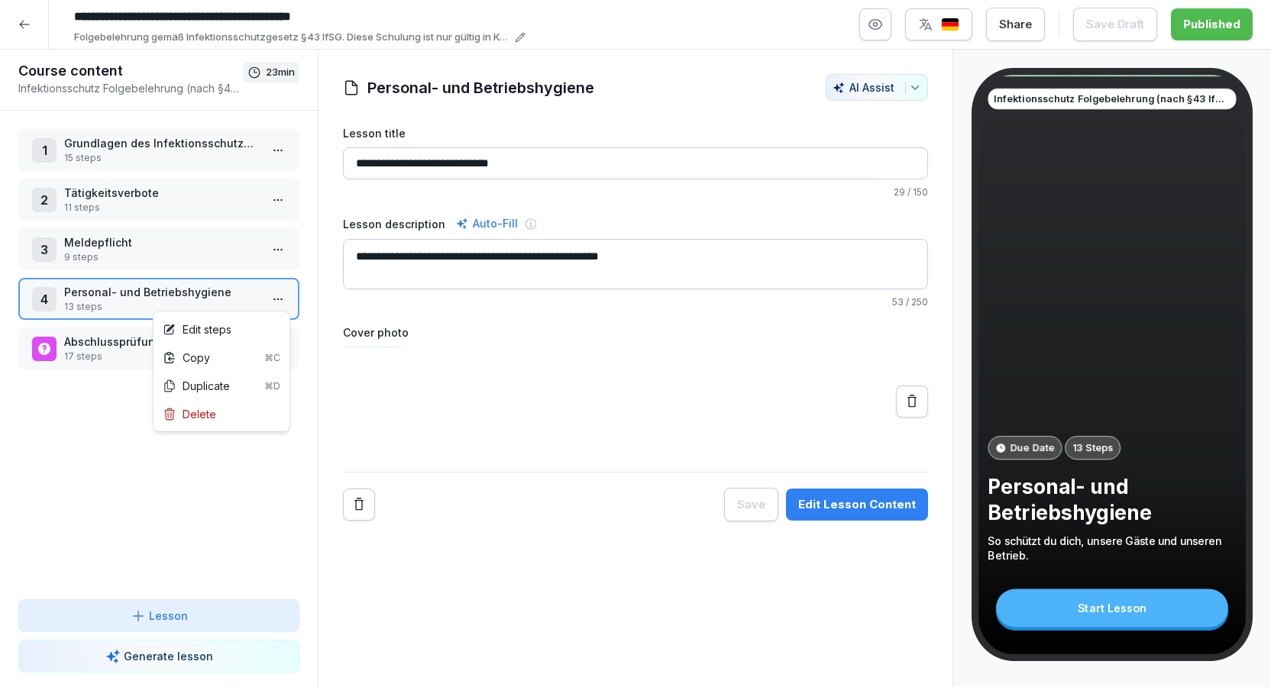
click at [286, 299] on html "**********" at bounding box center [635, 343] width 1271 height 687
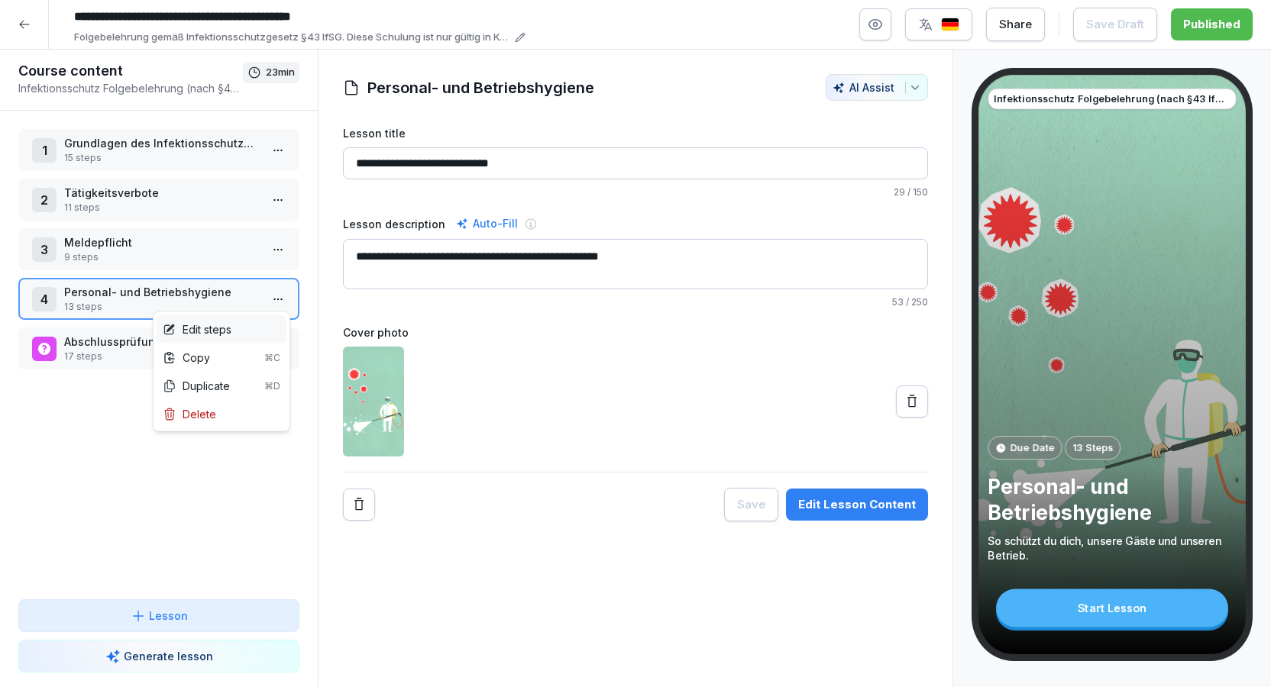
click at [256, 331] on div "Edit steps" at bounding box center [222, 329] width 130 height 28
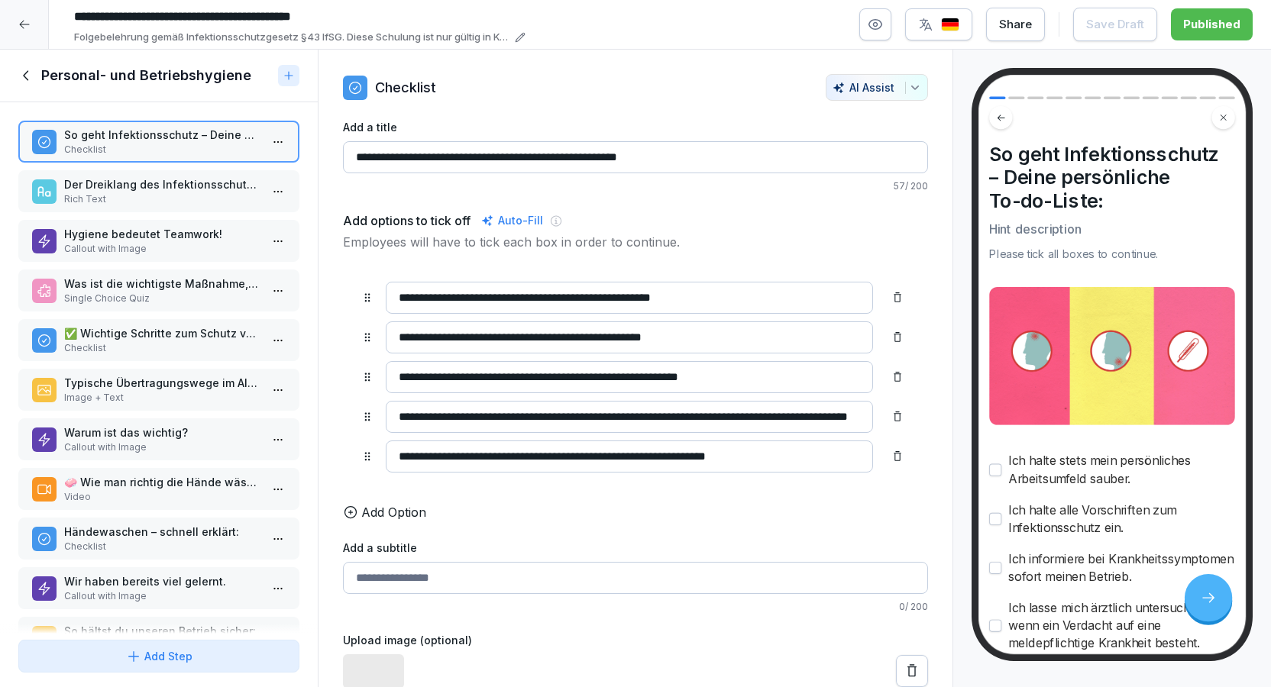
click at [170, 192] on p "Der Dreiklang des Infektionsschutzes" at bounding box center [162, 184] width 196 height 16
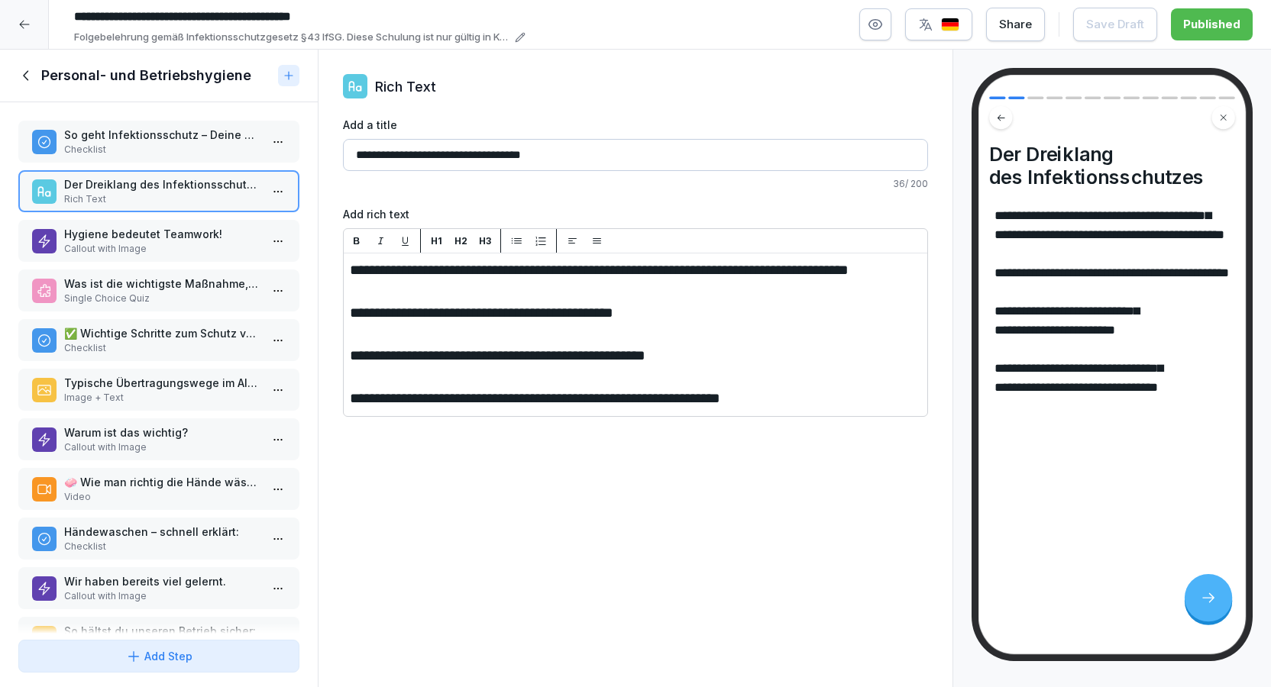
click at [178, 253] on p "Callout with Image" at bounding box center [162, 249] width 196 height 14
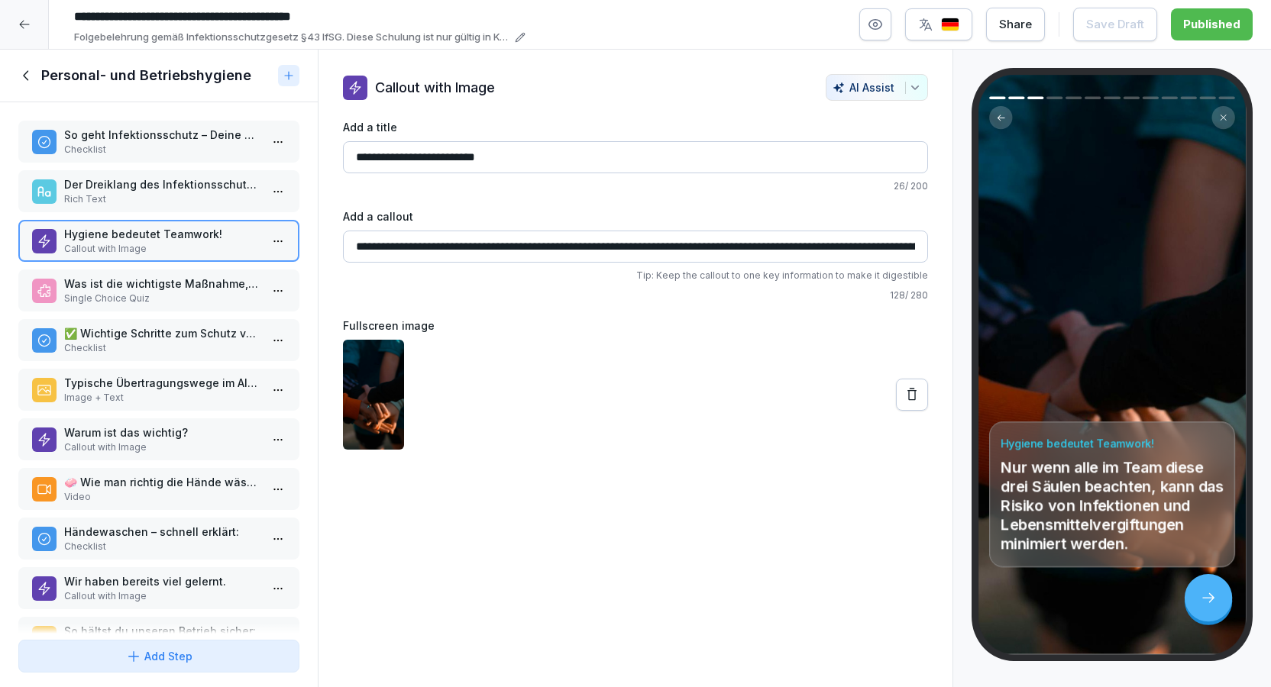
click at [185, 328] on div "✅ Wichtige Schritte zum Schutz vor Infektionen: Checklist" at bounding box center [158, 340] width 281 height 42
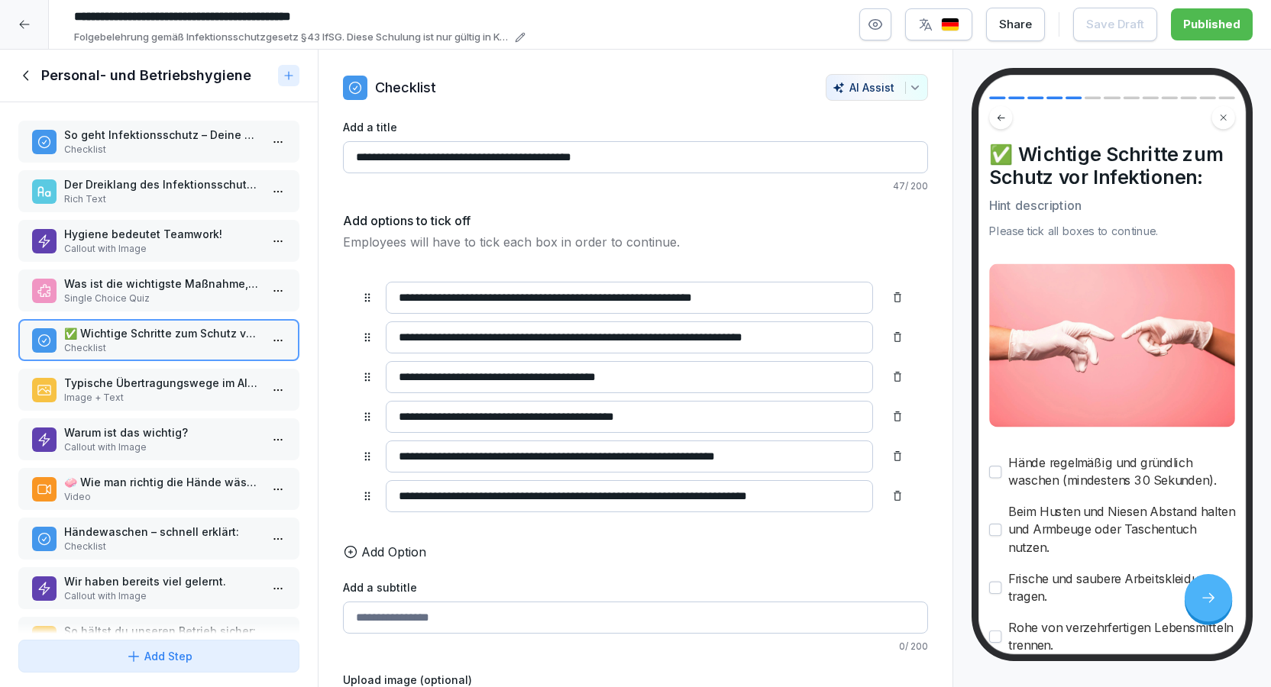
click at [184, 306] on p "Single Choice Quiz" at bounding box center [162, 299] width 196 height 14
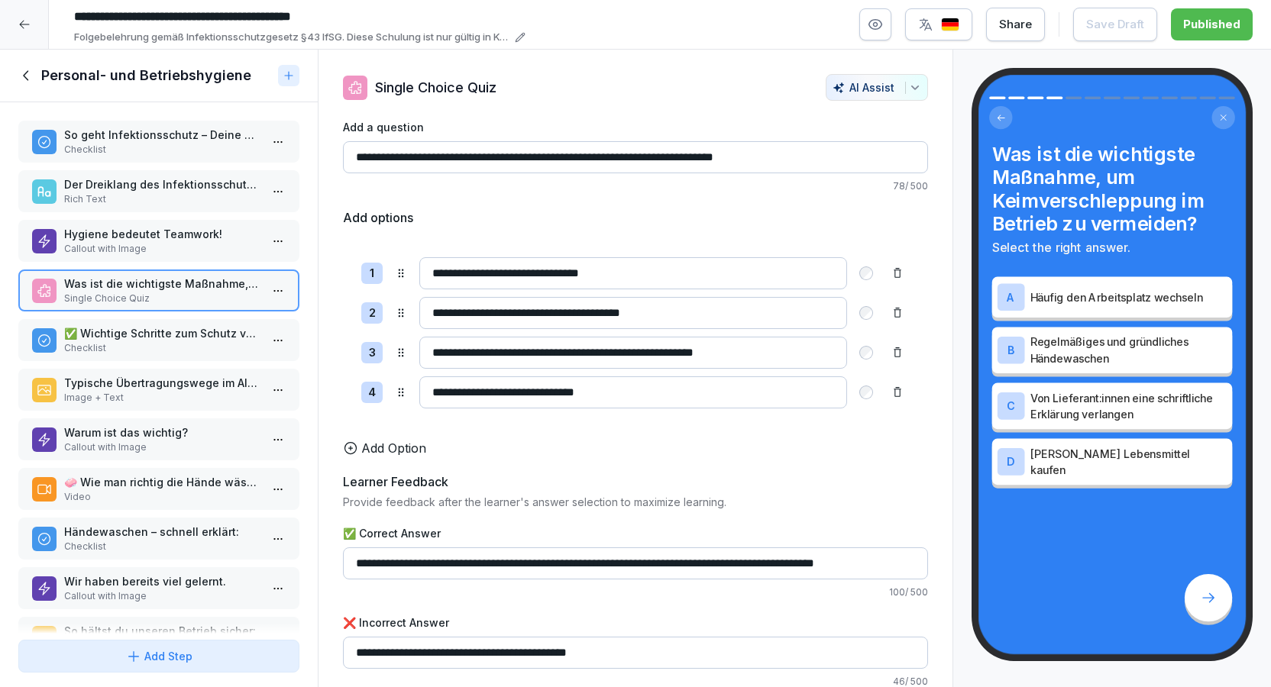
click at [183, 402] on p "Image + Text" at bounding box center [162, 398] width 196 height 14
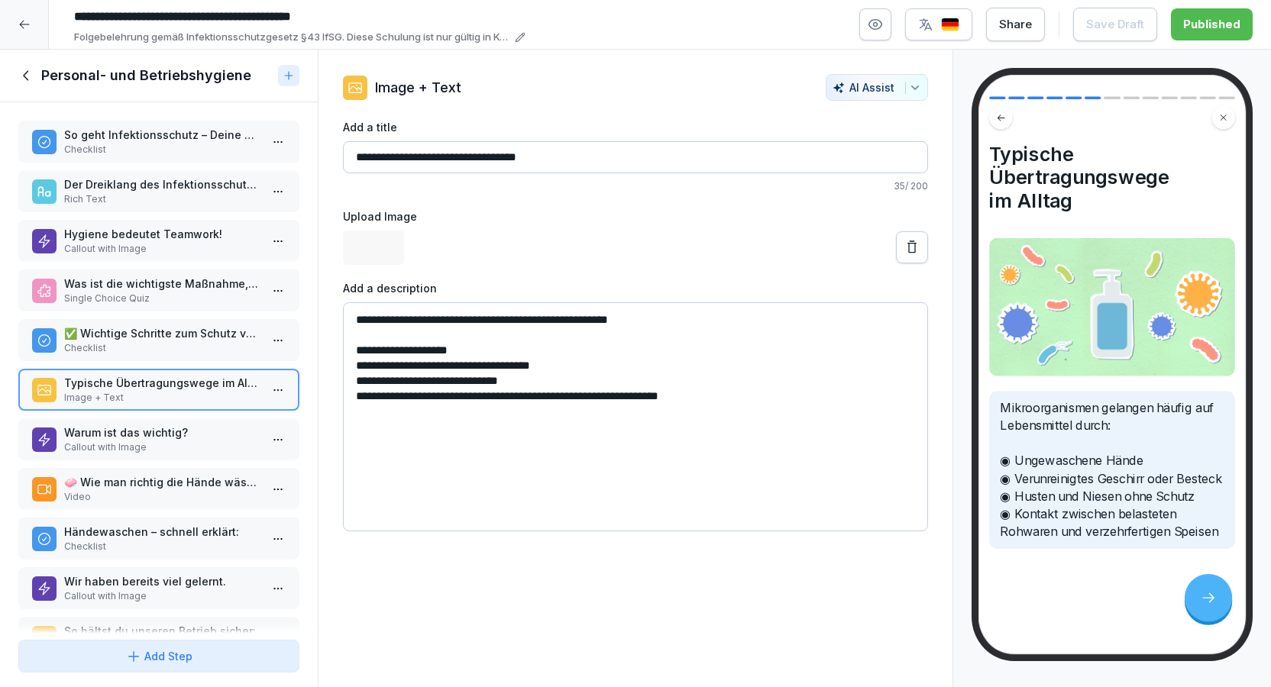
click at [177, 351] on p "Checklist" at bounding box center [162, 348] width 196 height 14
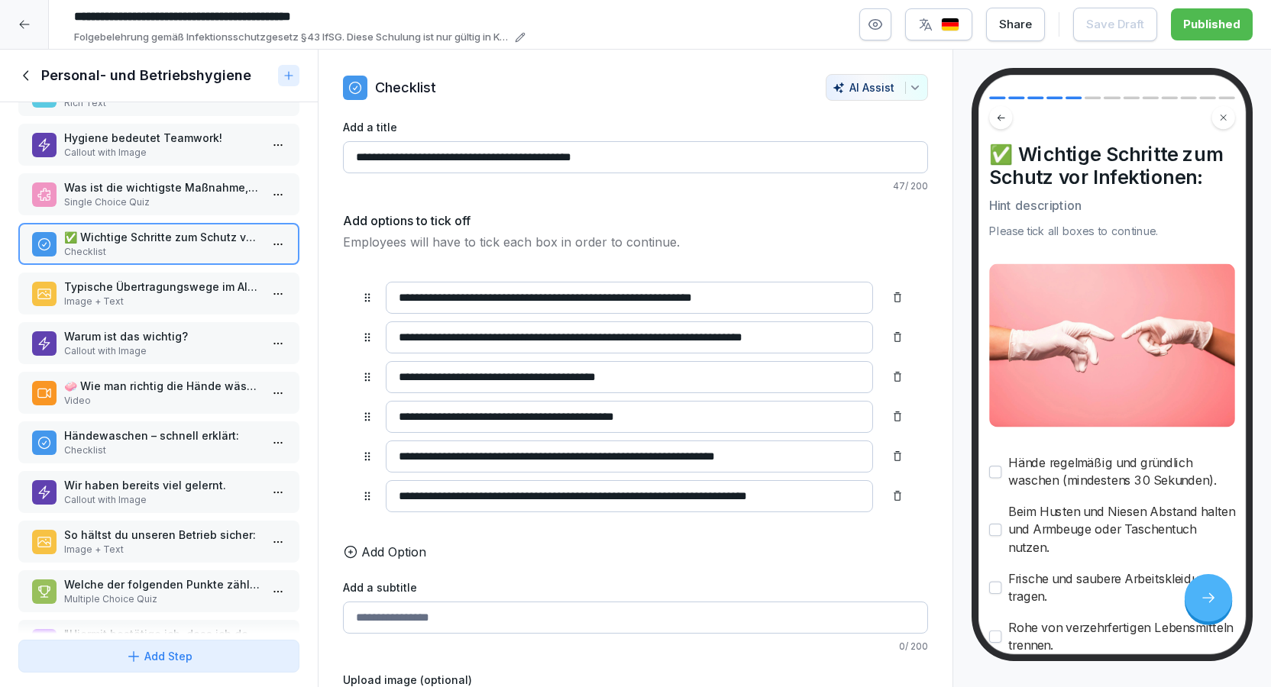
scroll to position [98, 0]
click at [193, 383] on div "🧼 Wie man richtig die Hände wäscht: Video" at bounding box center [158, 391] width 281 height 42
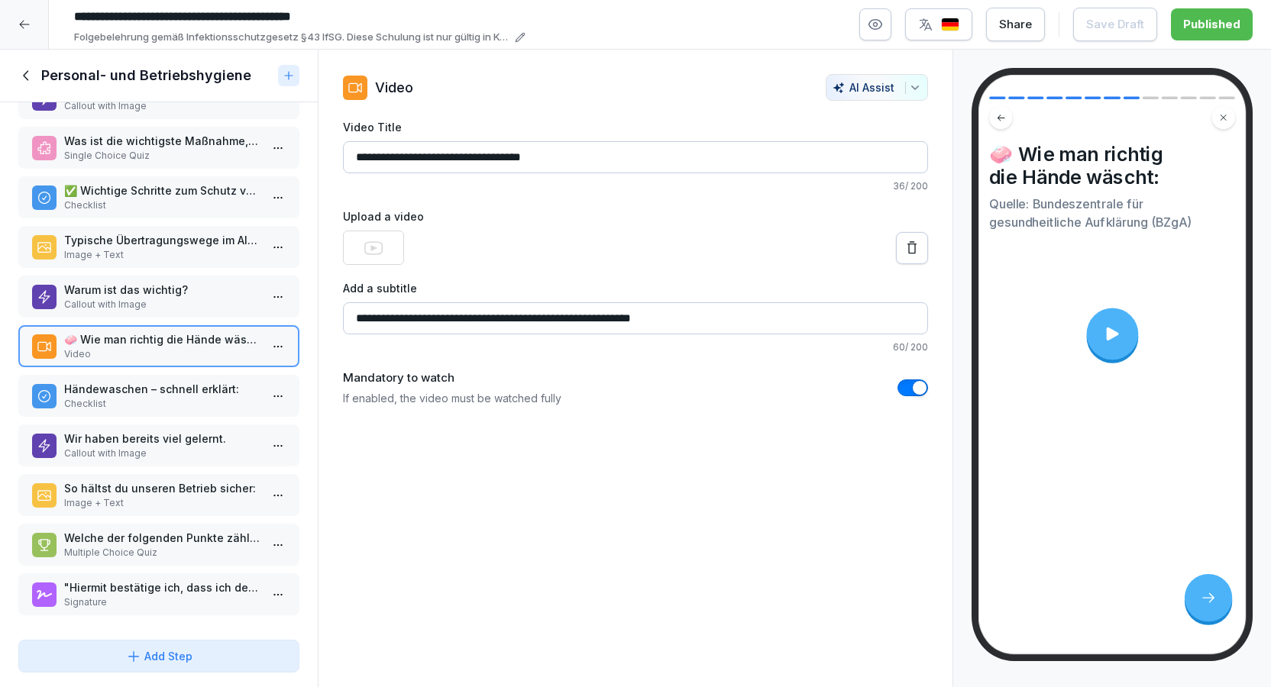
click at [144, 548] on p "Multiple Choice Quiz" at bounding box center [162, 553] width 196 height 14
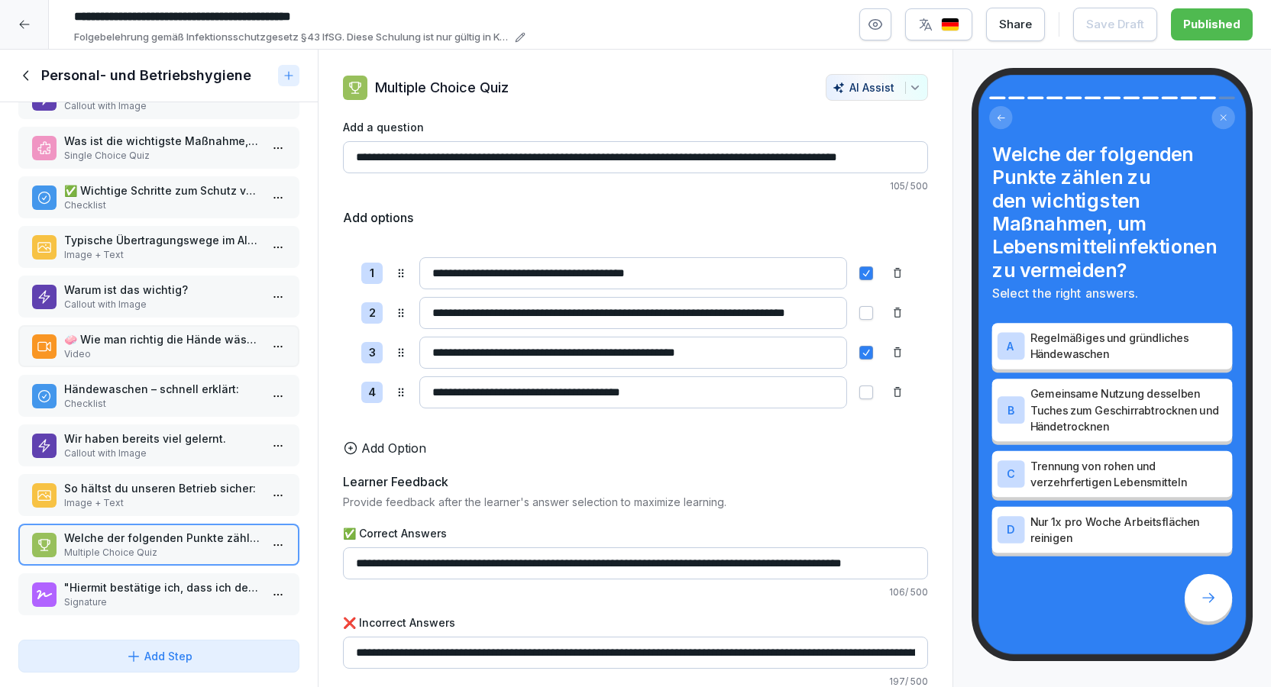
scroll to position [1, 0]
click at [149, 595] on p ""Hiermit bestätige ich, dass ich den Inhalt dieser Schulung gelesen und verstan…" at bounding box center [162, 587] width 196 height 16
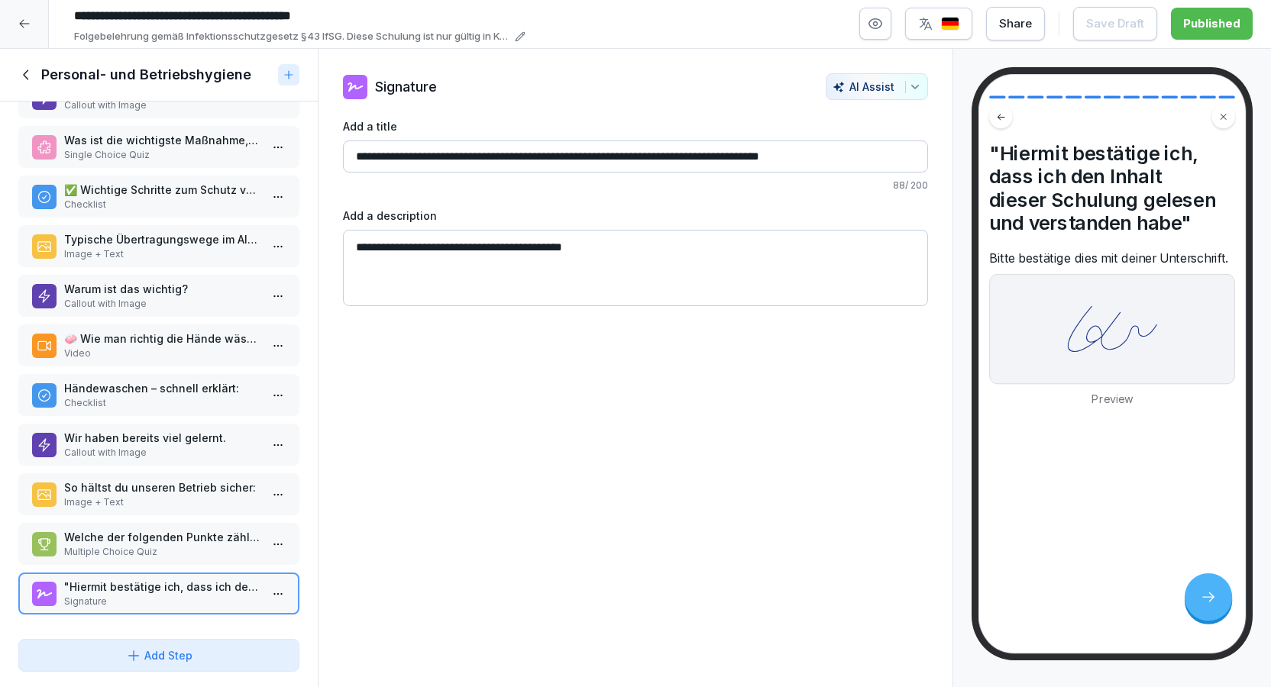
click at [18, 39] on div at bounding box center [24, 23] width 49 height 49
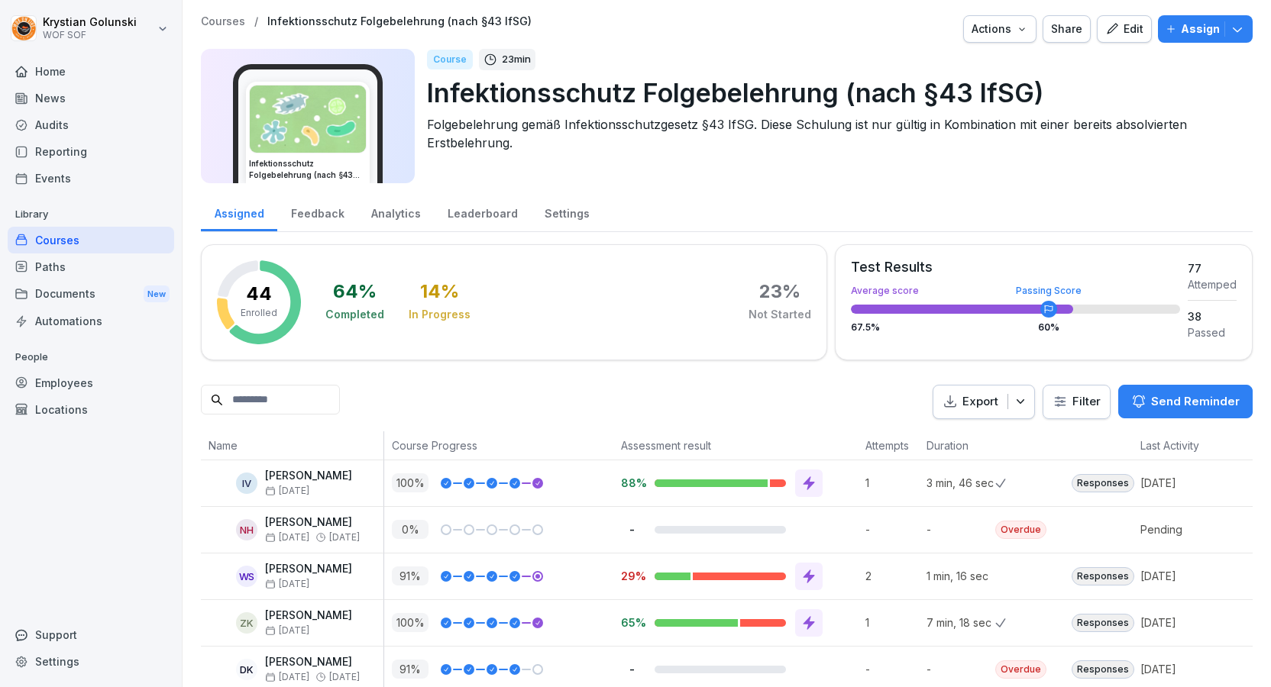
click at [101, 238] on div "Courses" at bounding box center [91, 240] width 167 height 27
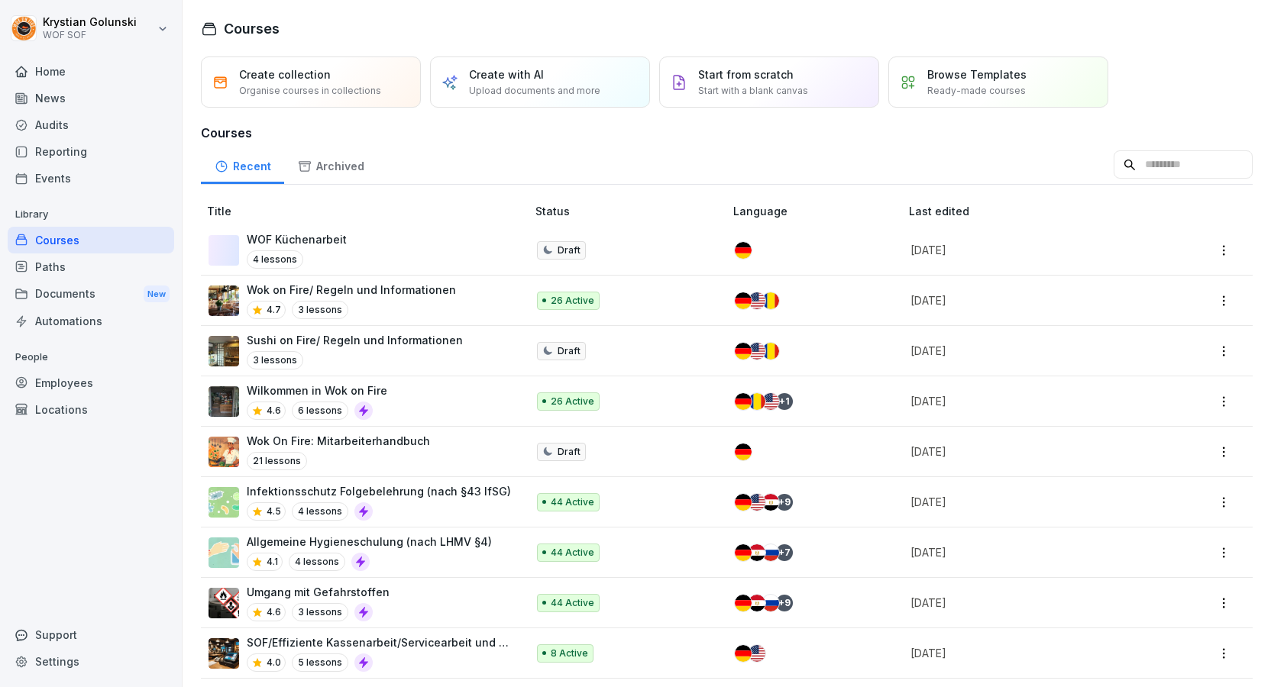
scroll to position [161, 0]
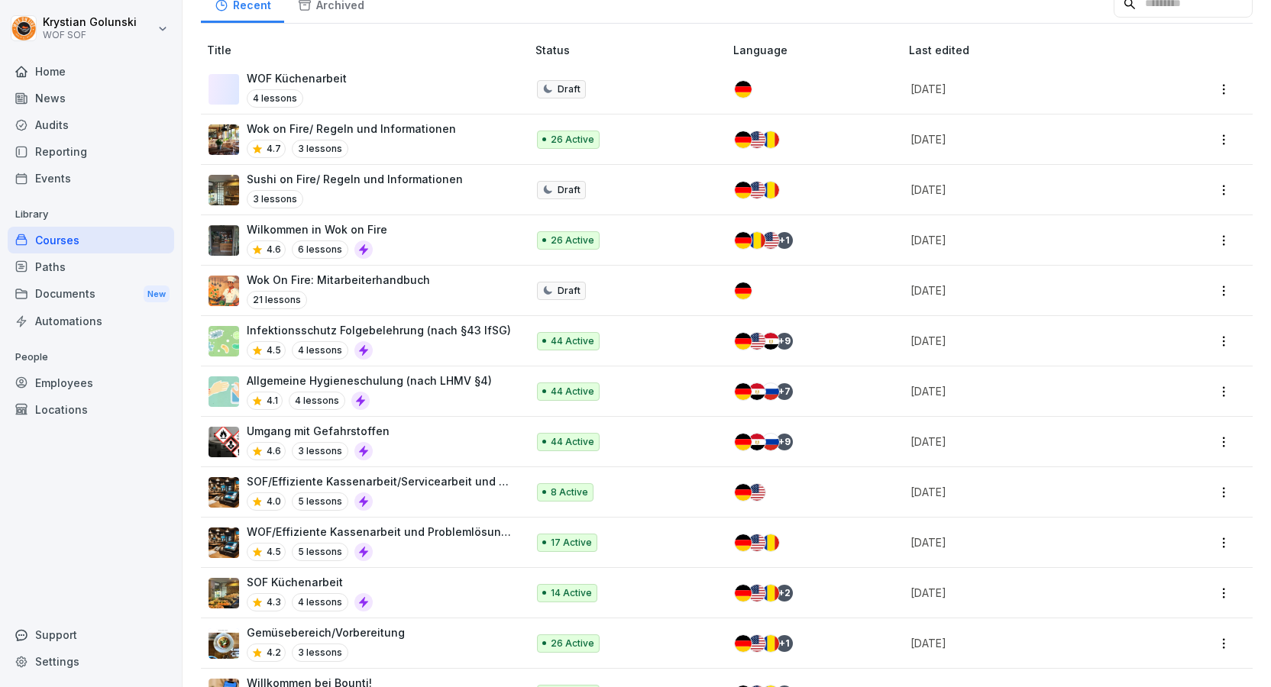
click at [446, 393] on div "4.1 4 lessons" at bounding box center [369, 401] width 245 height 18
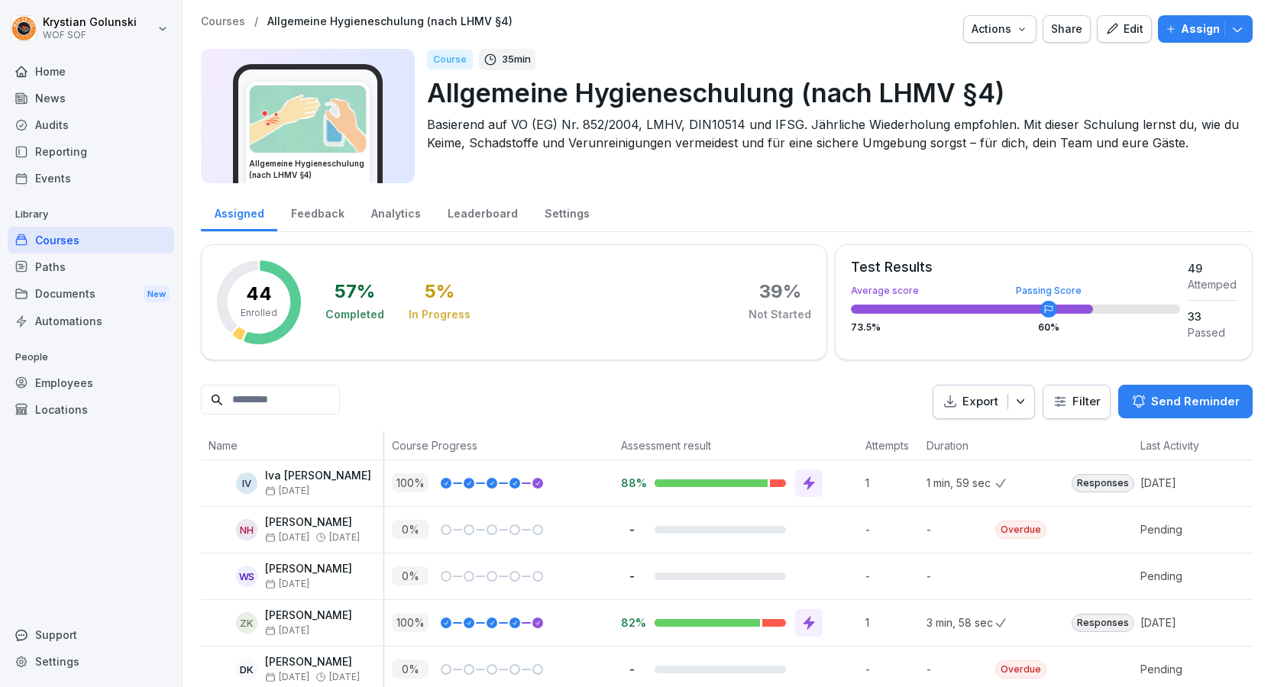
click at [1119, 30] on icon "button" at bounding box center [1112, 29] width 14 height 14
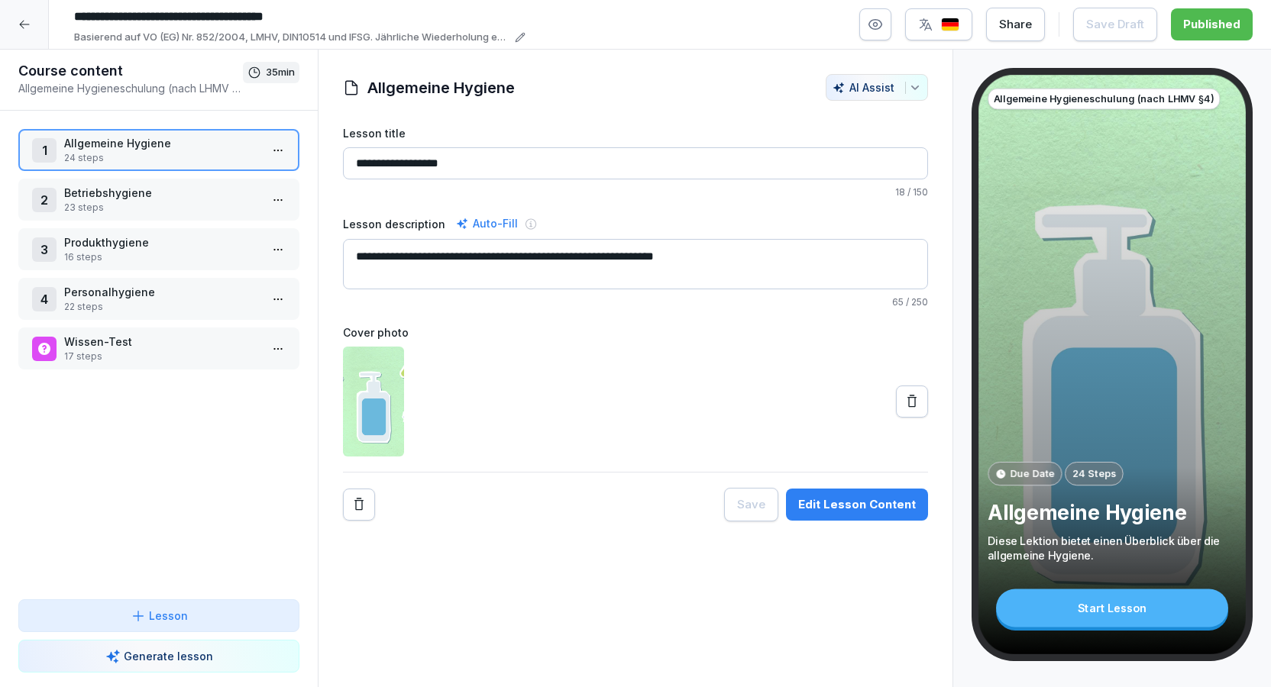
click at [170, 215] on div "2 Betriebshygiene 23 steps" at bounding box center [158, 200] width 281 height 42
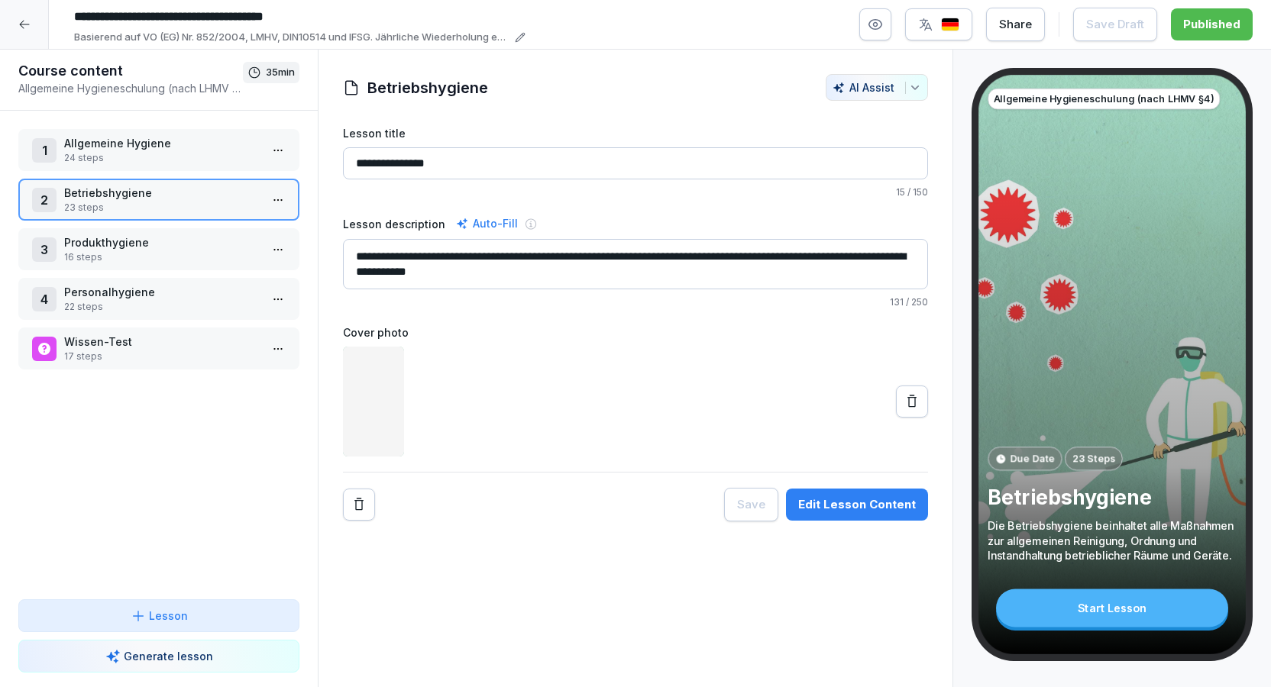
click at [176, 248] on p "Produkthygiene" at bounding box center [162, 242] width 196 height 16
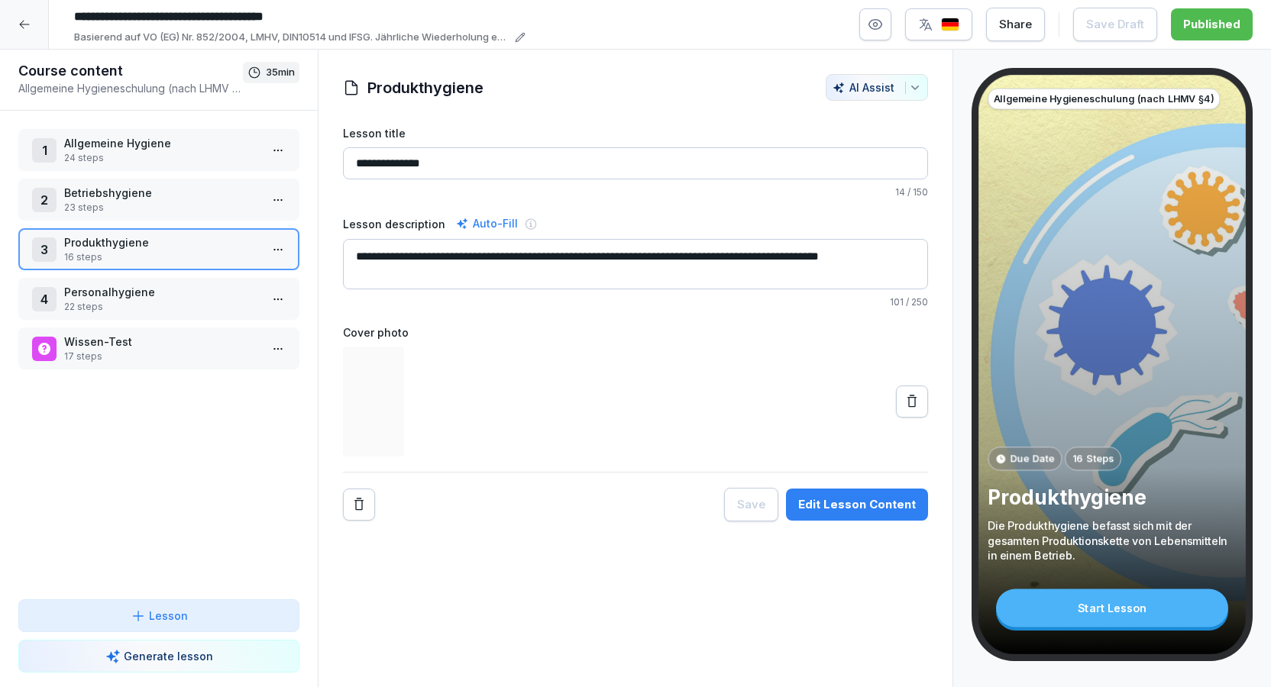
click at [187, 296] on p "Personalhygiene" at bounding box center [162, 292] width 196 height 16
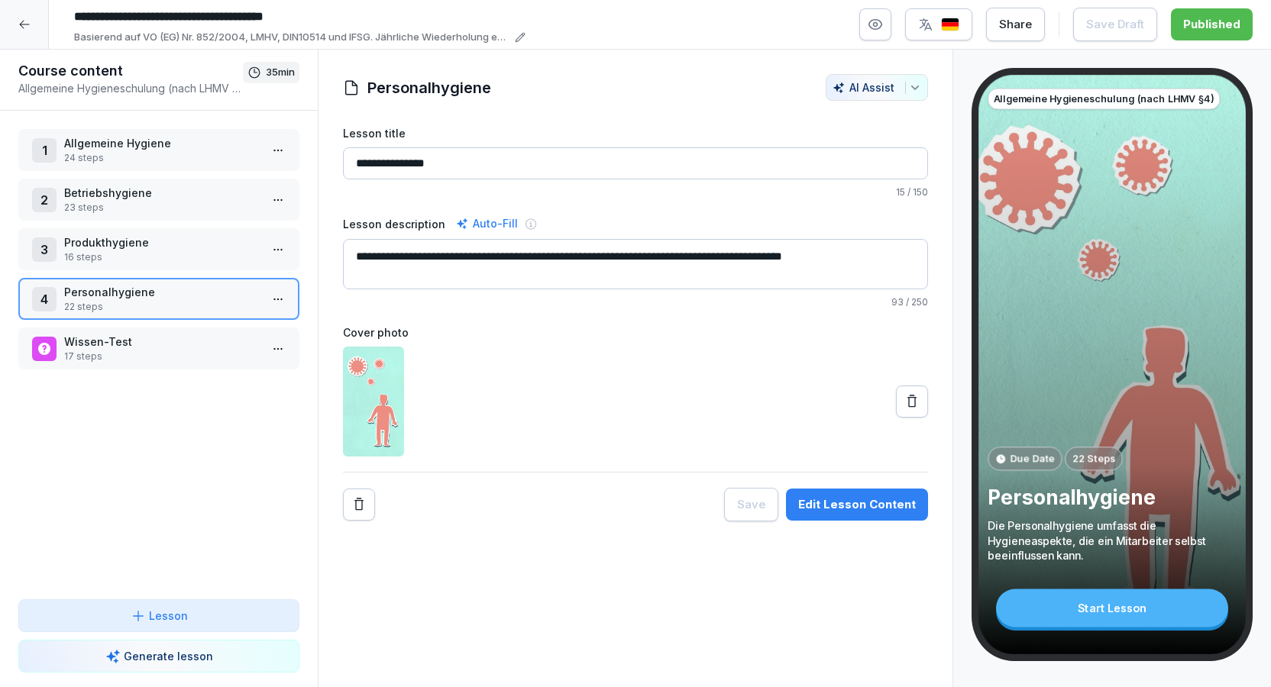
click at [184, 241] on p "Produkthygiene" at bounding box center [162, 242] width 196 height 16
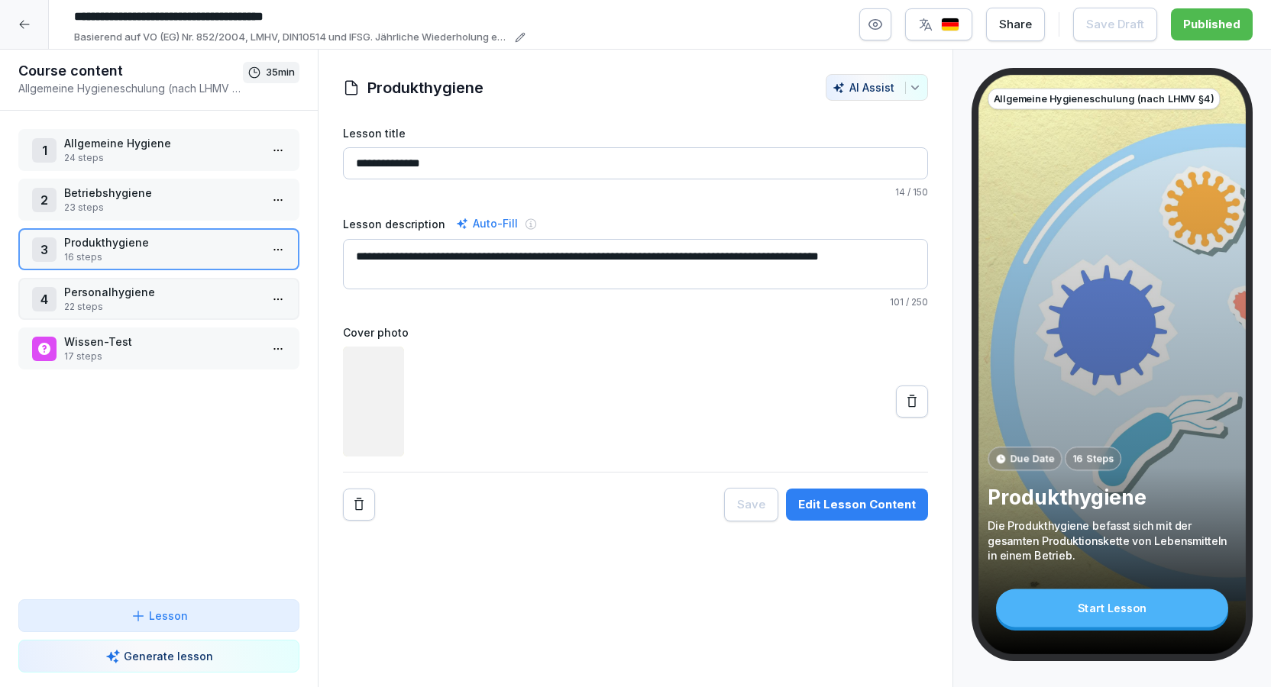
click at [174, 187] on p "Betriebshygiene" at bounding box center [162, 193] width 196 height 16
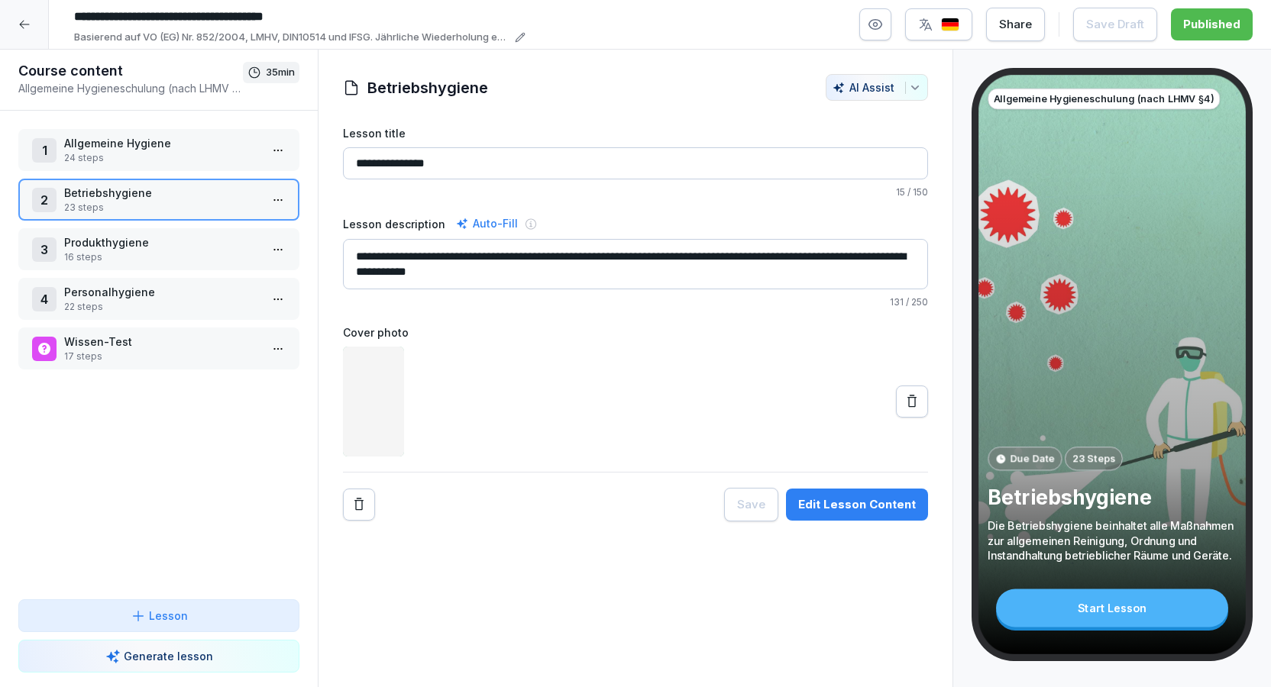
click at [179, 148] on p "Allgemeine Hygiene" at bounding box center [162, 143] width 196 height 16
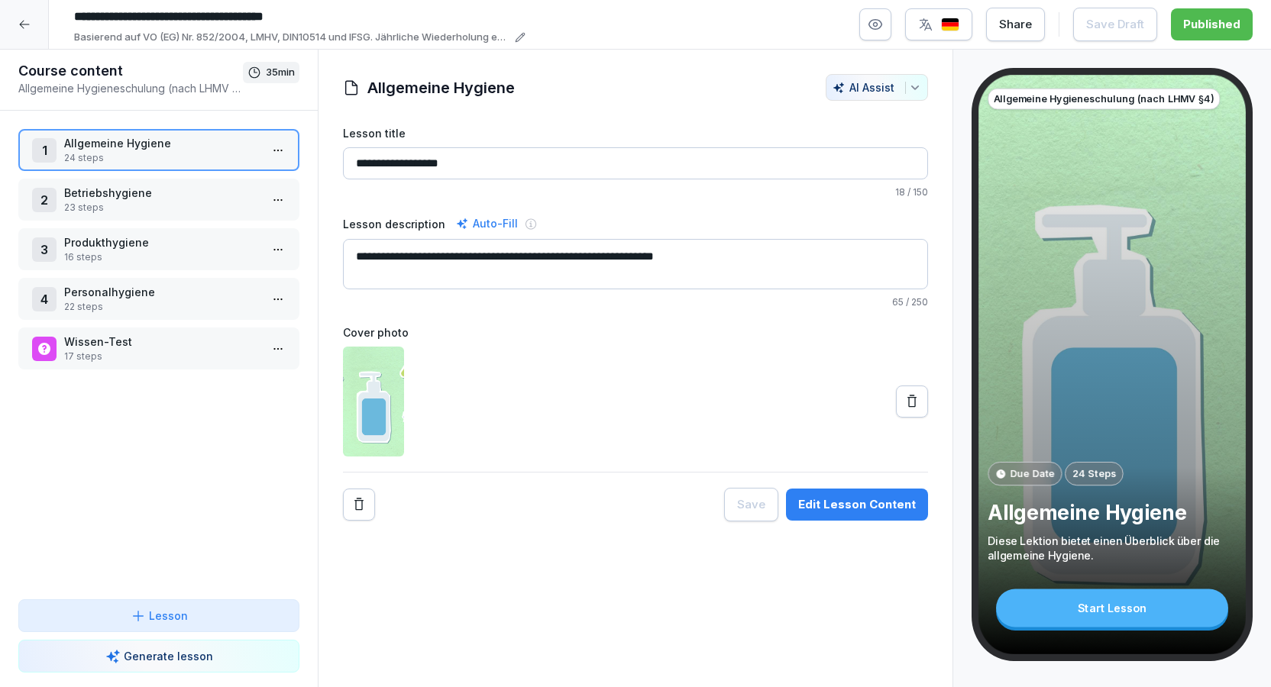
click at [16, 30] on div at bounding box center [24, 24] width 49 height 49
